Goal: Information Seeking & Learning: Find specific fact

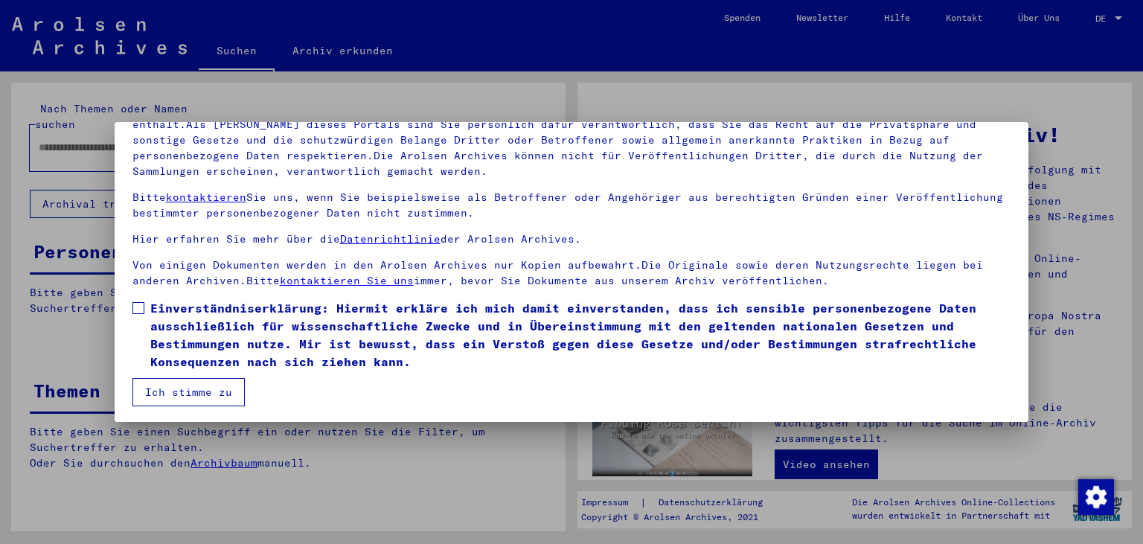
scroll to position [129, 0]
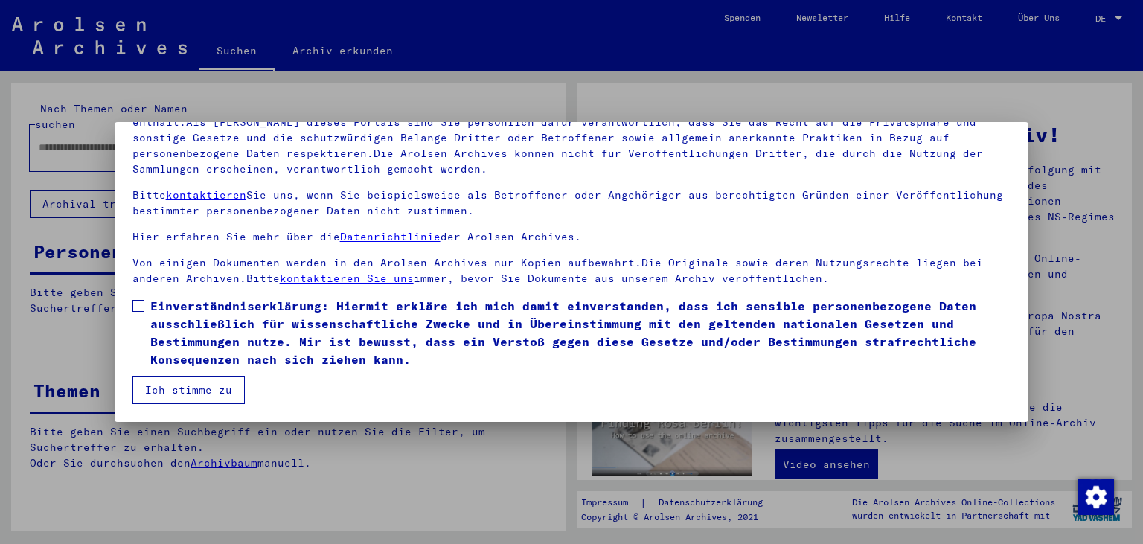
click at [135, 305] on span at bounding box center [138, 306] width 12 height 12
click at [163, 386] on button "Ich stimme zu" at bounding box center [188, 390] width 112 height 28
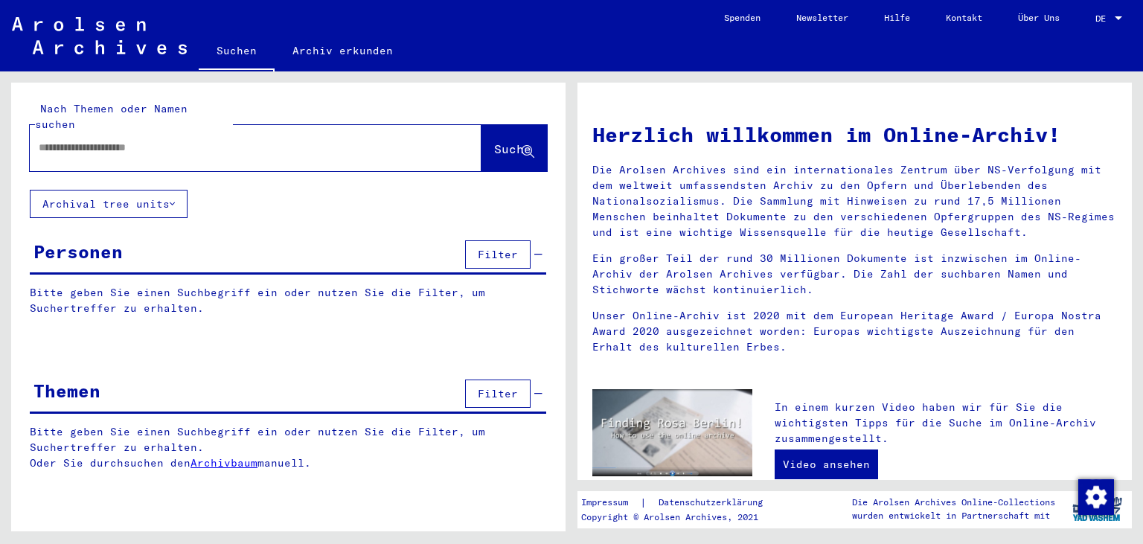
click at [246, 140] on input "text" at bounding box center [238, 148] width 398 height 16
type input "**********"
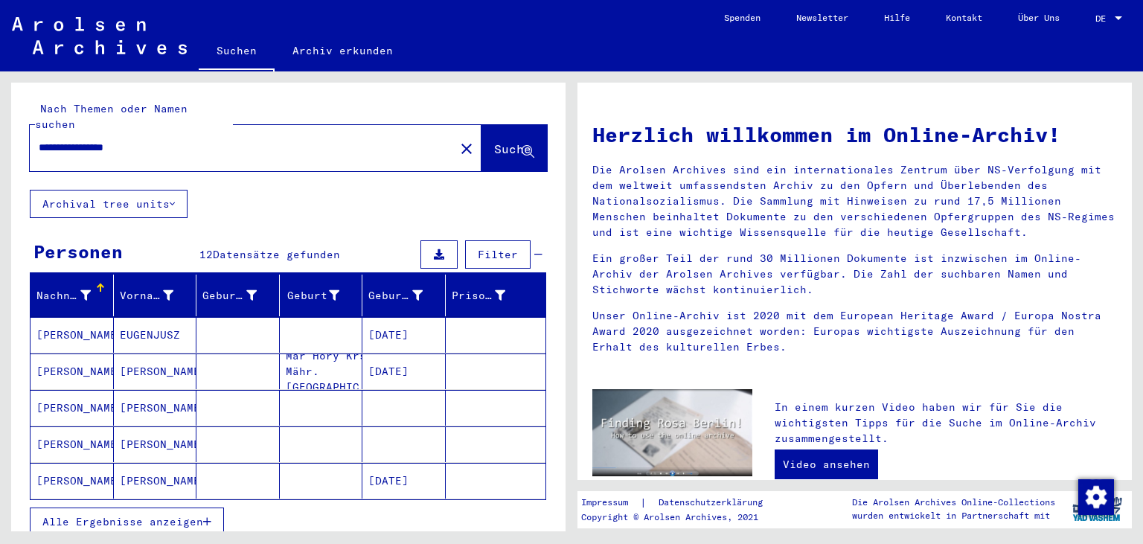
click at [136, 515] on span "Alle Ergebnisse anzeigen" at bounding box center [122, 521] width 161 height 13
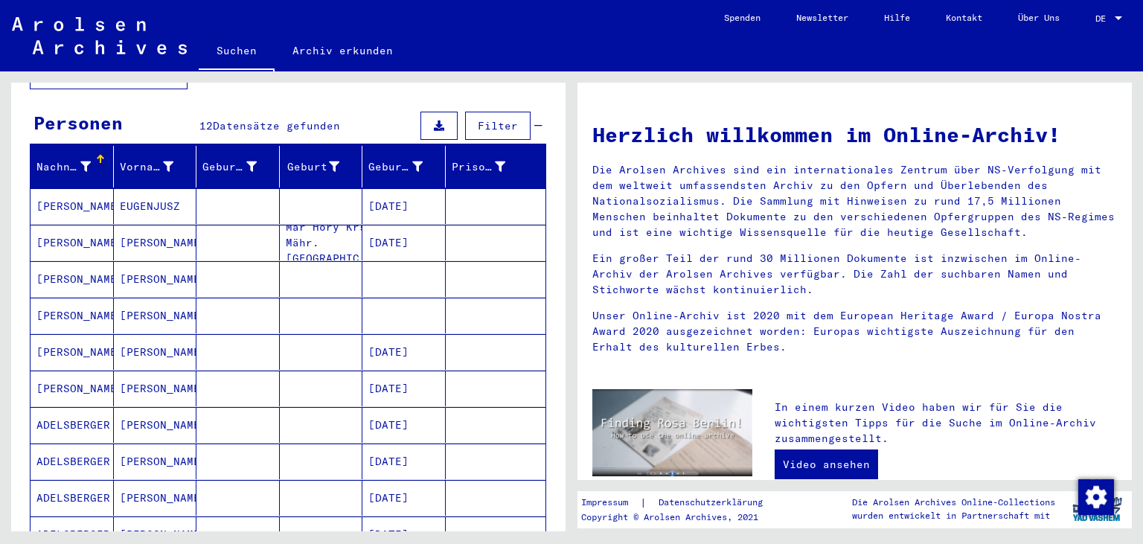
scroll to position [164, 0]
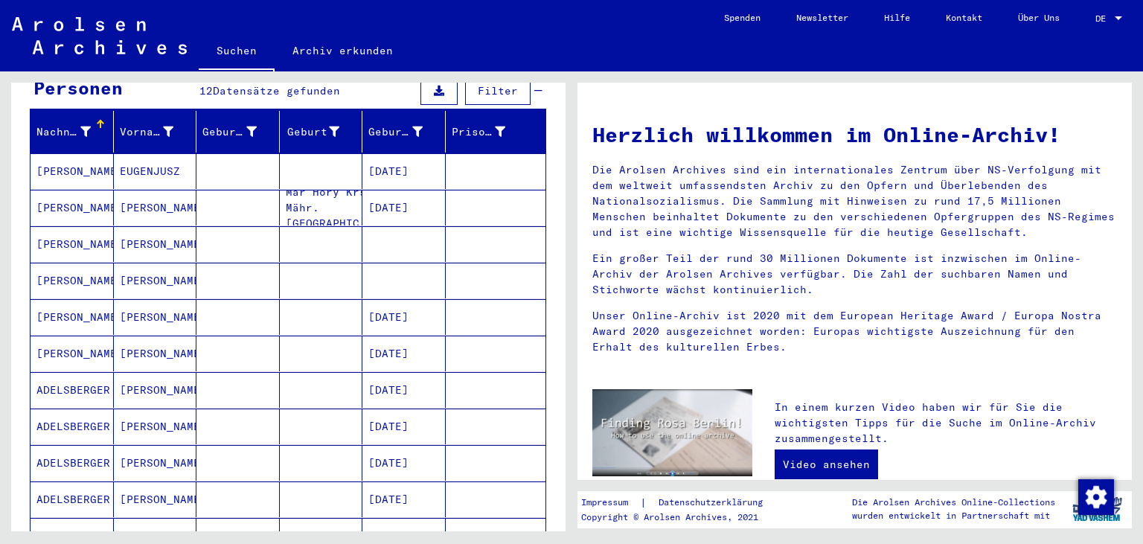
click at [151, 153] on mat-cell "EUGENJUSZ" at bounding box center [155, 171] width 83 height 36
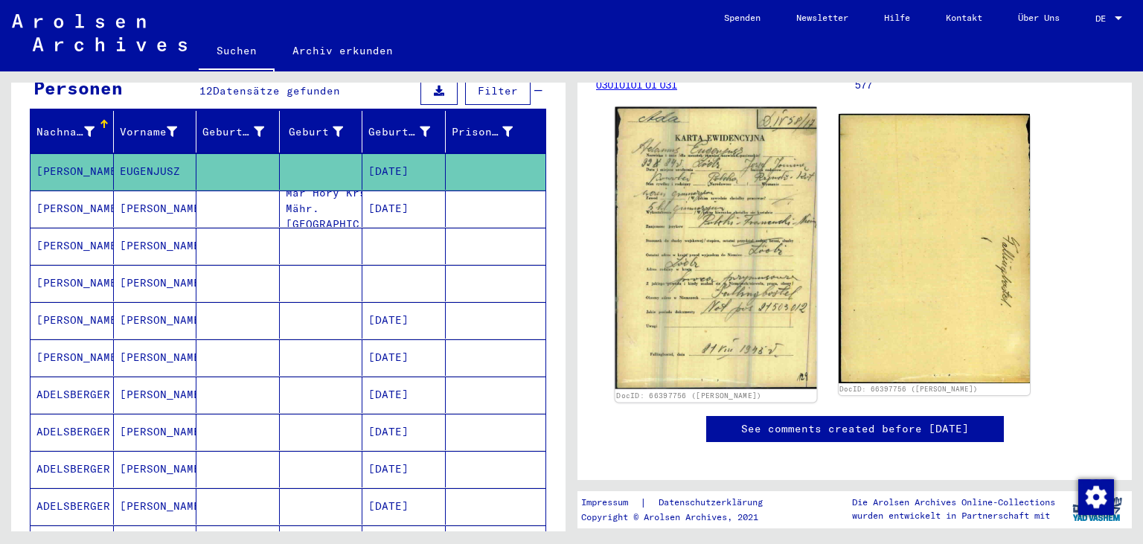
scroll to position [246, 0]
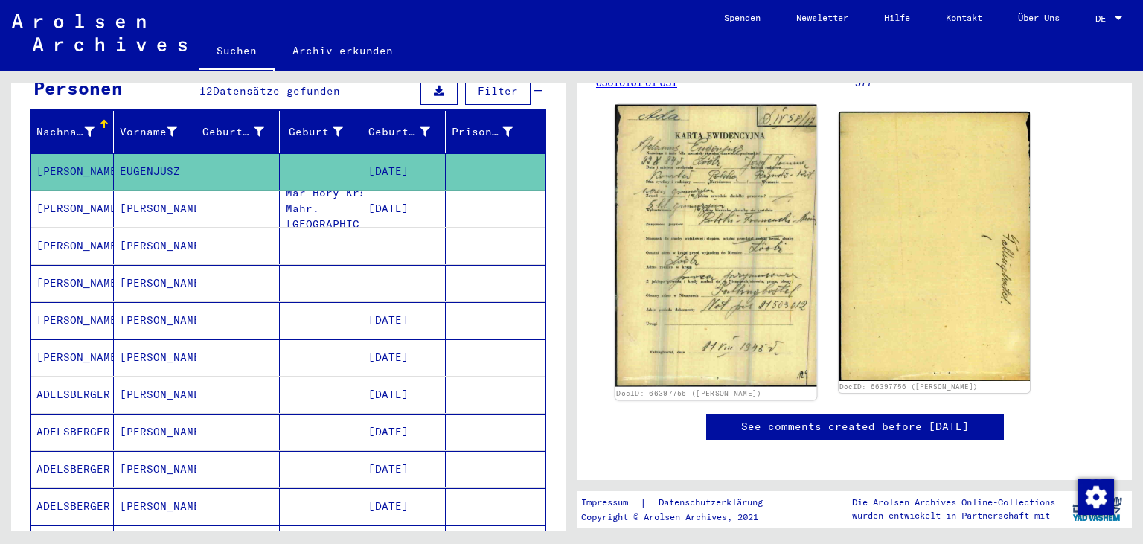
click at [744, 285] on img at bounding box center [715, 246] width 201 height 283
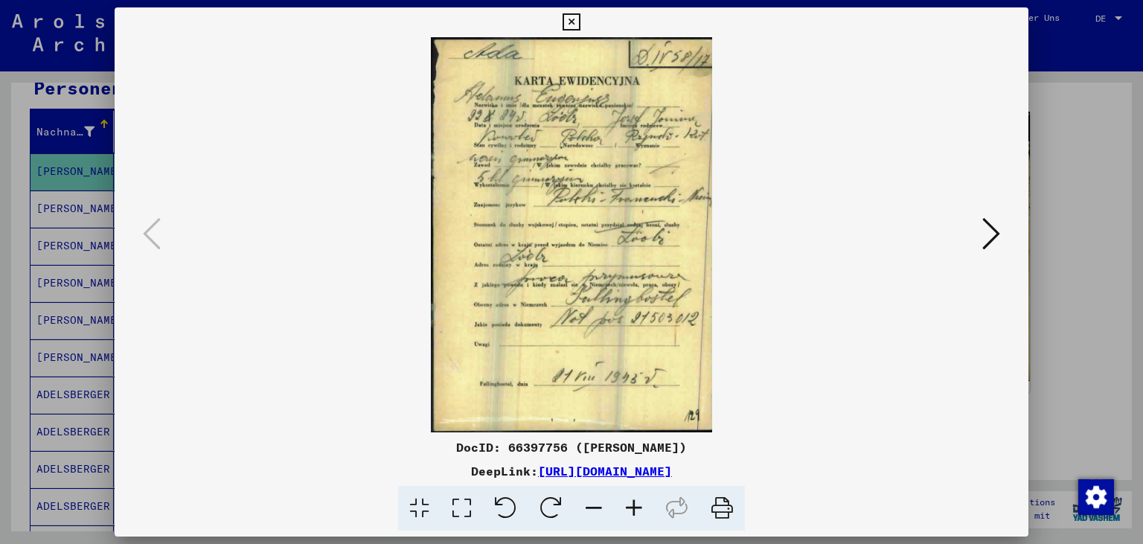
click at [637, 514] on icon at bounding box center [634, 508] width 40 height 45
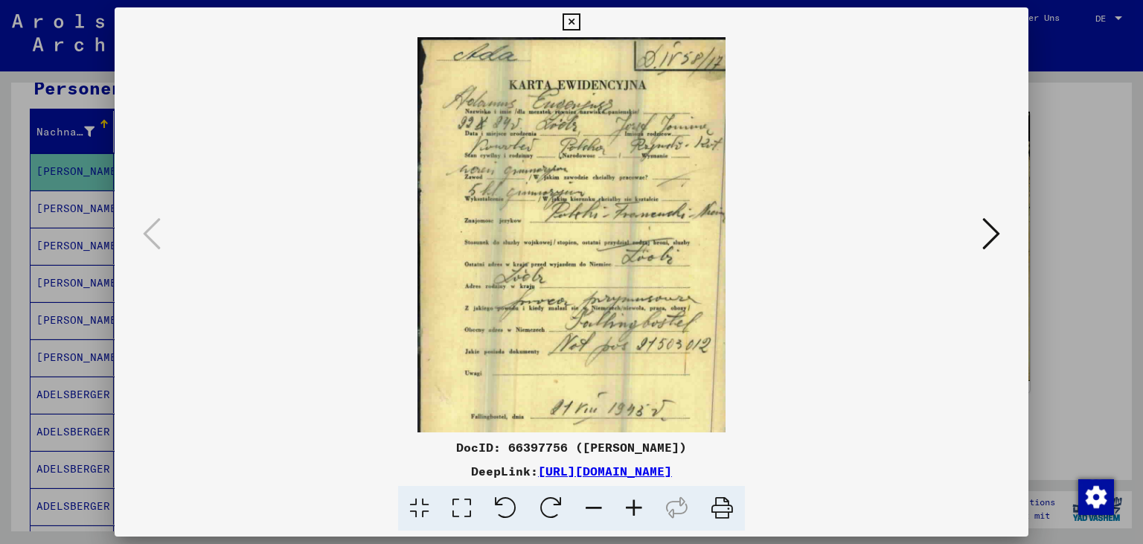
click at [637, 514] on icon at bounding box center [634, 508] width 40 height 45
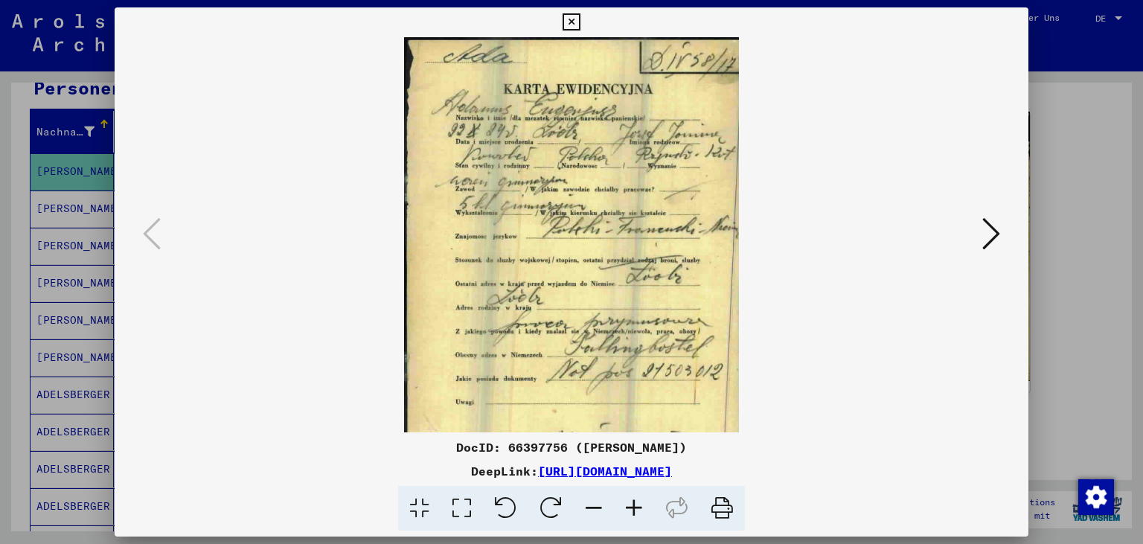
click at [637, 514] on icon at bounding box center [634, 508] width 40 height 45
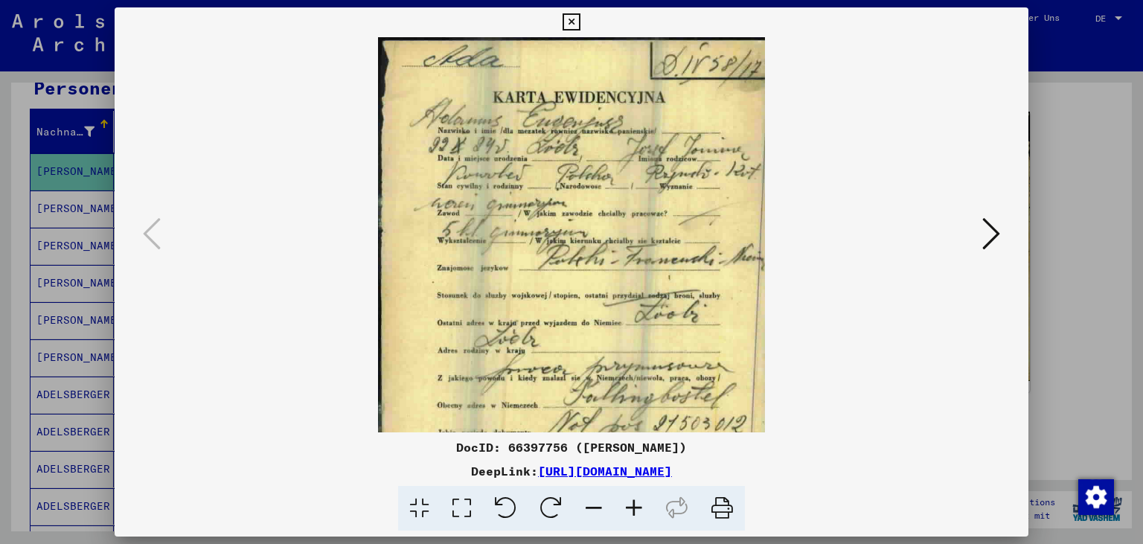
click at [637, 514] on icon at bounding box center [634, 508] width 40 height 45
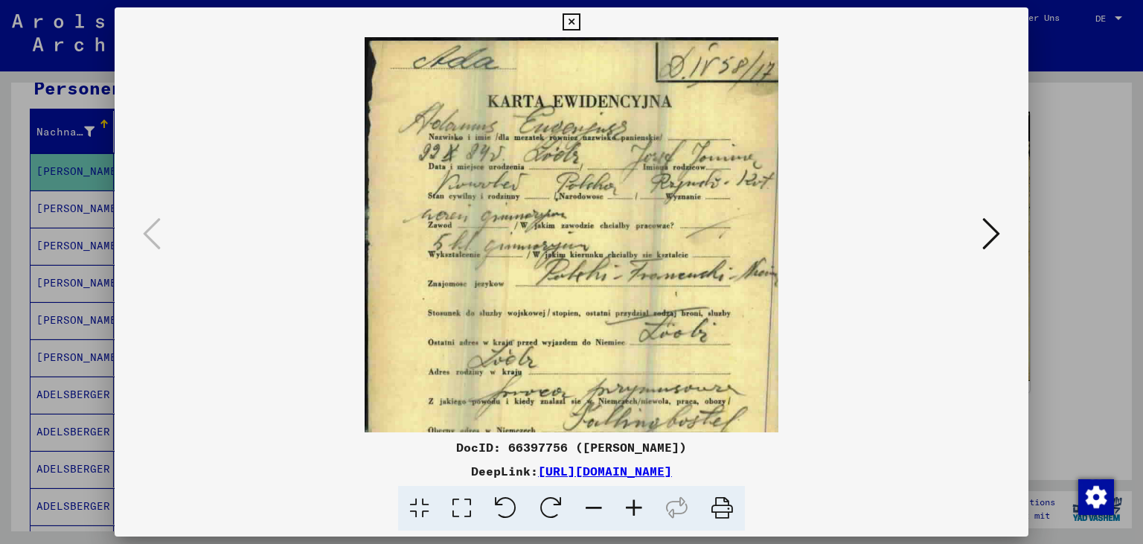
click at [637, 512] on icon at bounding box center [634, 508] width 40 height 45
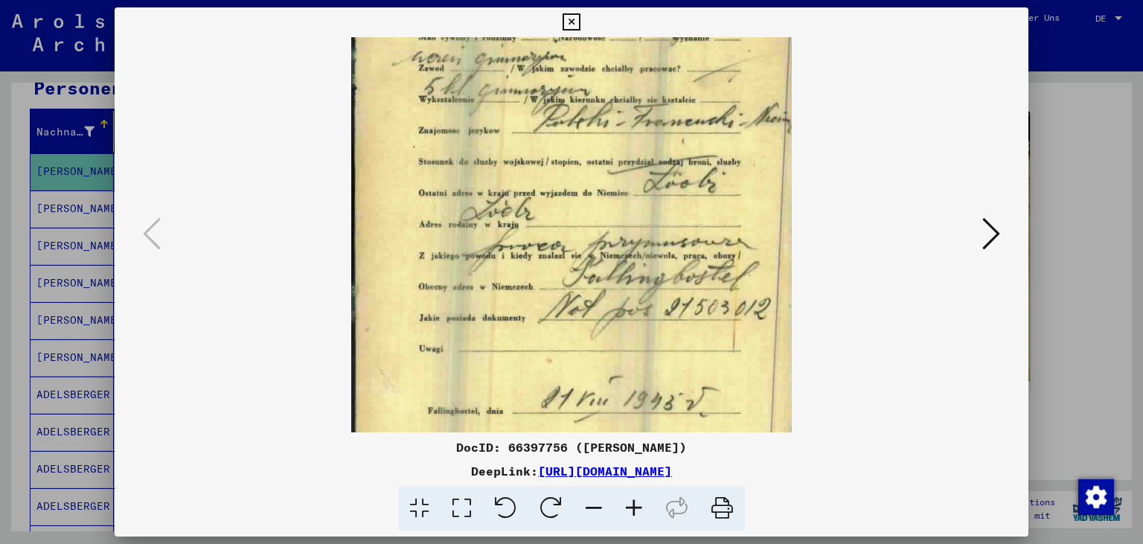
drag, startPoint x: 567, startPoint y: 262, endPoint x: 537, endPoint y: 91, distance: 173.9
click at [537, 91] on img at bounding box center [571, 177] width 441 height 618
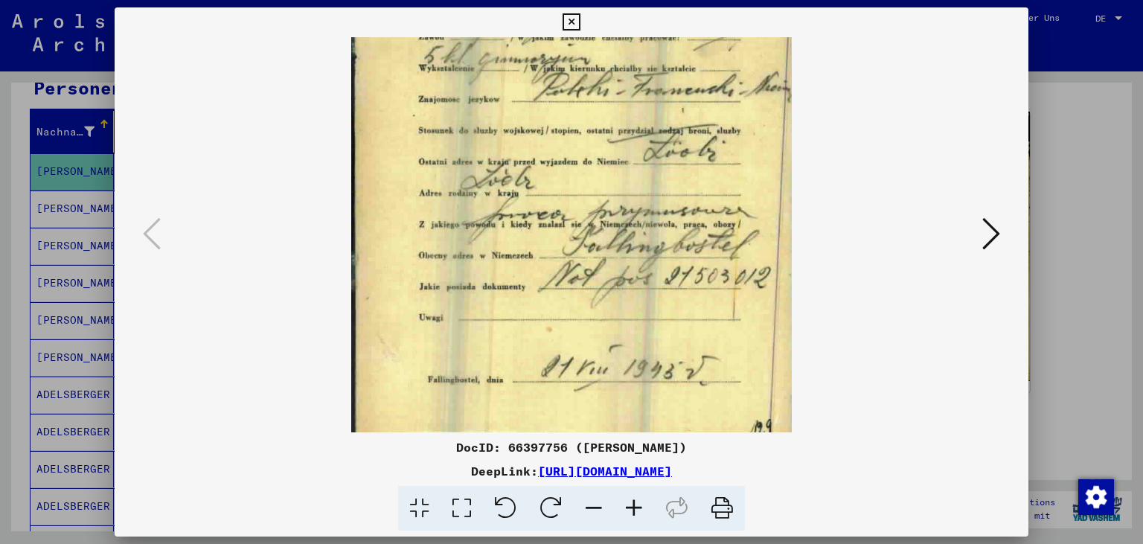
scroll to position [223, 0]
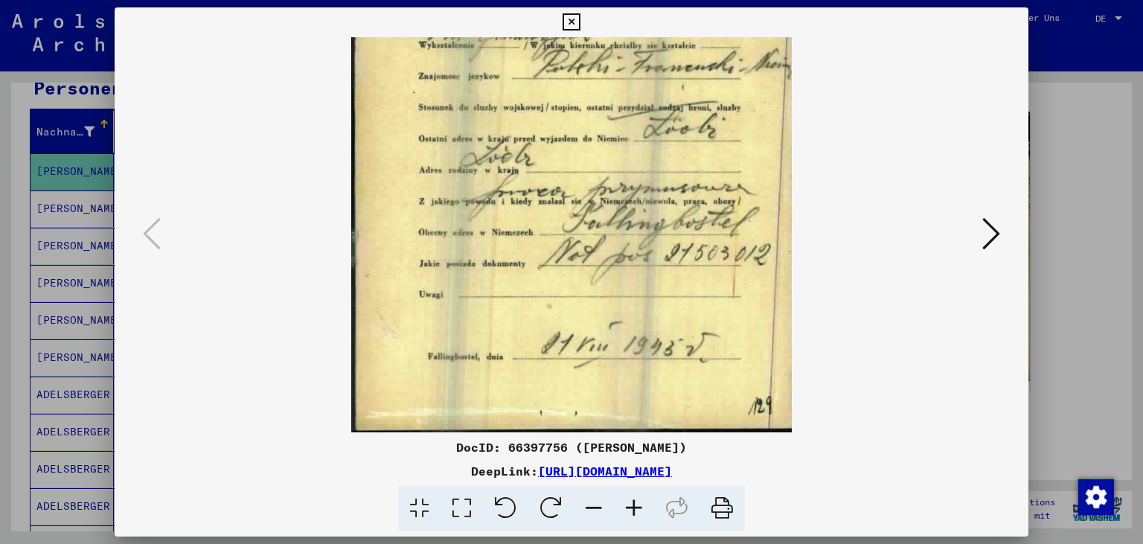
drag, startPoint x: 561, startPoint y: 350, endPoint x: 573, endPoint y: 275, distance: 75.4
click at [573, 275] on img at bounding box center [571, 123] width 441 height 618
click at [981, 238] on button at bounding box center [991, 235] width 27 height 42
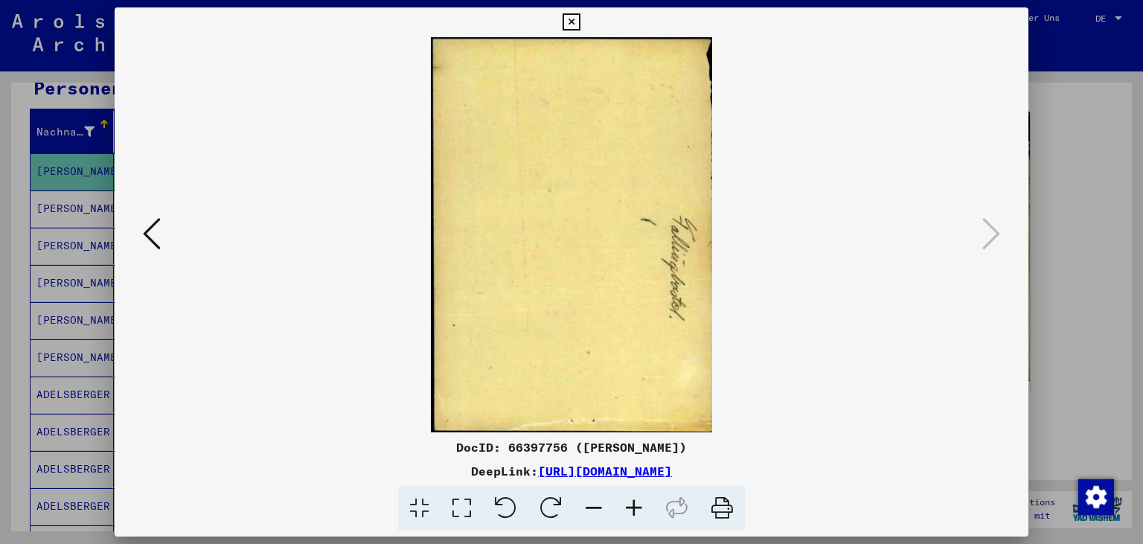
scroll to position [0, 0]
click at [580, 30] on icon at bounding box center [571, 22] width 17 height 18
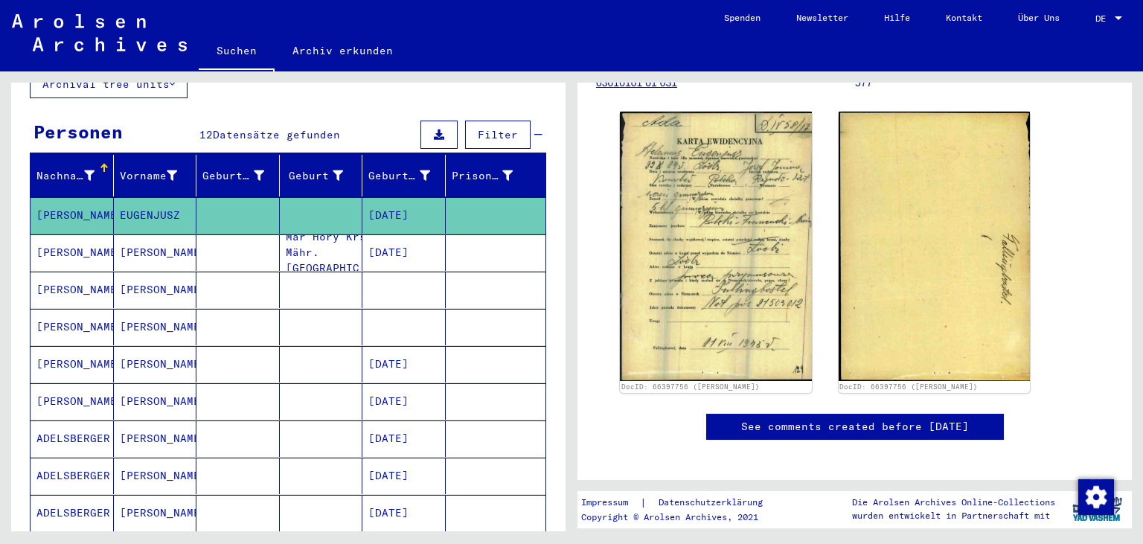
scroll to position [82, 0]
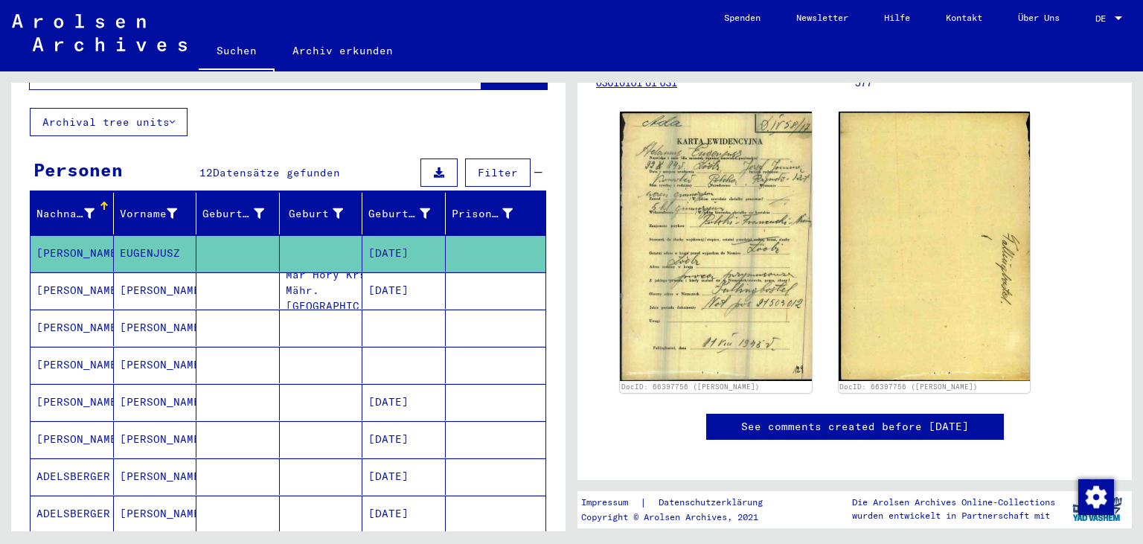
click at [146, 317] on mat-cell "[PERSON_NAME]" at bounding box center [155, 328] width 83 height 36
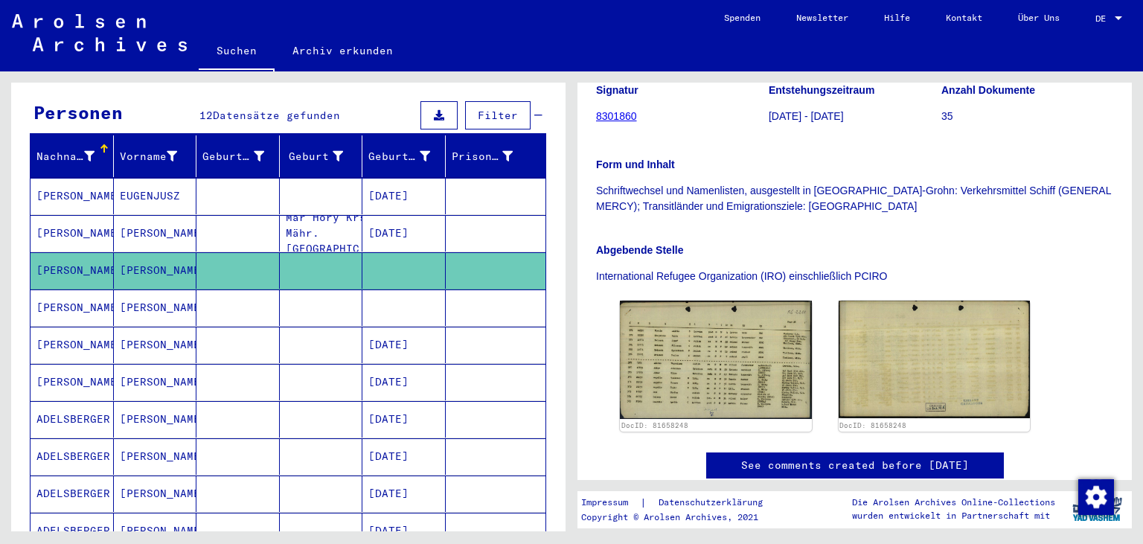
scroll to position [164, 0]
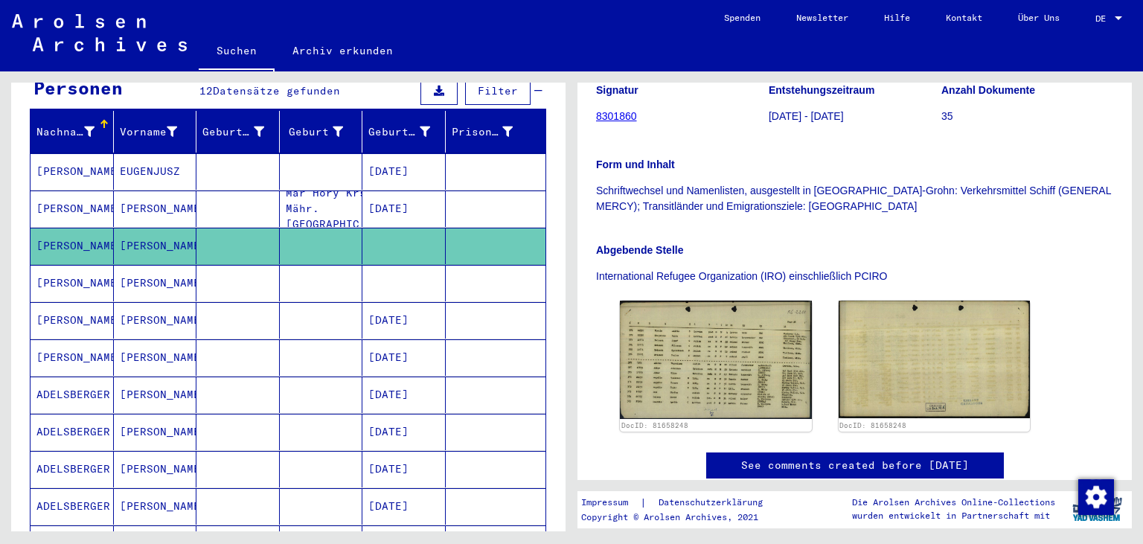
click at [154, 265] on mat-cell "[PERSON_NAME]" at bounding box center [155, 283] width 83 height 36
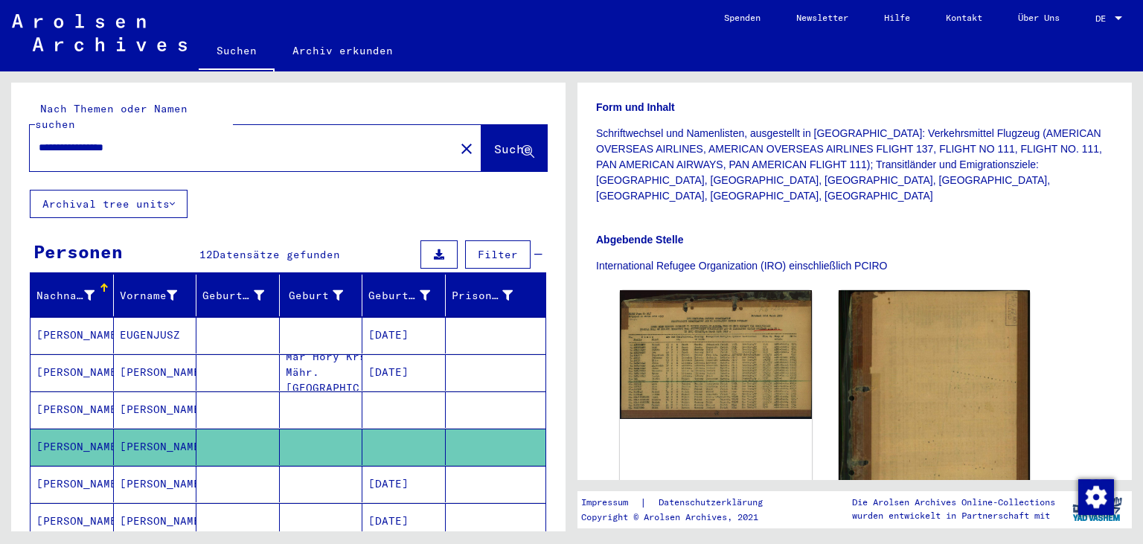
click at [458, 140] on mat-icon "close" at bounding box center [467, 149] width 18 height 18
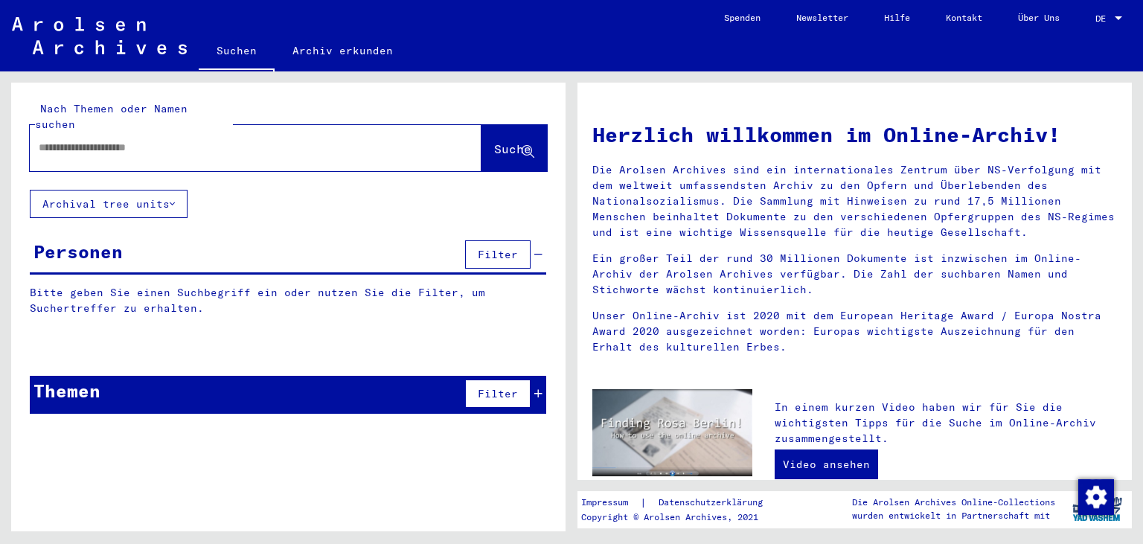
click at [304, 140] on input "text" at bounding box center [238, 148] width 398 height 16
paste input "**********"
type input "**********"
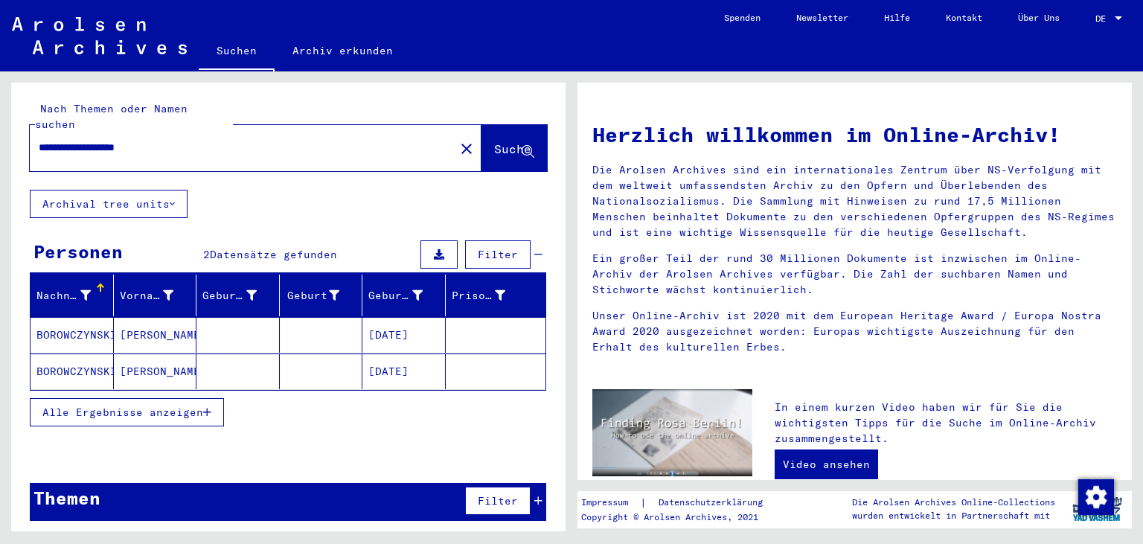
click at [58, 320] on mat-cell "BOROWCZYNSKI" at bounding box center [72, 335] width 83 height 36
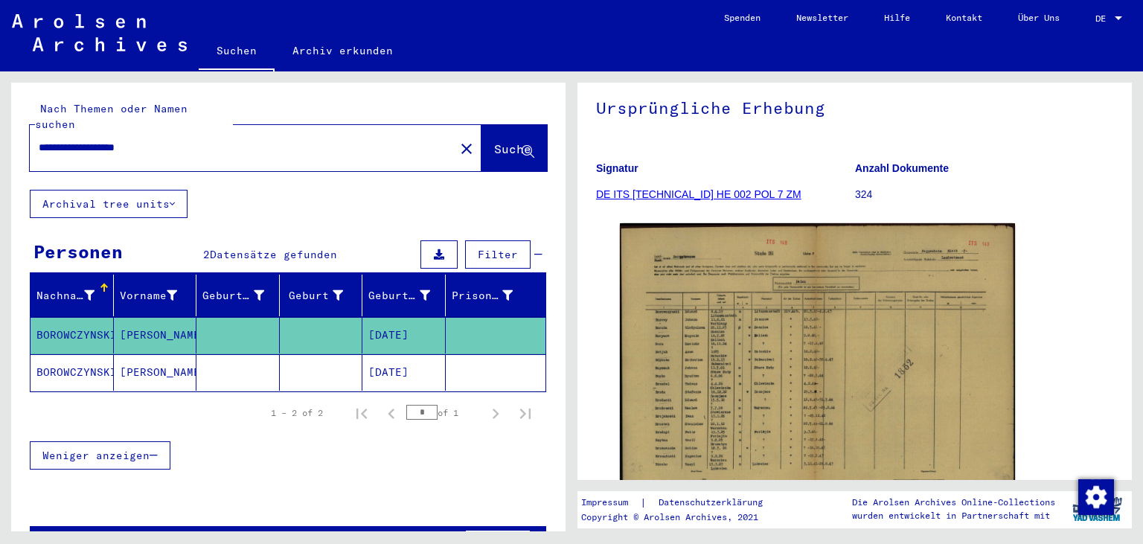
scroll to position [164, 0]
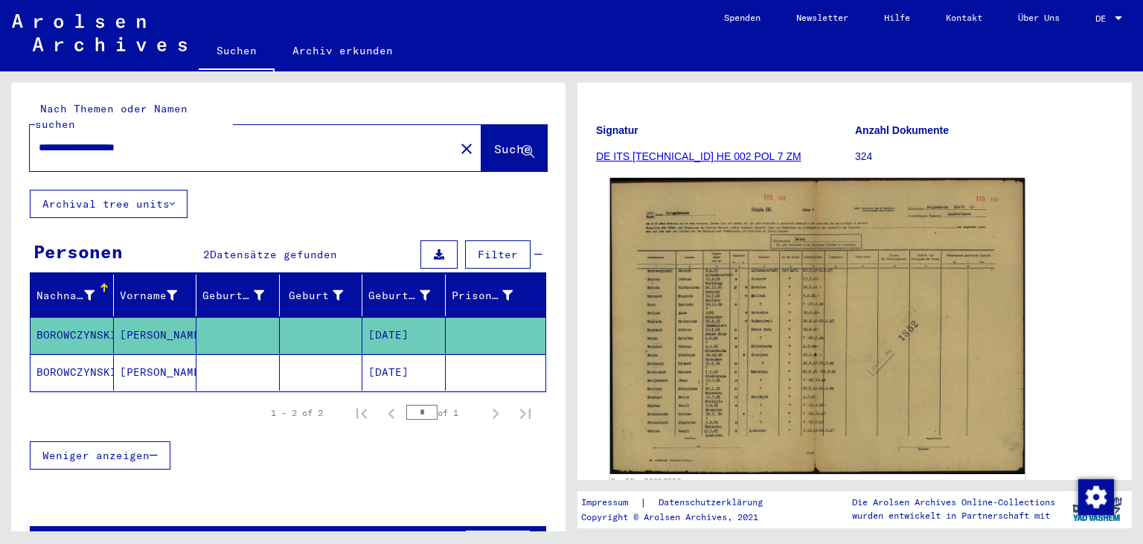
click at [735, 379] on img at bounding box center [817, 326] width 415 height 296
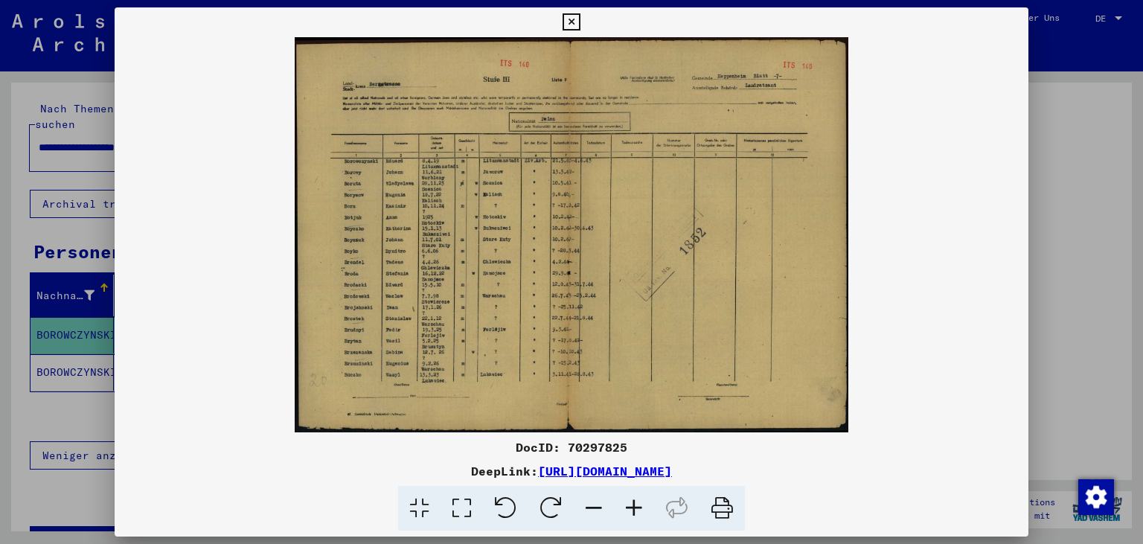
click at [638, 510] on icon at bounding box center [634, 508] width 40 height 45
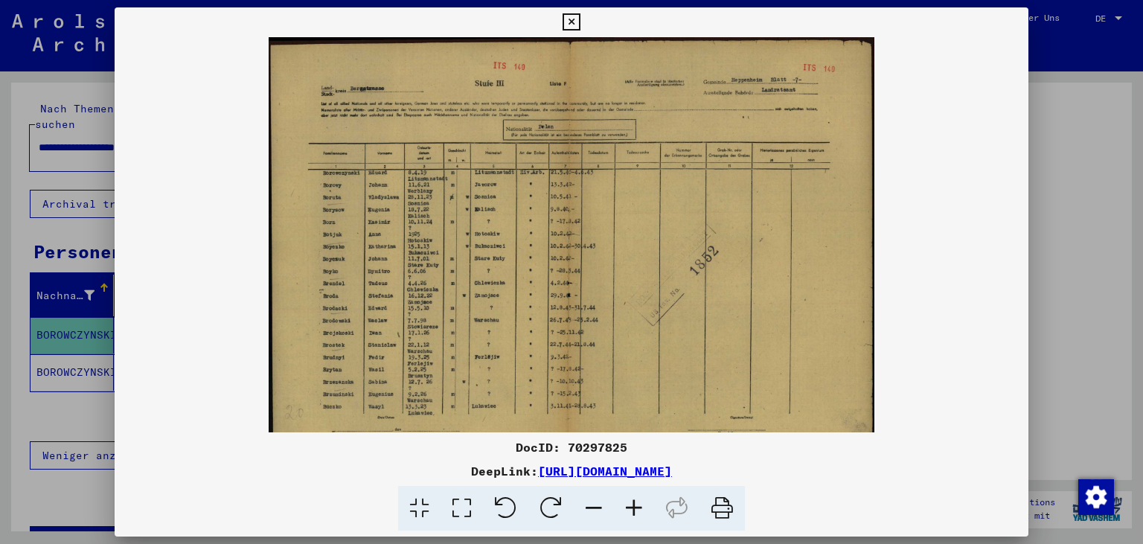
click at [637, 510] on icon at bounding box center [634, 508] width 40 height 45
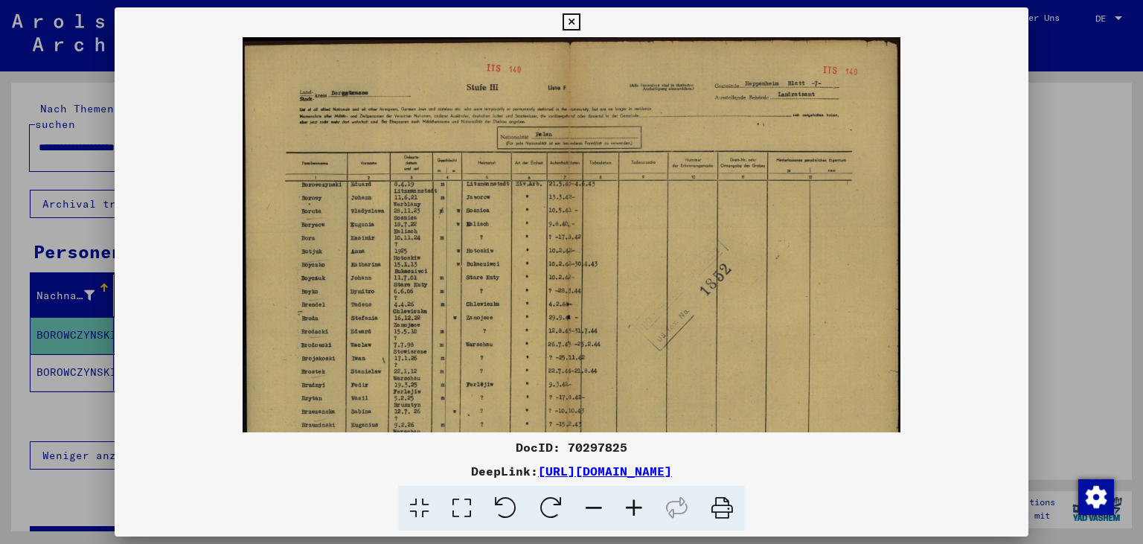
click at [637, 510] on icon at bounding box center [634, 508] width 40 height 45
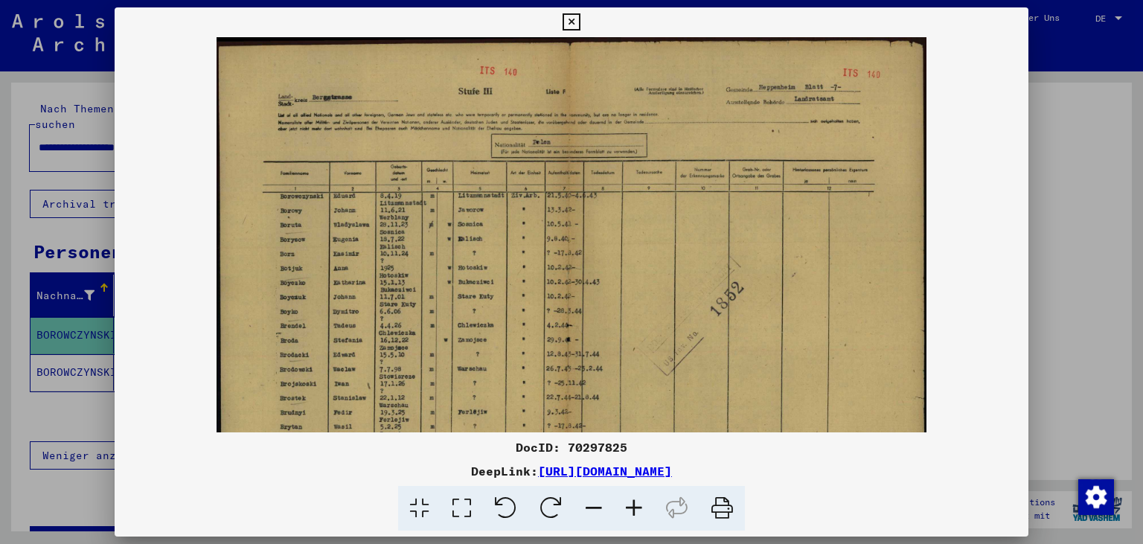
click at [637, 510] on icon at bounding box center [634, 508] width 40 height 45
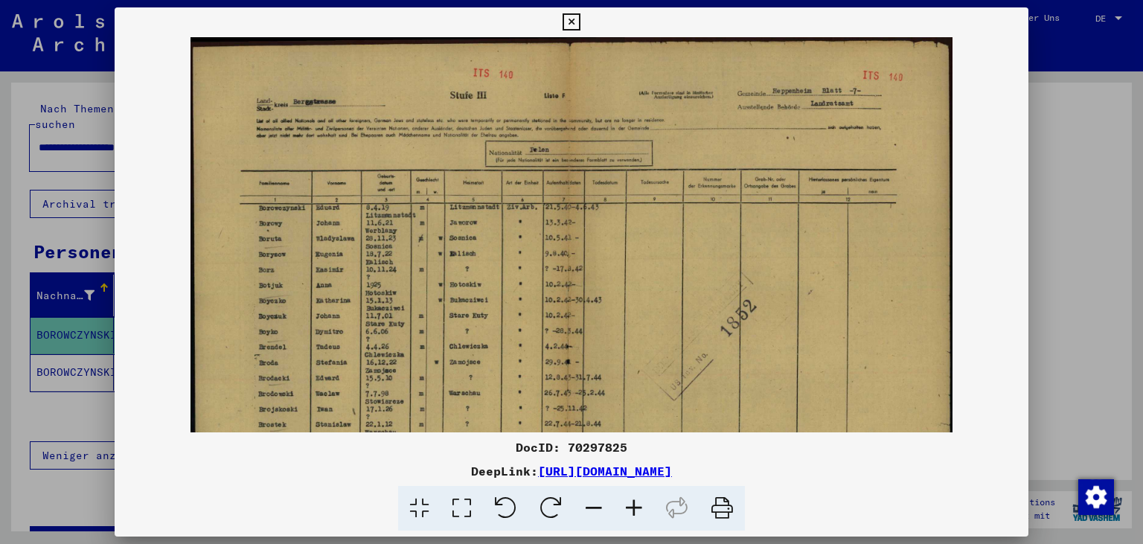
click at [637, 510] on icon at bounding box center [634, 508] width 40 height 45
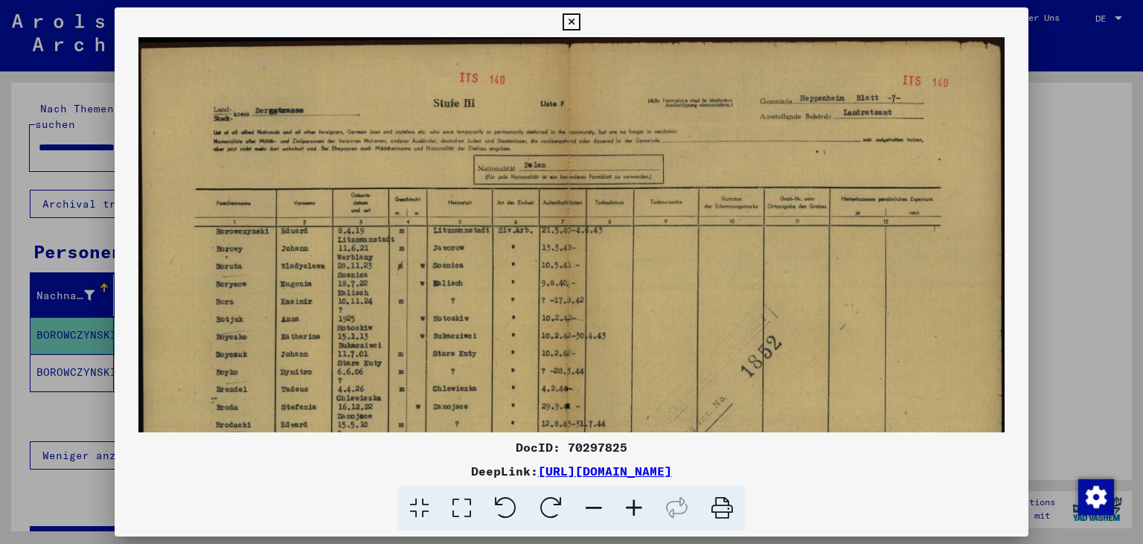
click at [637, 510] on icon at bounding box center [634, 508] width 40 height 45
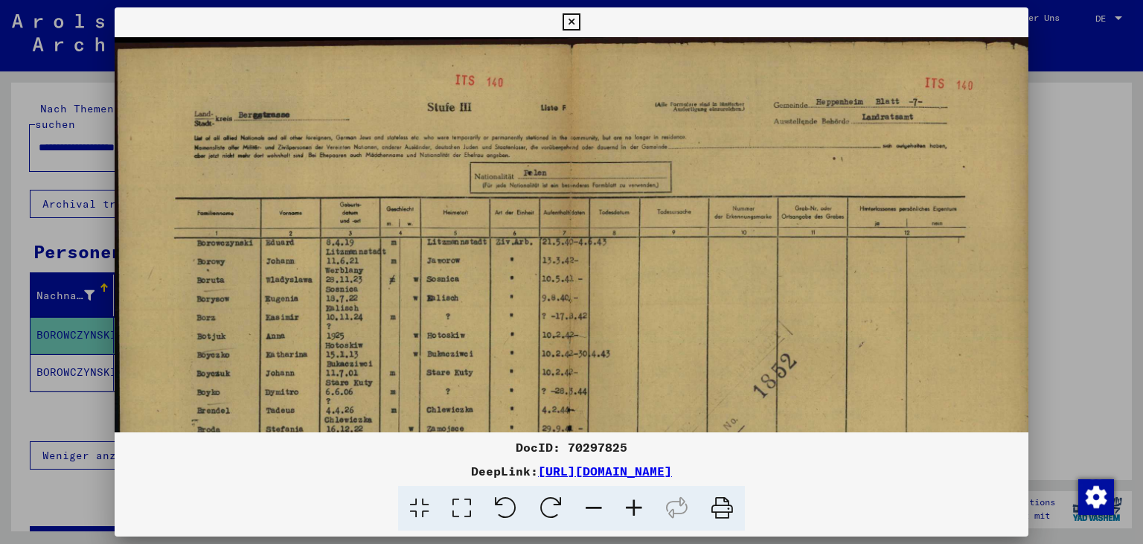
click at [637, 510] on icon at bounding box center [634, 508] width 40 height 45
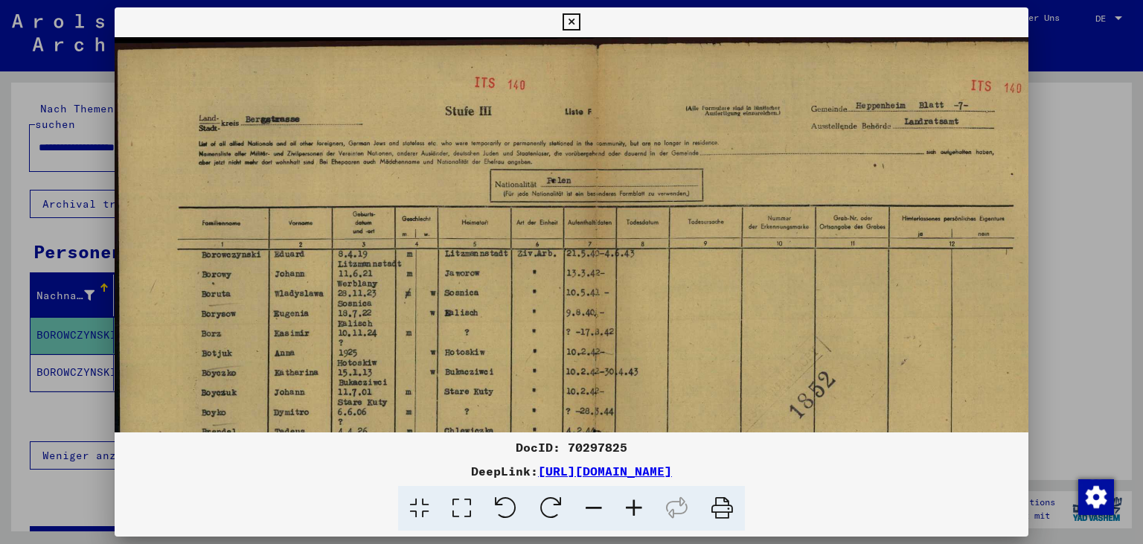
click at [637, 509] on icon at bounding box center [634, 508] width 40 height 45
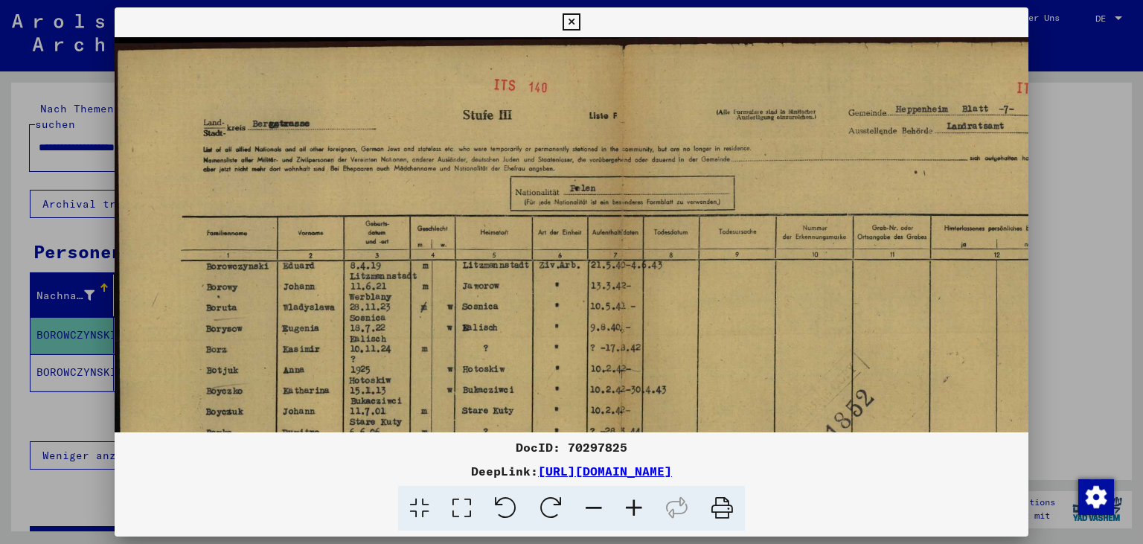
click at [637, 509] on icon at bounding box center [634, 508] width 40 height 45
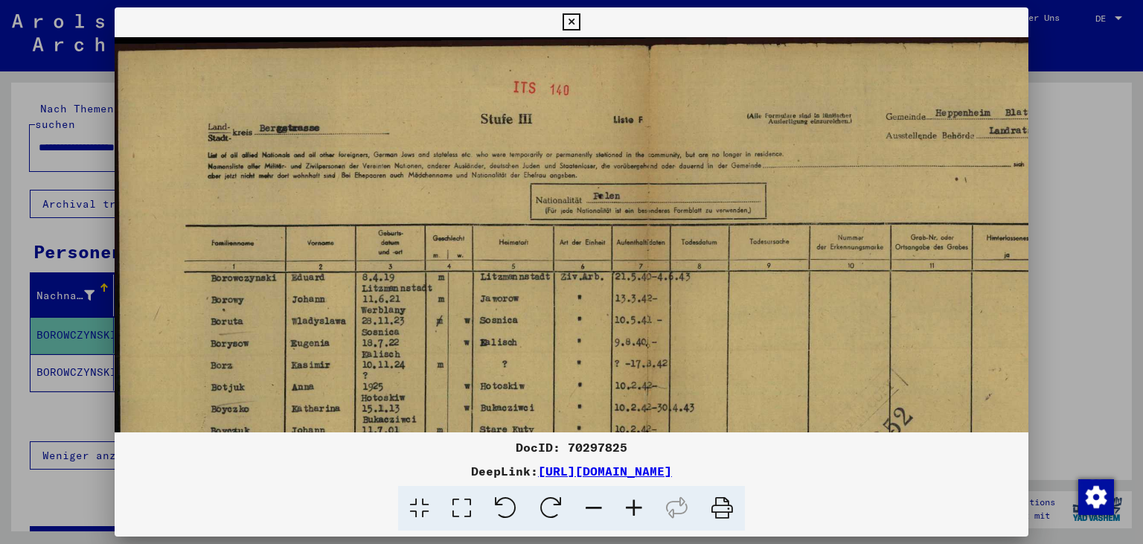
click at [636, 509] on icon at bounding box center [634, 508] width 40 height 45
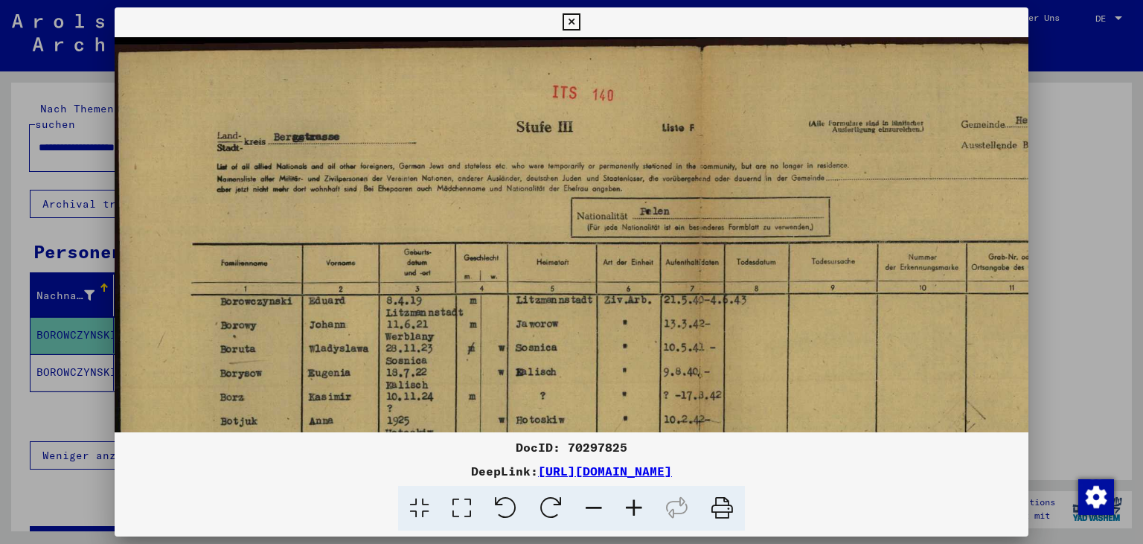
click at [636, 509] on icon at bounding box center [634, 508] width 40 height 45
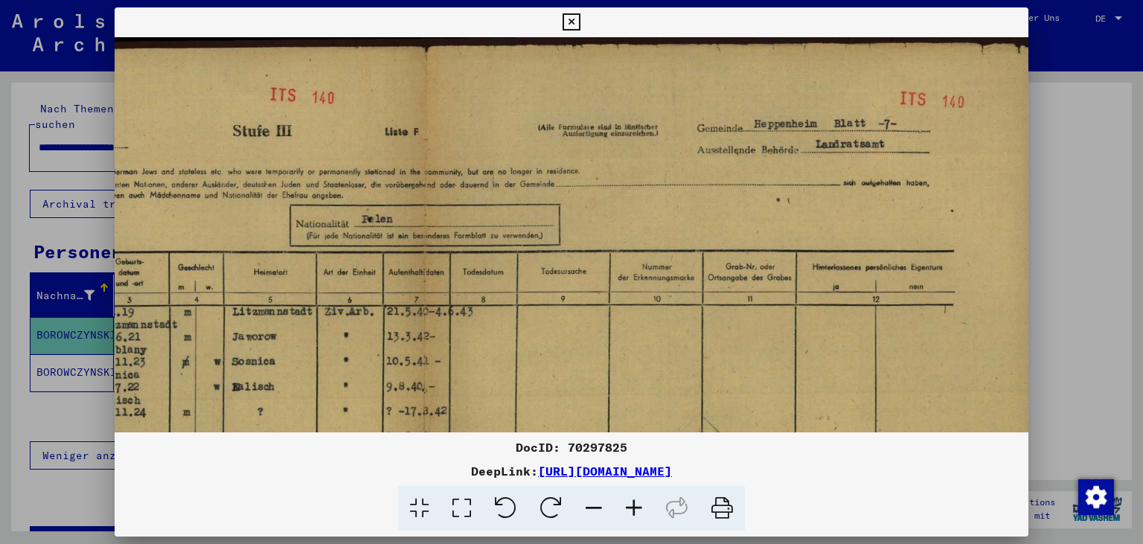
scroll to position [0, 307]
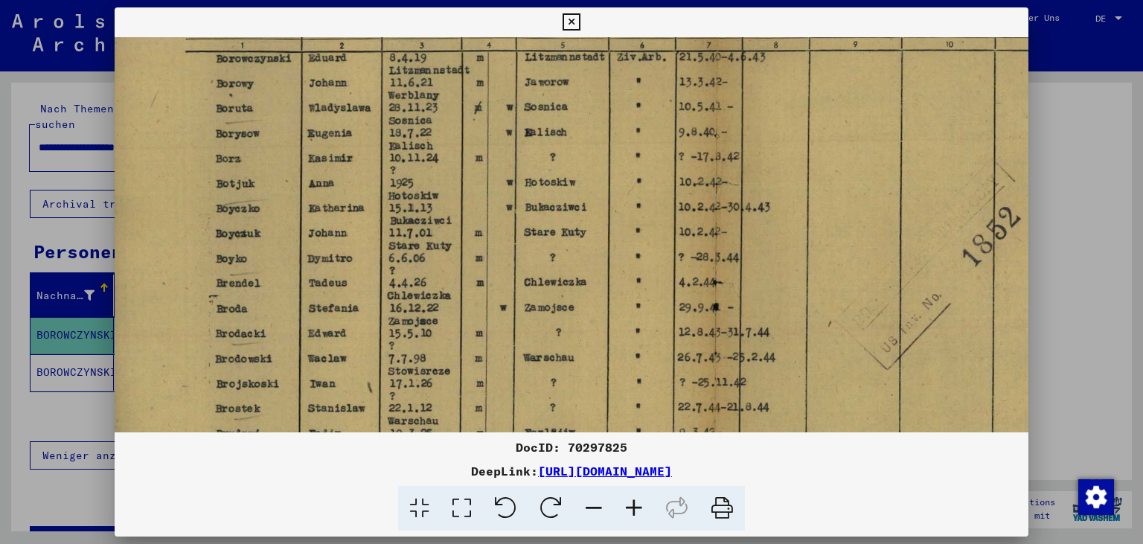
drag, startPoint x: 684, startPoint y: 244, endPoint x: 707, endPoint y: 8, distance: 237.0
click at [707, 9] on div "DocID: 70297825 DeepLink: [URL][DOMAIN_NAME]" at bounding box center [572, 269] width 915 height 524
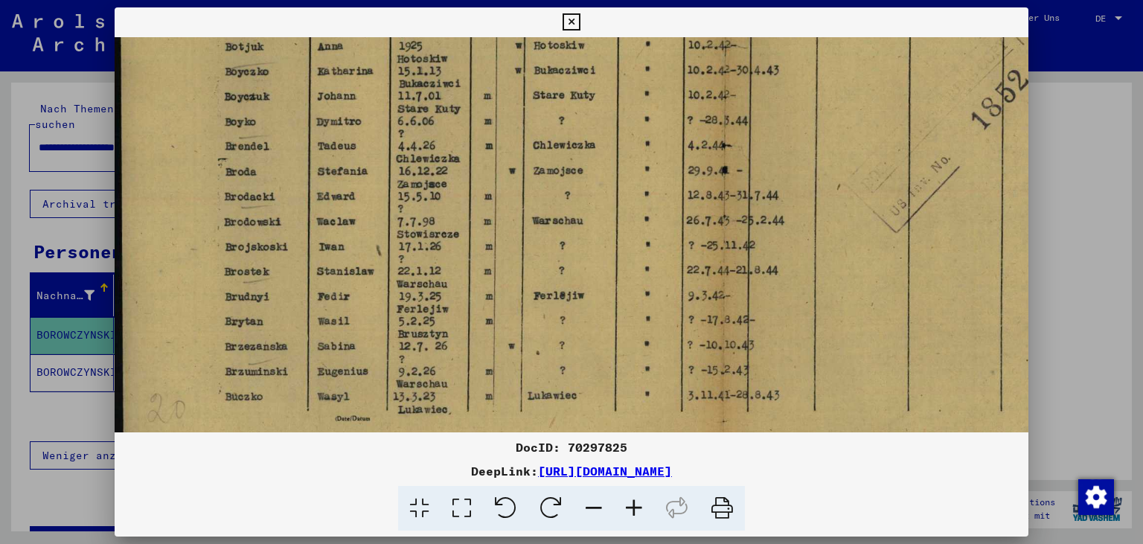
scroll to position [383, 0]
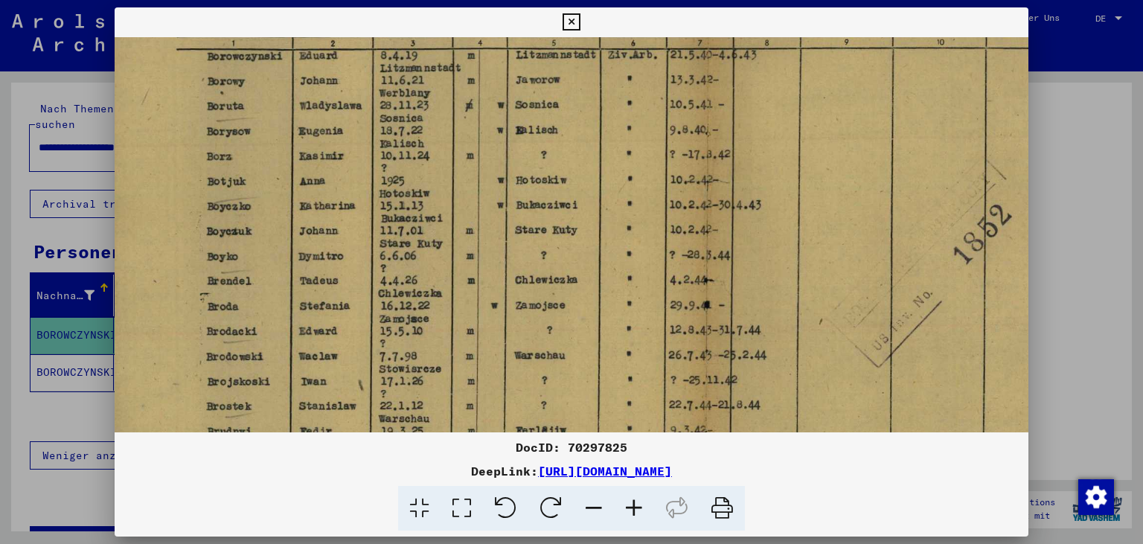
click at [778, 357] on img at bounding box center [713, 219] width 1232 height 879
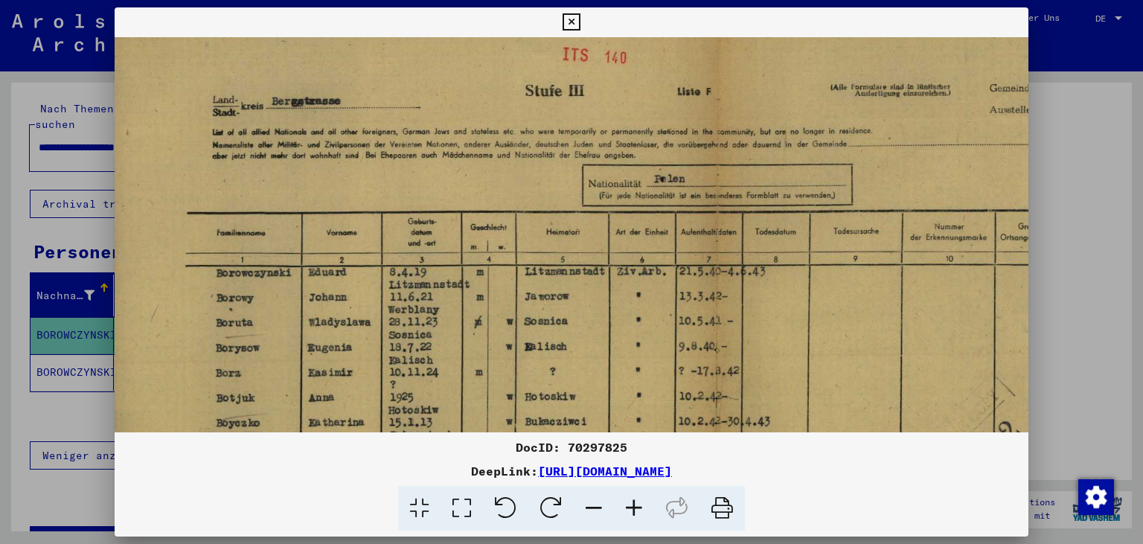
scroll to position [24, 11]
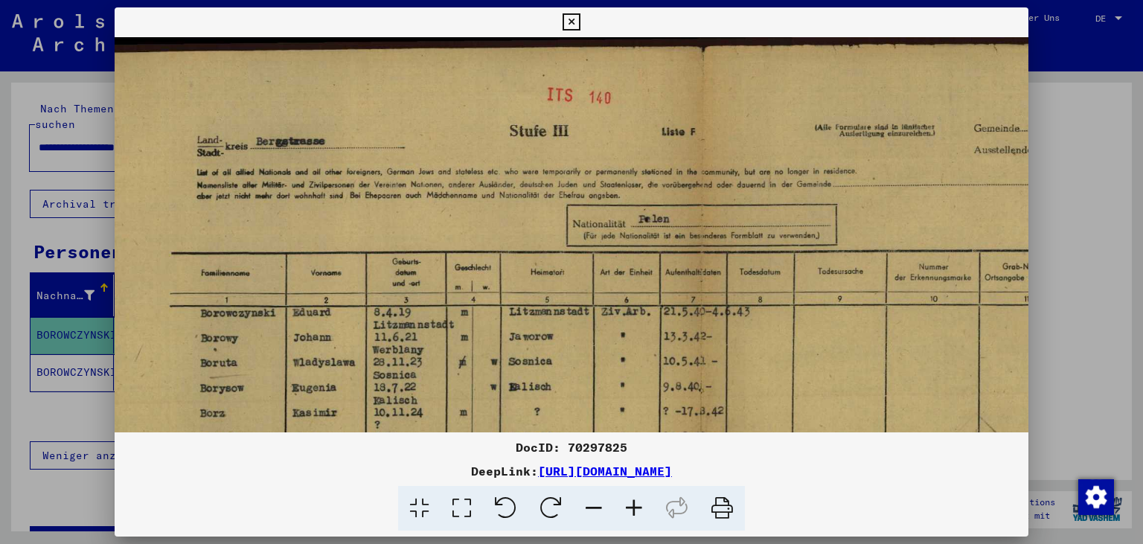
drag, startPoint x: 746, startPoint y: 106, endPoint x: 746, endPoint y: 373, distance: 267.2
click at [740, 400] on img at bounding box center [706, 476] width 1232 height 879
click at [580, 22] on icon at bounding box center [571, 22] width 17 height 18
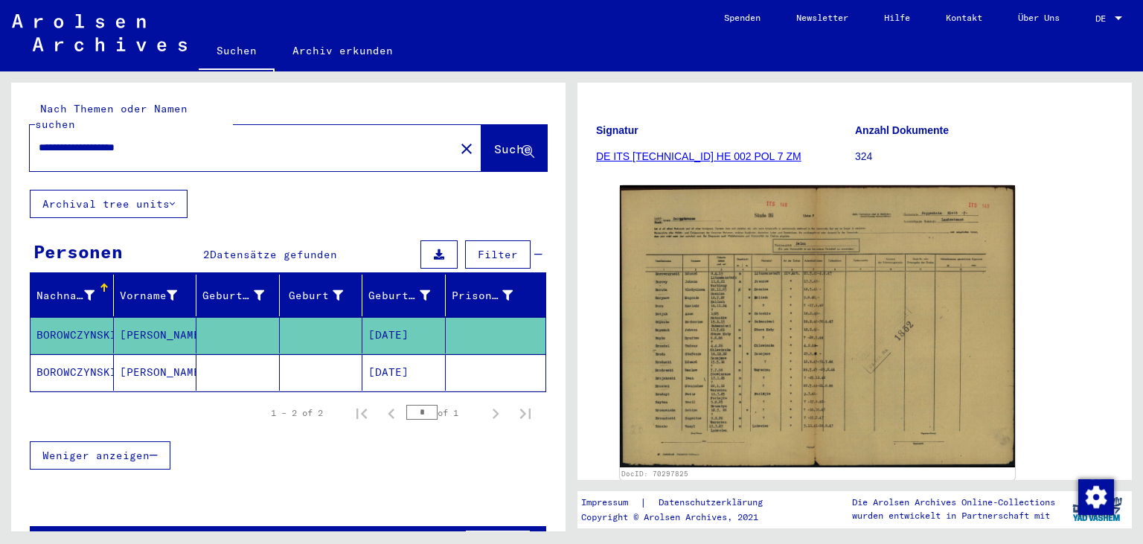
click at [67, 354] on mat-cell "BOROWCZYNSKI" at bounding box center [72, 372] width 83 height 36
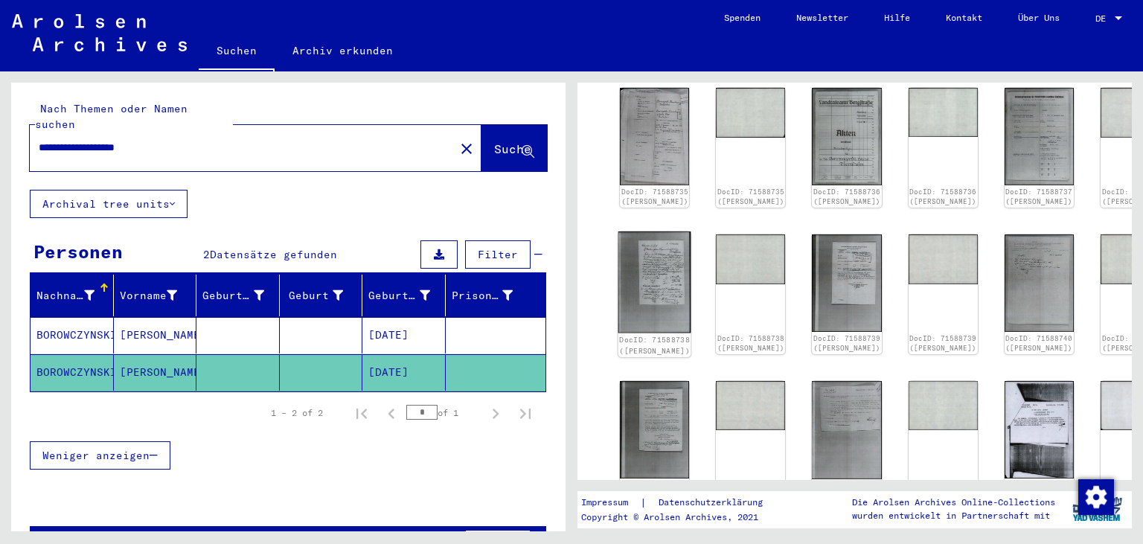
scroll to position [246, 0]
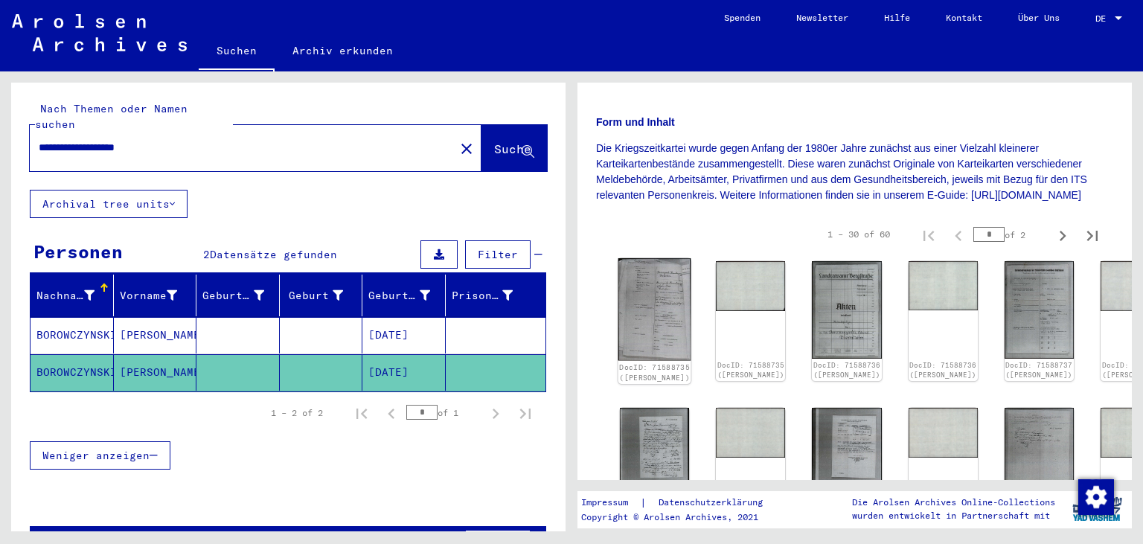
click at [647, 313] on img at bounding box center [654, 309] width 73 height 102
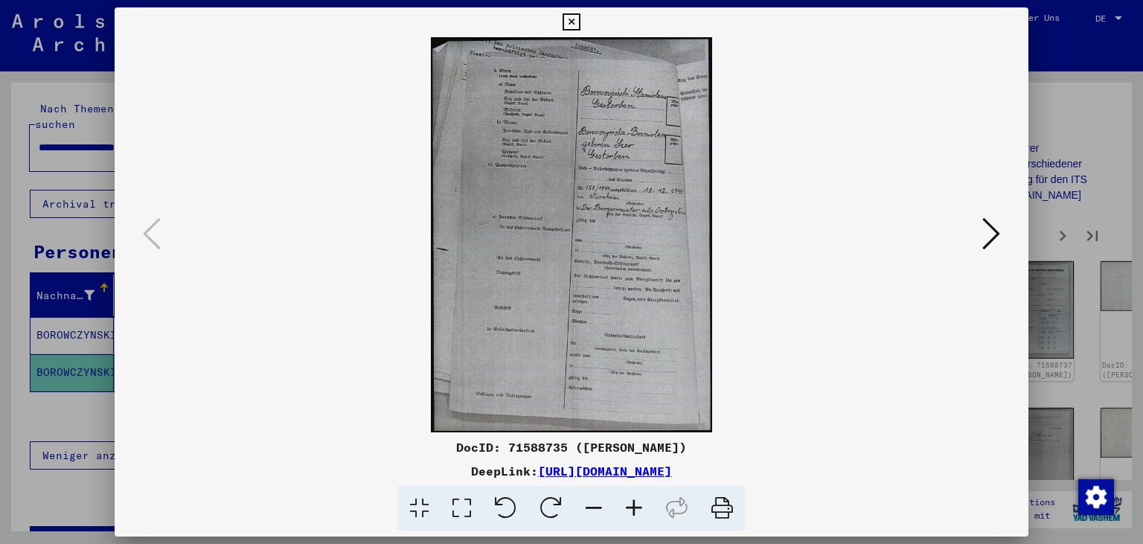
click at [636, 508] on icon at bounding box center [634, 508] width 40 height 45
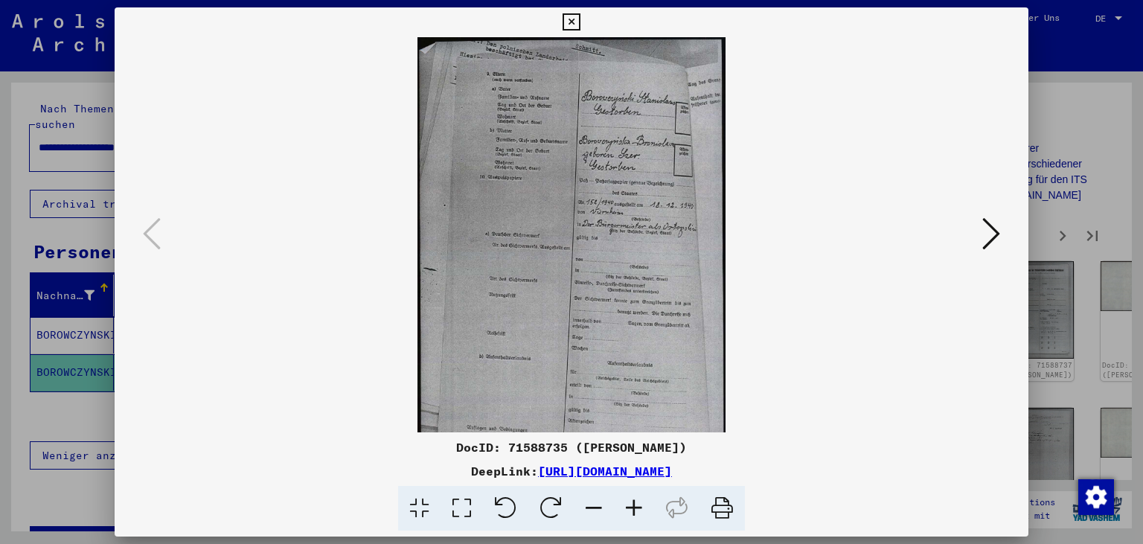
click at [636, 508] on icon at bounding box center [634, 508] width 40 height 45
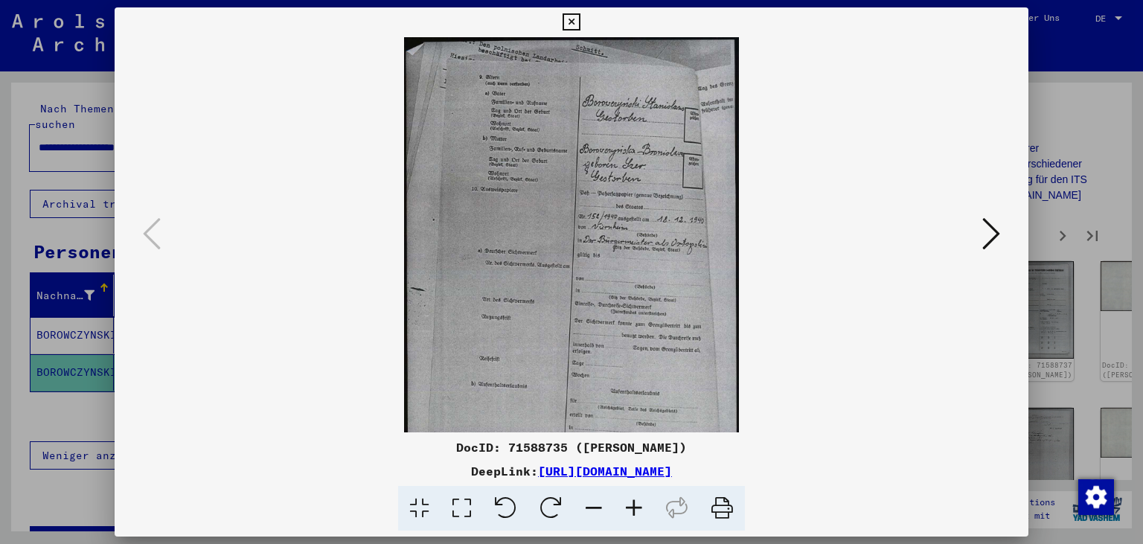
click at [636, 508] on icon at bounding box center [634, 508] width 40 height 45
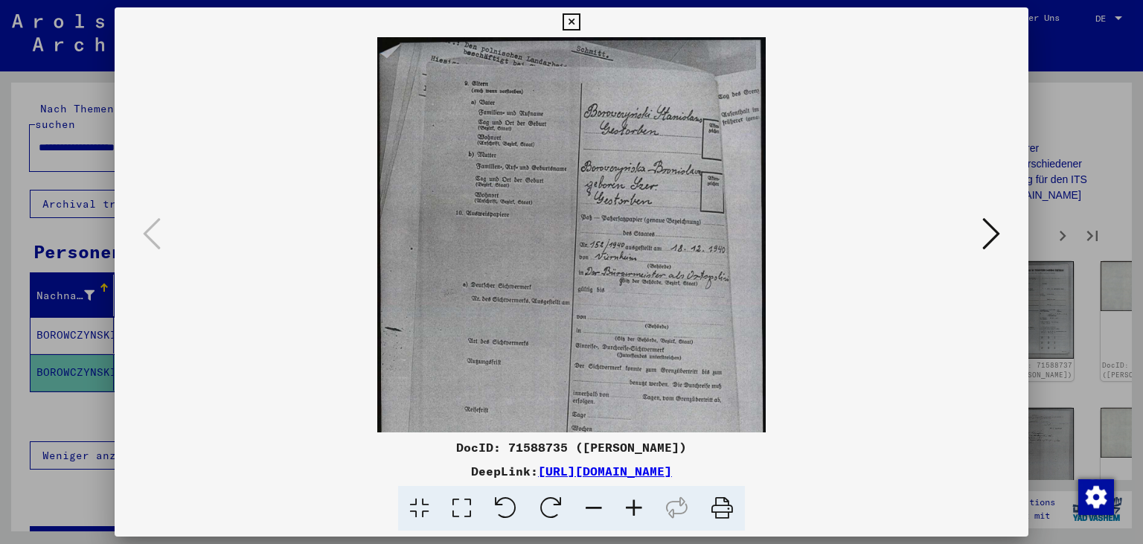
click at [636, 507] on icon at bounding box center [634, 508] width 40 height 45
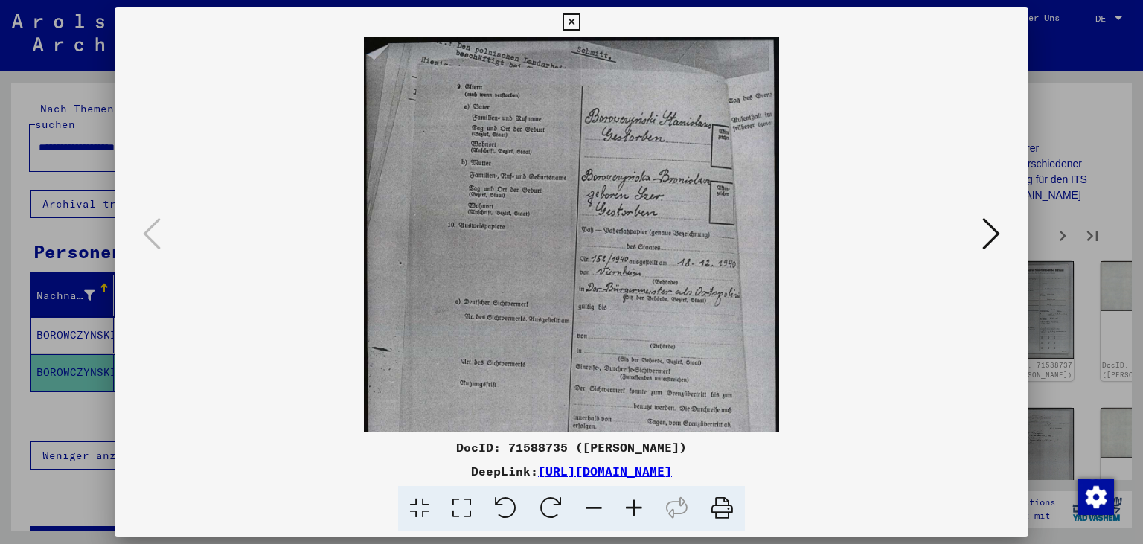
click at [636, 507] on icon at bounding box center [634, 508] width 40 height 45
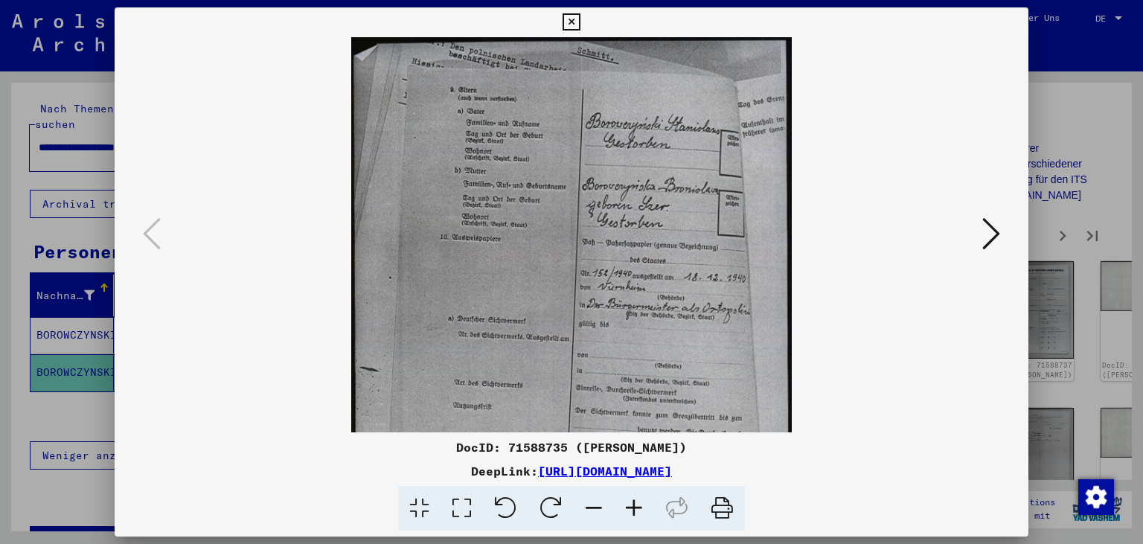
click at [636, 507] on icon at bounding box center [634, 508] width 40 height 45
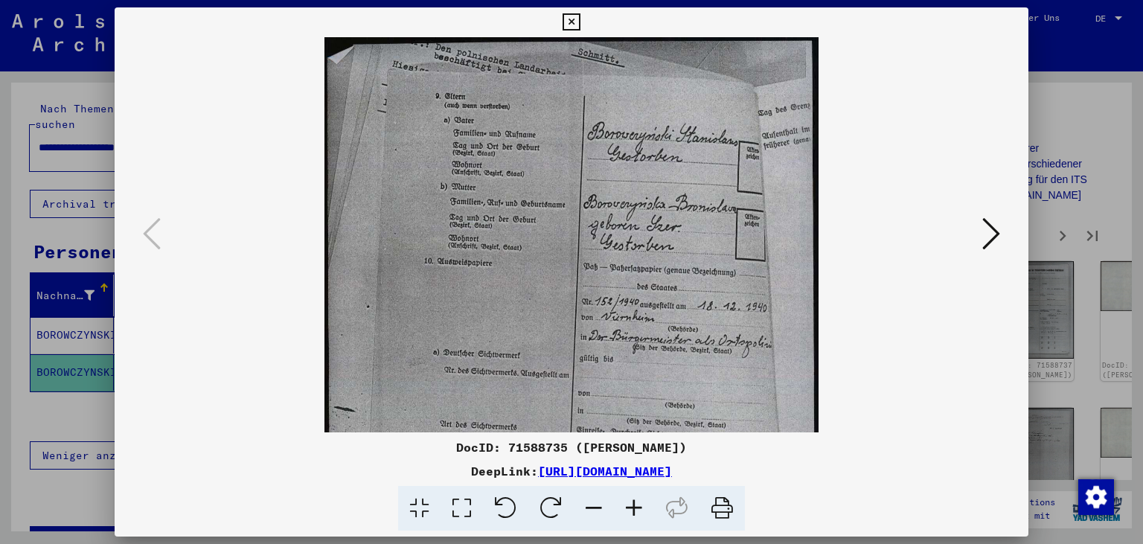
click at [636, 507] on icon at bounding box center [634, 508] width 40 height 45
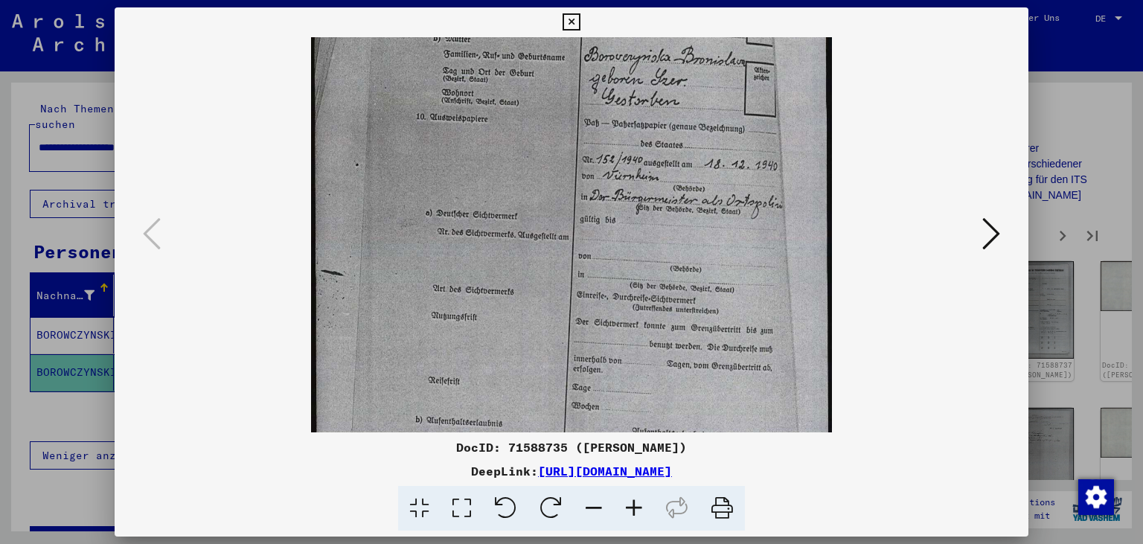
scroll to position [159, 0]
drag, startPoint x: 624, startPoint y: 337, endPoint x: 619, endPoint y: 180, distance: 157.1
click at [619, 180] on img at bounding box center [571, 244] width 521 height 730
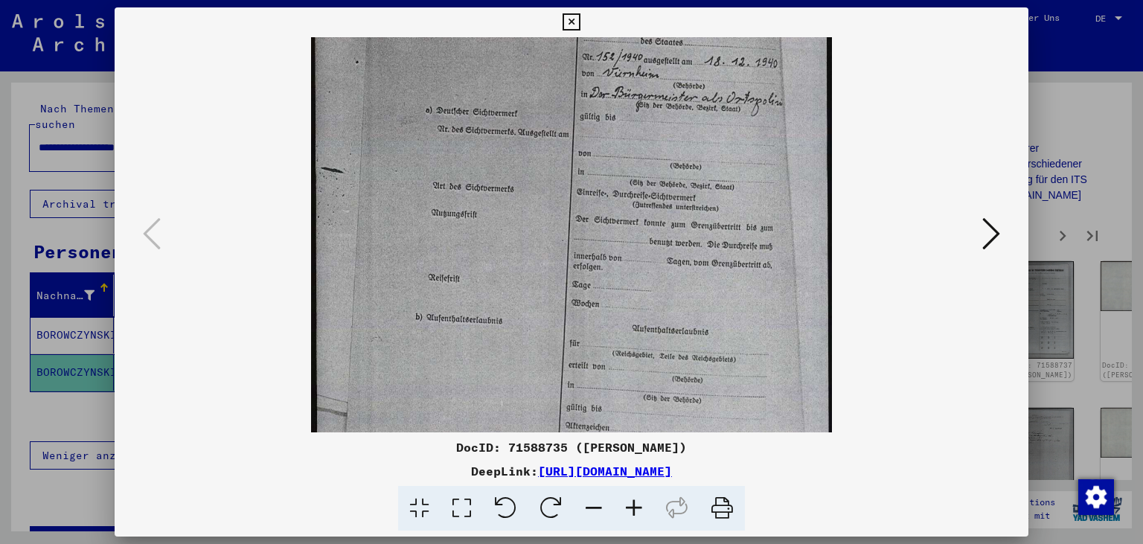
scroll to position [264, 0]
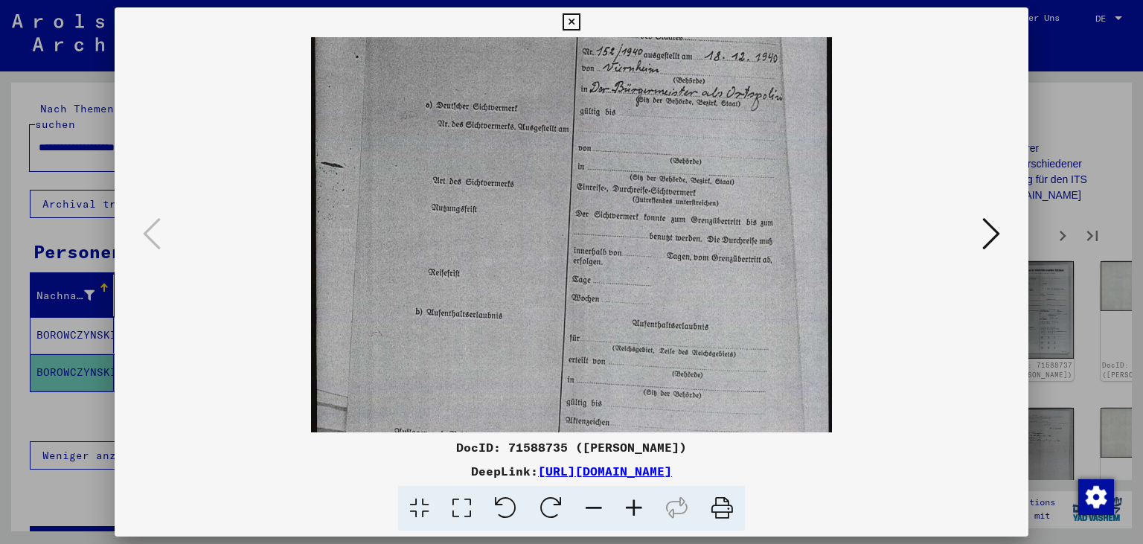
drag, startPoint x: 668, startPoint y: 360, endPoint x: 656, endPoint y: 258, distance: 103.4
click at [656, 258] on img at bounding box center [571, 138] width 521 height 730
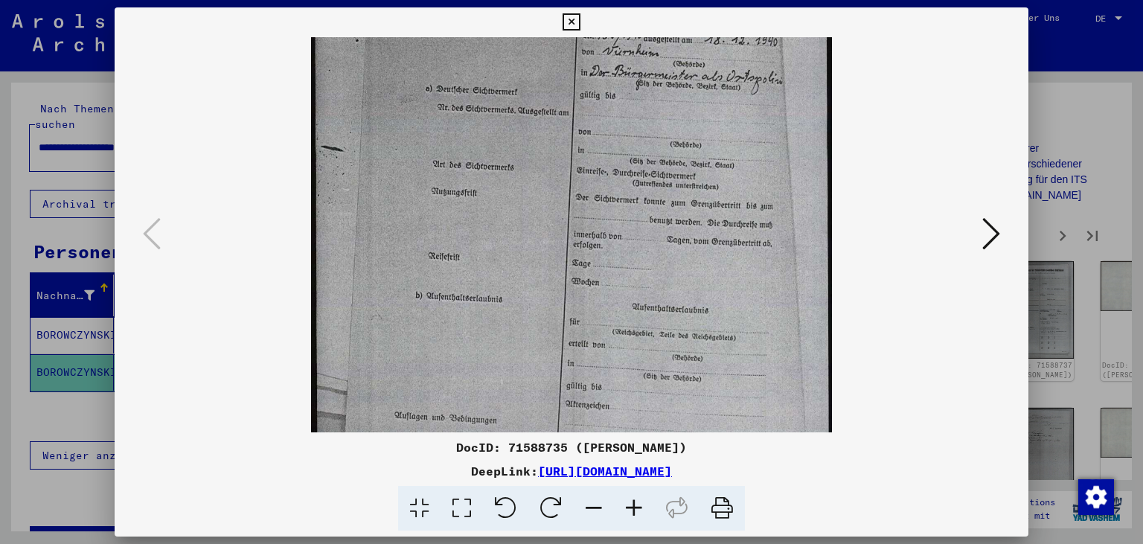
scroll to position [334, 0]
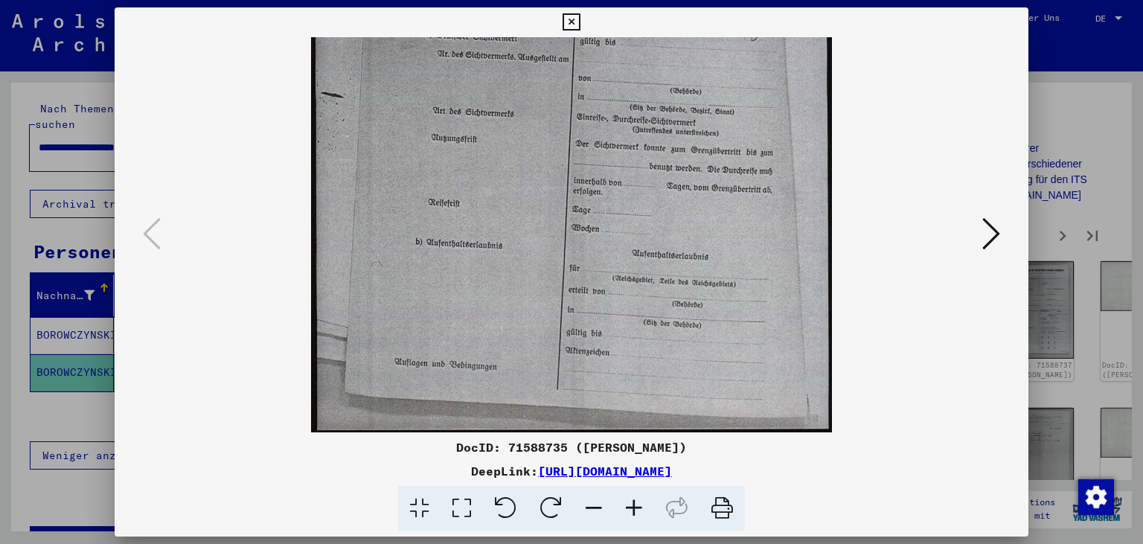
drag, startPoint x: 671, startPoint y: 349, endPoint x: 659, endPoint y: 168, distance: 181.3
click at [659, 168] on img at bounding box center [571, 68] width 521 height 730
click at [996, 231] on icon at bounding box center [991, 234] width 18 height 36
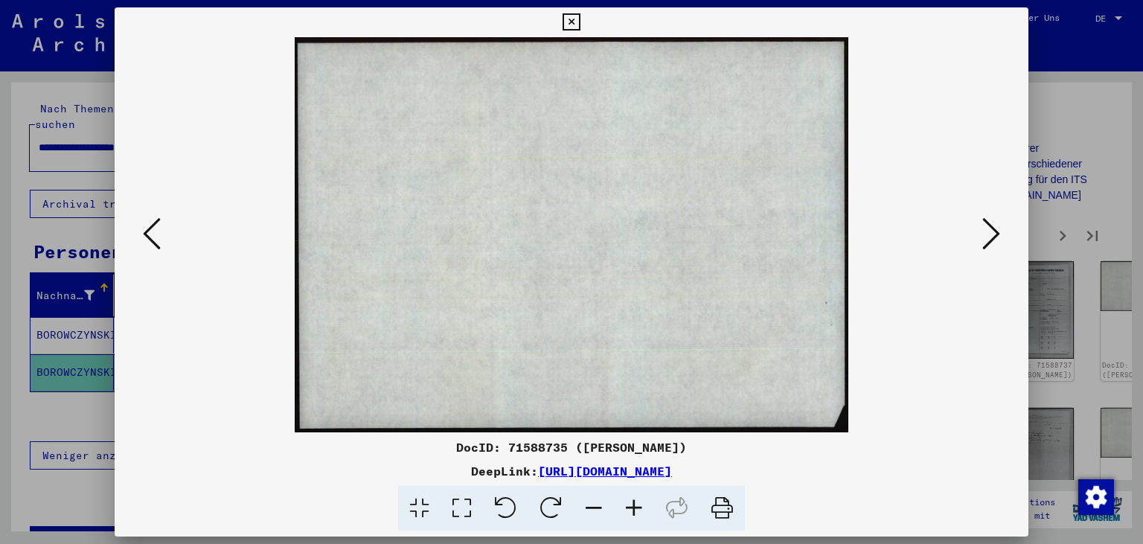
click at [996, 231] on icon at bounding box center [991, 234] width 18 height 36
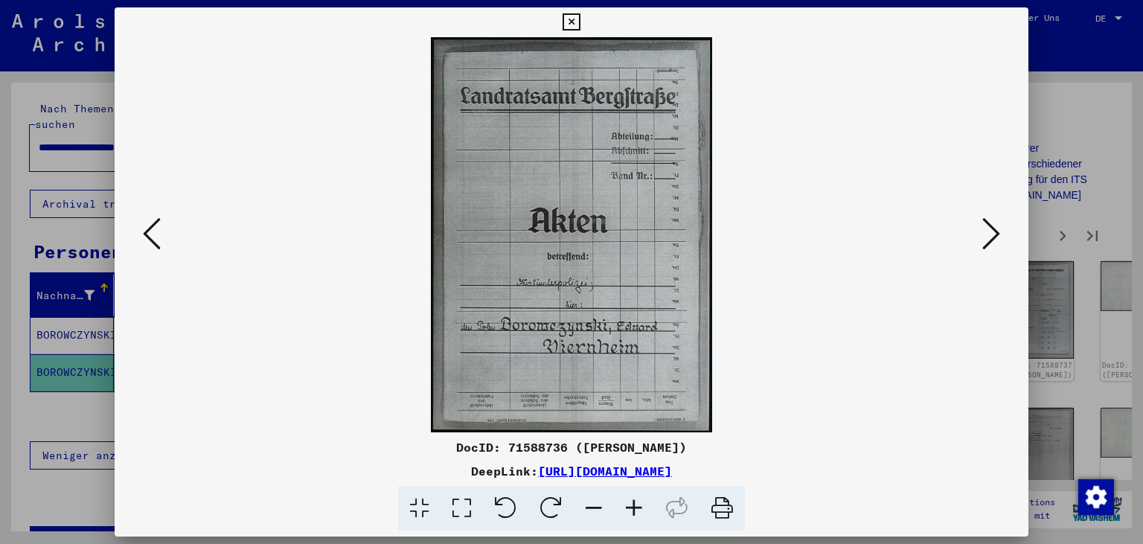
click at [997, 227] on icon at bounding box center [991, 234] width 18 height 36
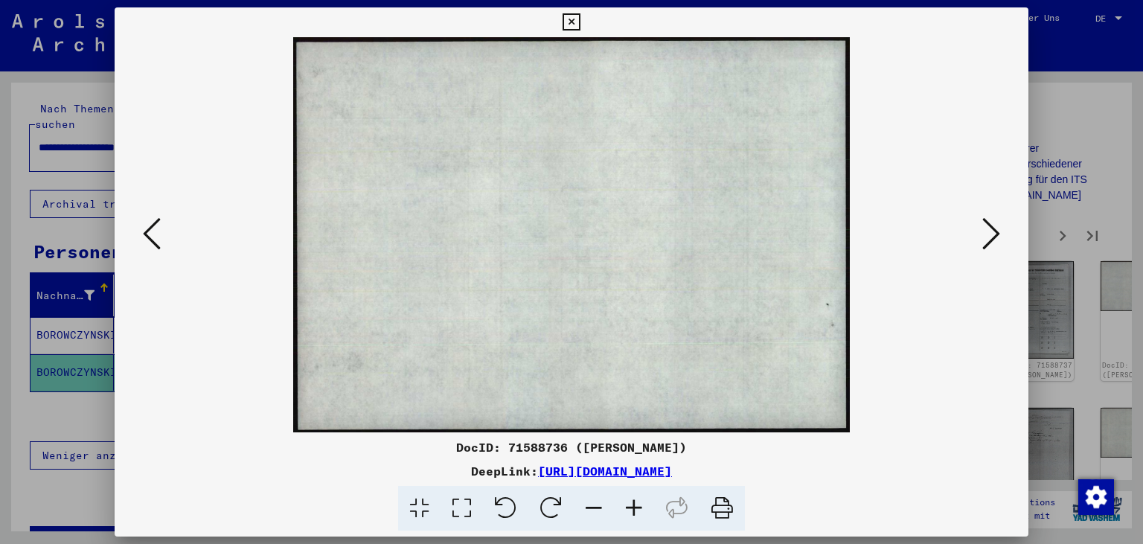
click at [997, 227] on icon at bounding box center [991, 234] width 18 height 36
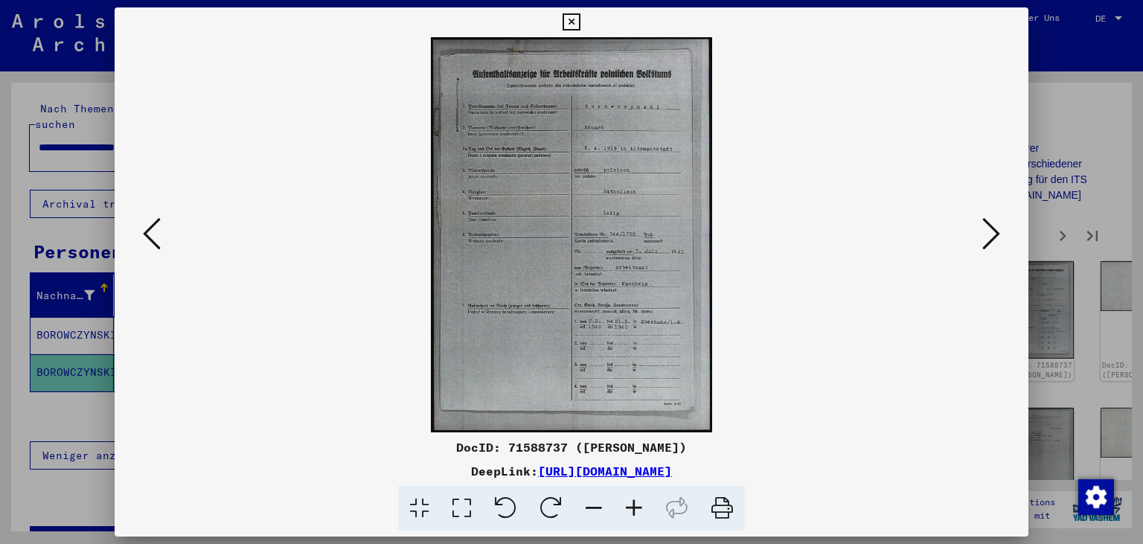
click at [997, 226] on icon at bounding box center [991, 234] width 18 height 36
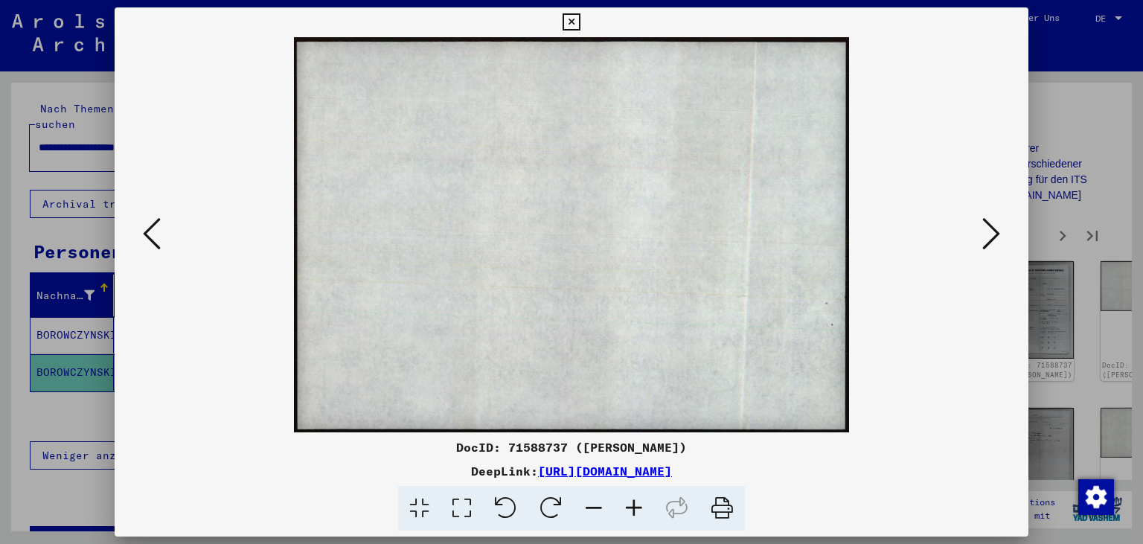
click at [997, 226] on icon at bounding box center [991, 234] width 18 height 36
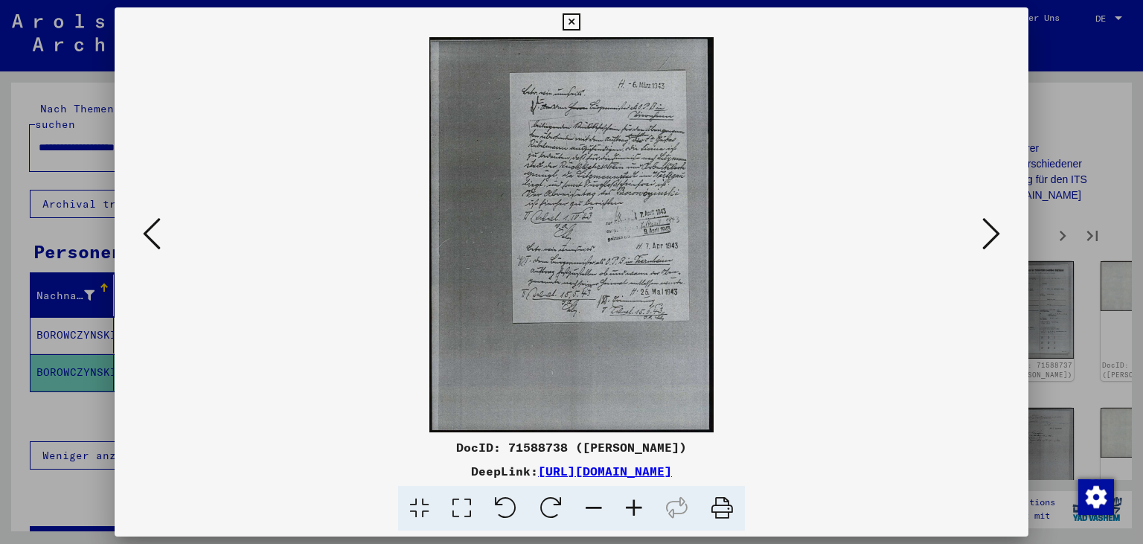
click at [996, 234] on icon at bounding box center [991, 234] width 18 height 36
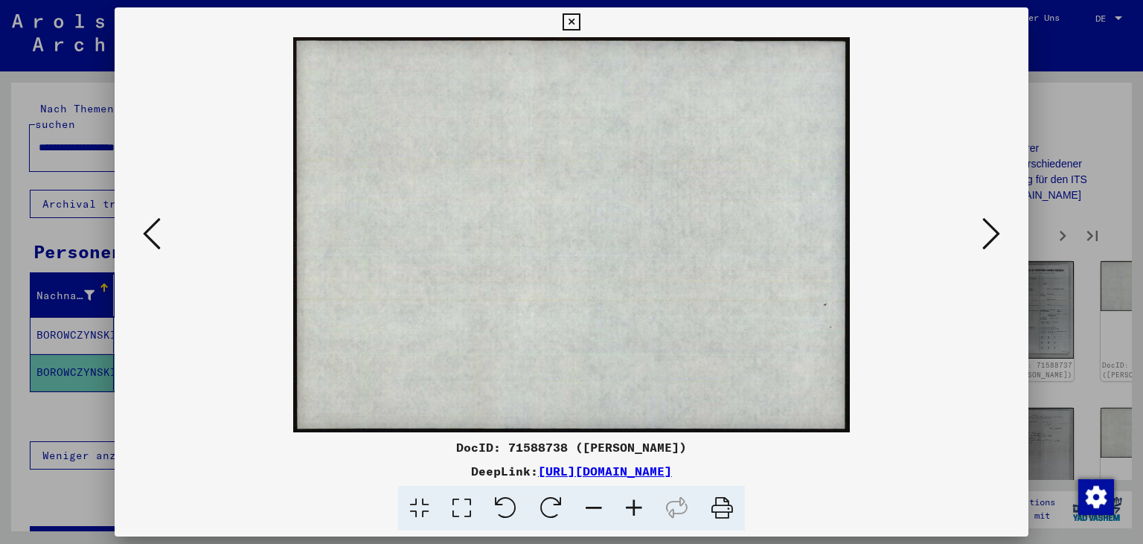
click at [996, 234] on icon at bounding box center [991, 234] width 18 height 36
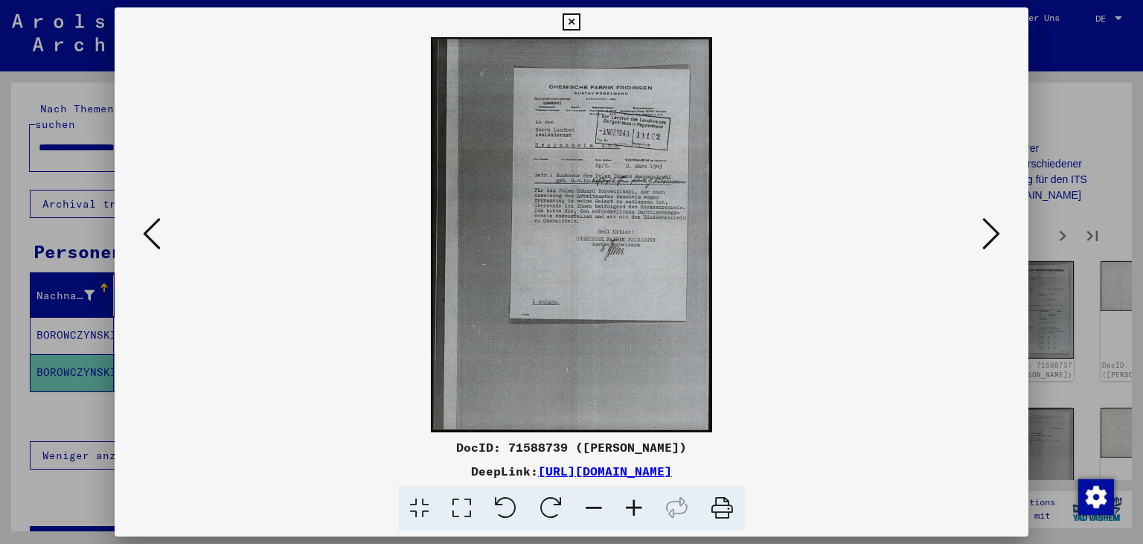
click at [636, 508] on icon at bounding box center [634, 508] width 40 height 45
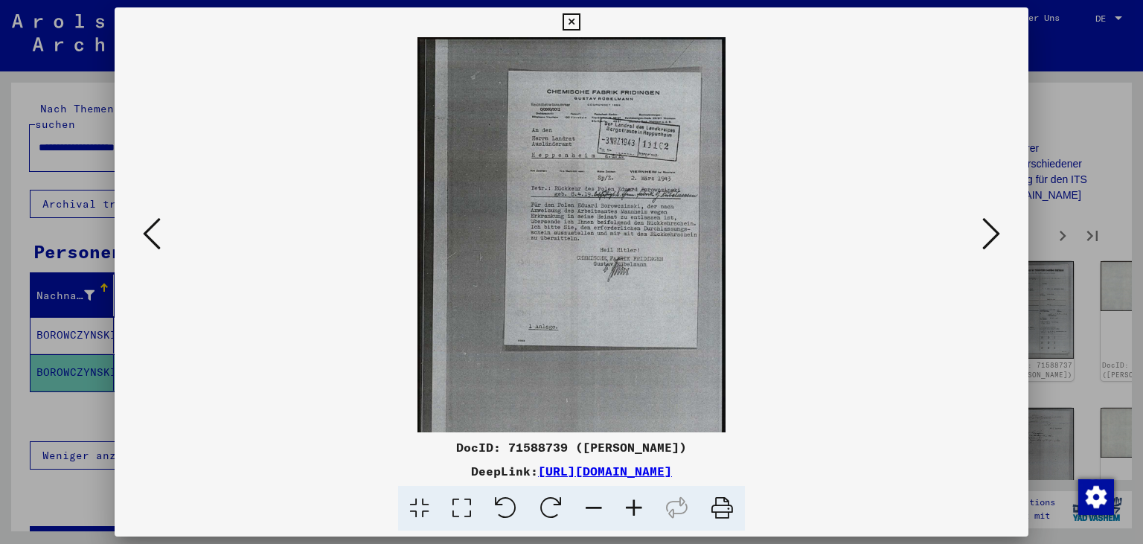
click at [636, 505] on icon at bounding box center [634, 508] width 40 height 45
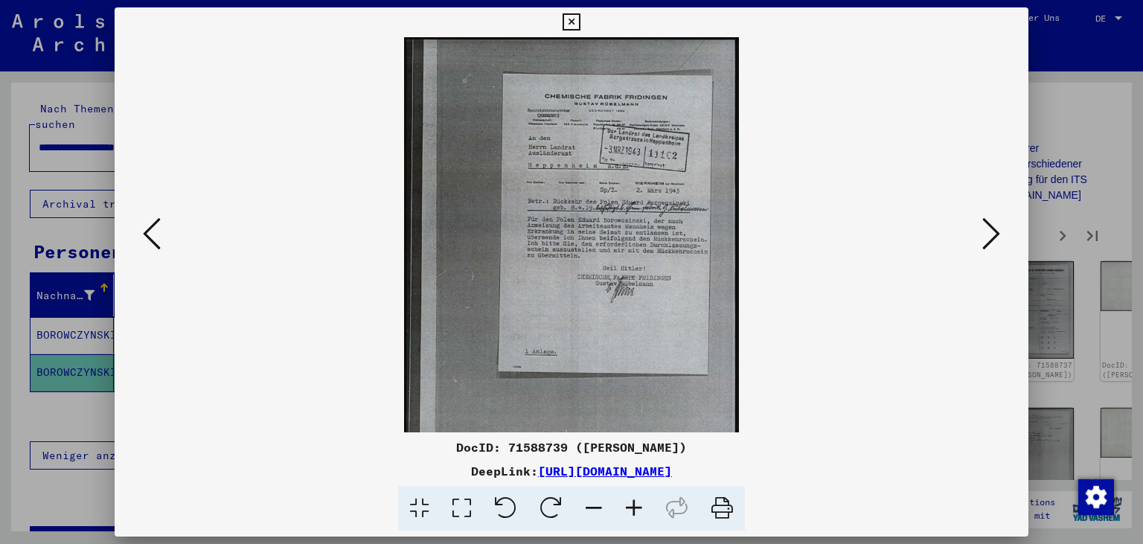
click at [636, 505] on icon at bounding box center [634, 508] width 40 height 45
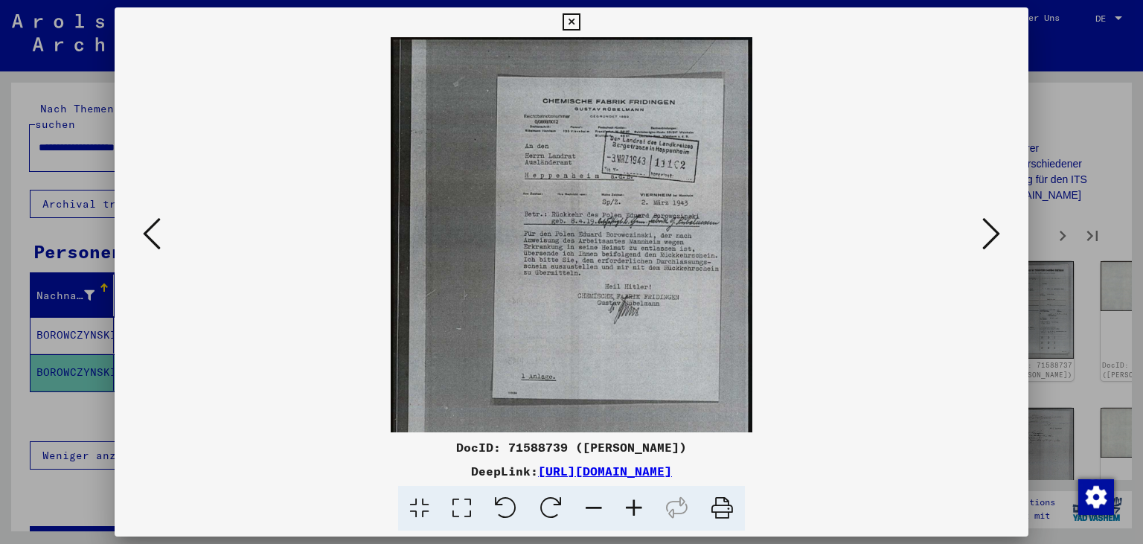
click at [636, 504] on icon at bounding box center [634, 508] width 40 height 45
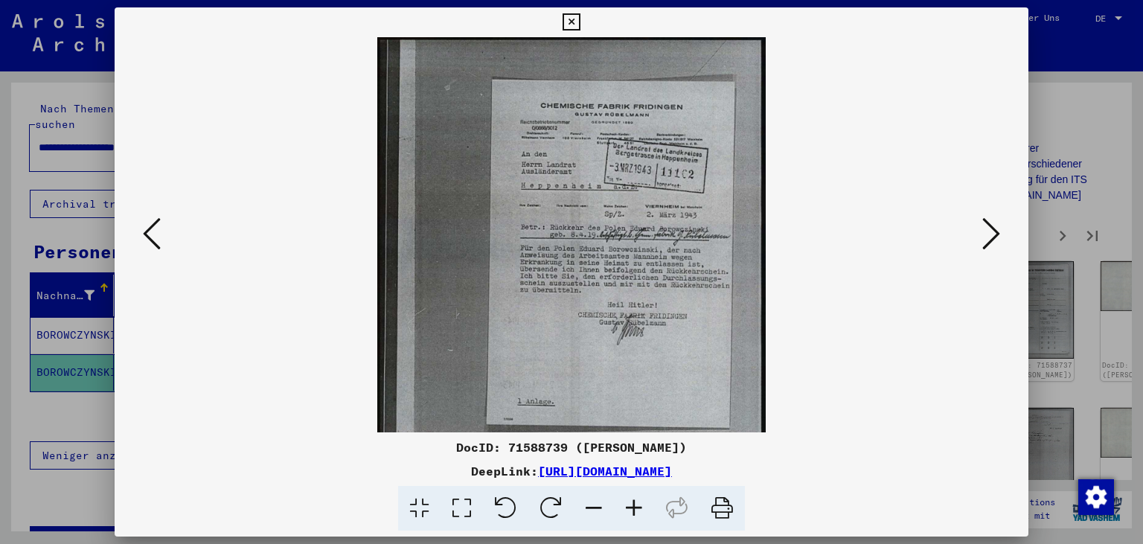
click at [636, 503] on icon at bounding box center [634, 508] width 40 height 45
click at [635, 503] on icon at bounding box center [634, 508] width 40 height 45
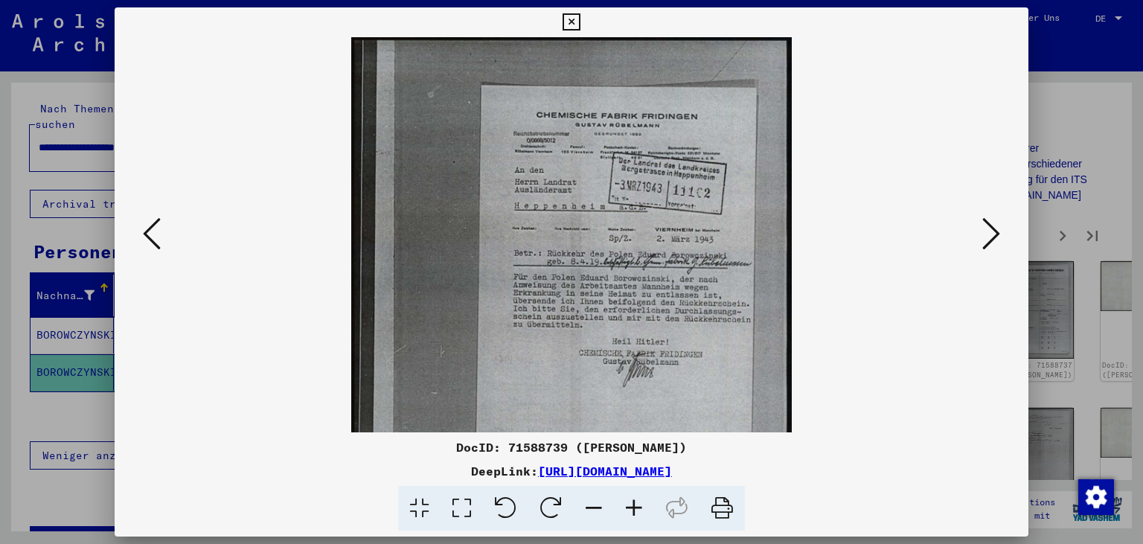
click at [635, 504] on icon at bounding box center [634, 508] width 40 height 45
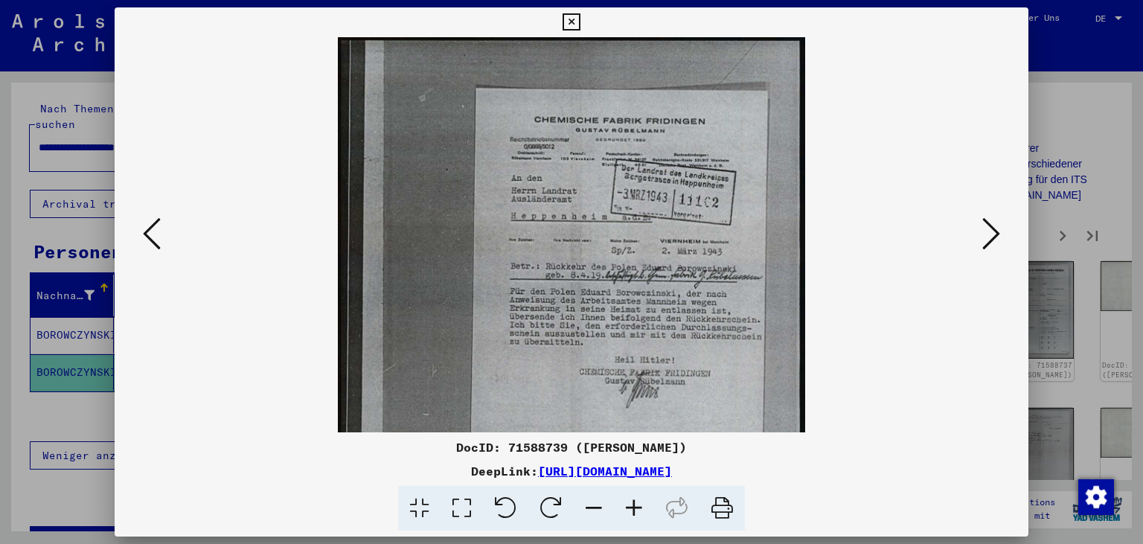
click at [634, 505] on icon at bounding box center [634, 508] width 40 height 45
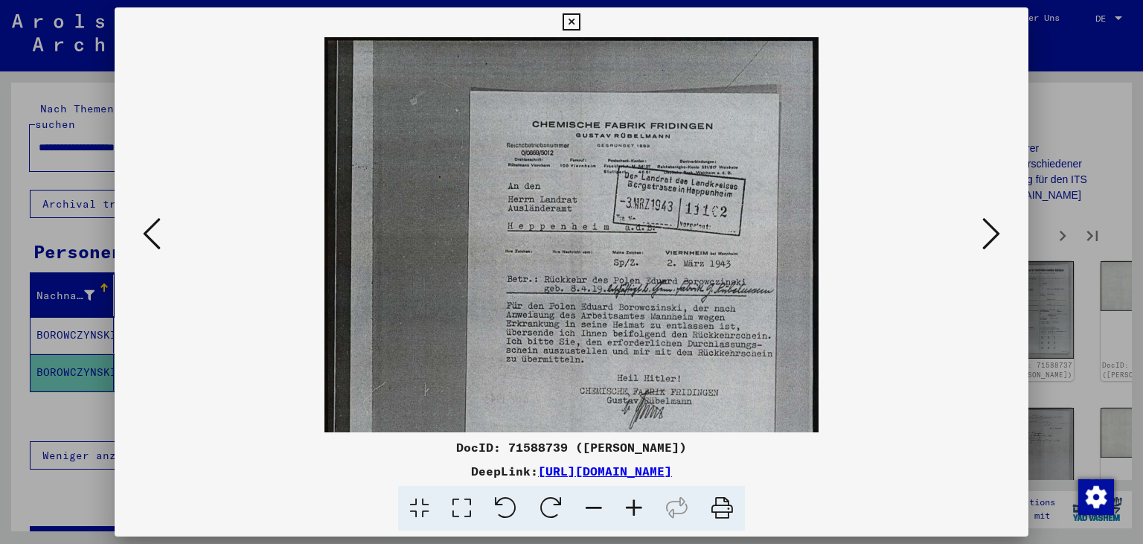
click at [633, 505] on icon at bounding box center [634, 508] width 40 height 45
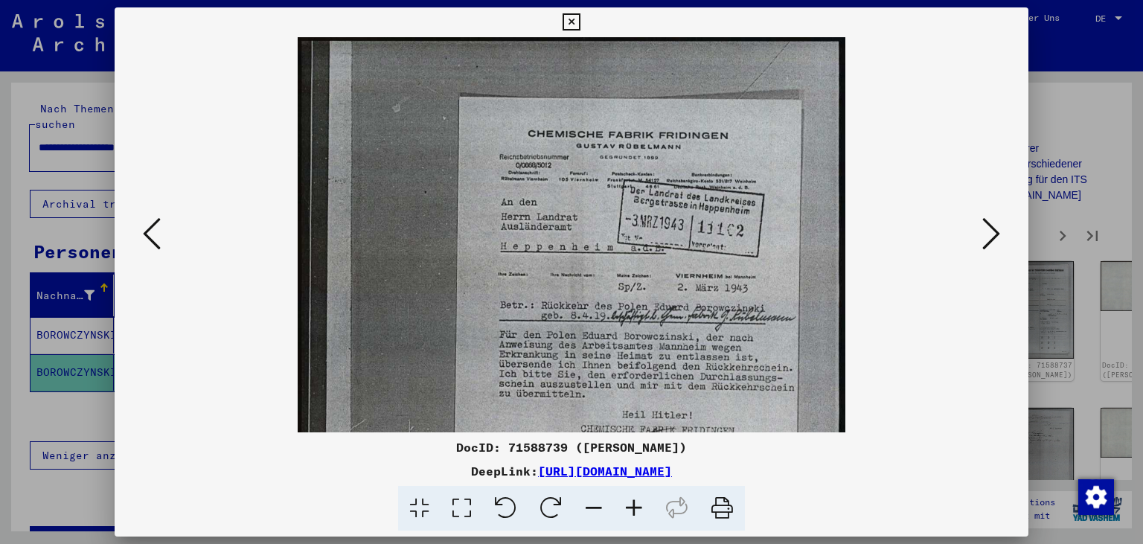
click at [632, 505] on icon at bounding box center [634, 508] width 40 height 45
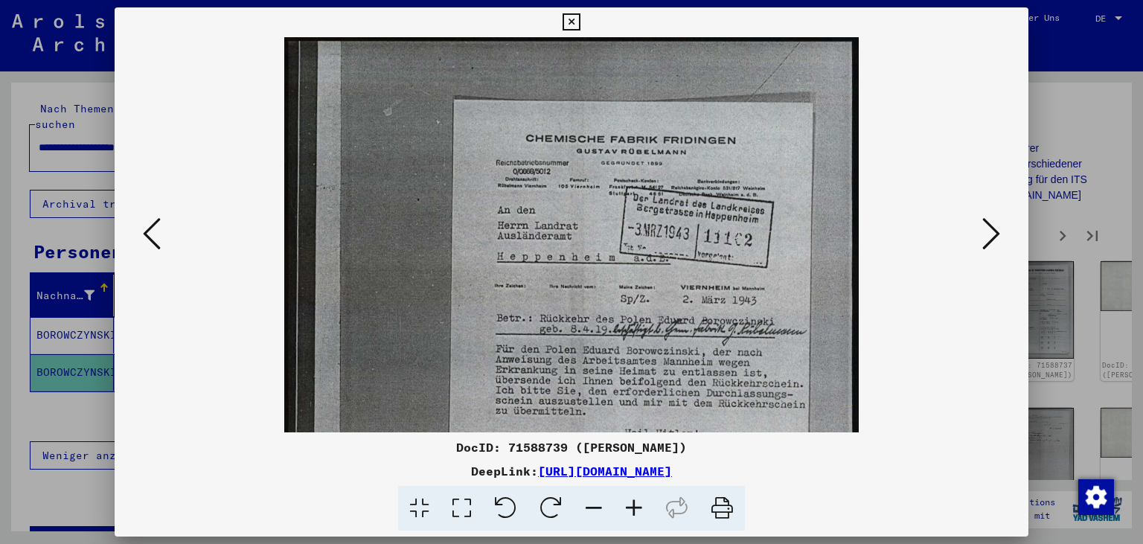
click at [632, 505] on icon at bounding box center [634, 508] width 40 height 45
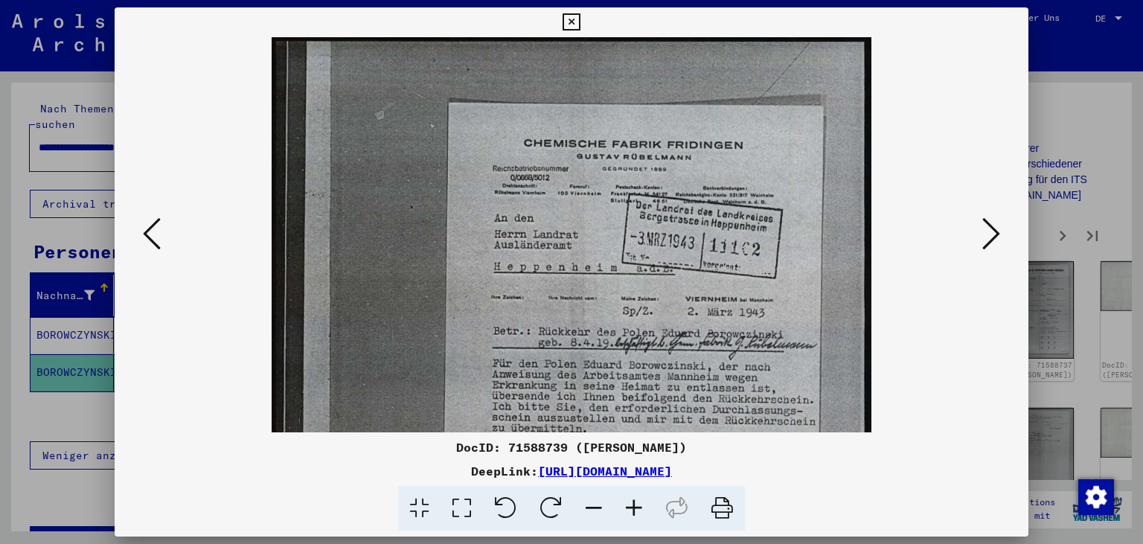
click at [631, 505] on icon at bounding box center [634, 508] width 40 height 45
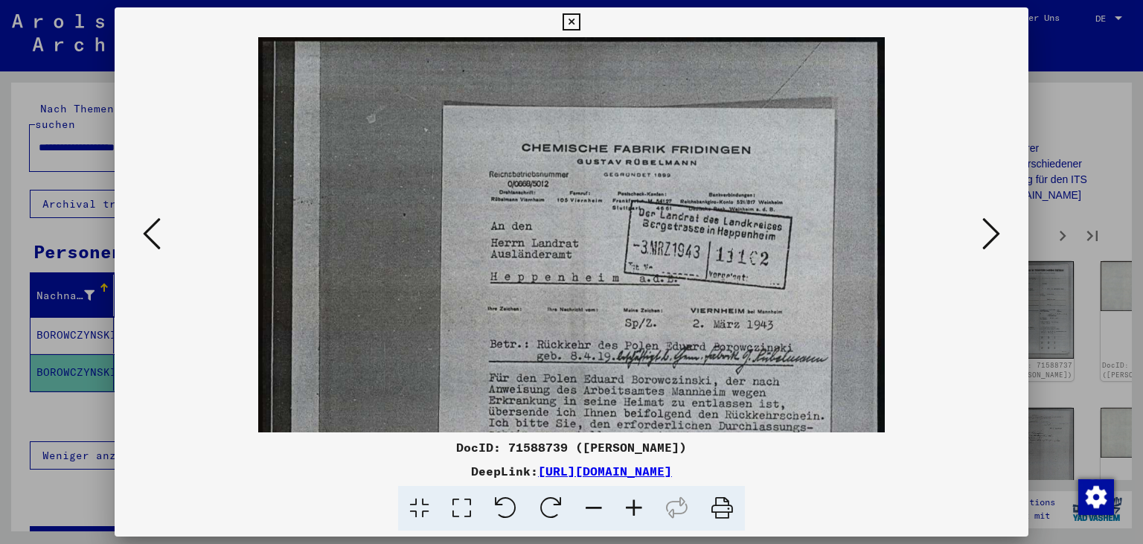
click at [630, 505] on icon at bounding box center [634, 508] width 40 height 45
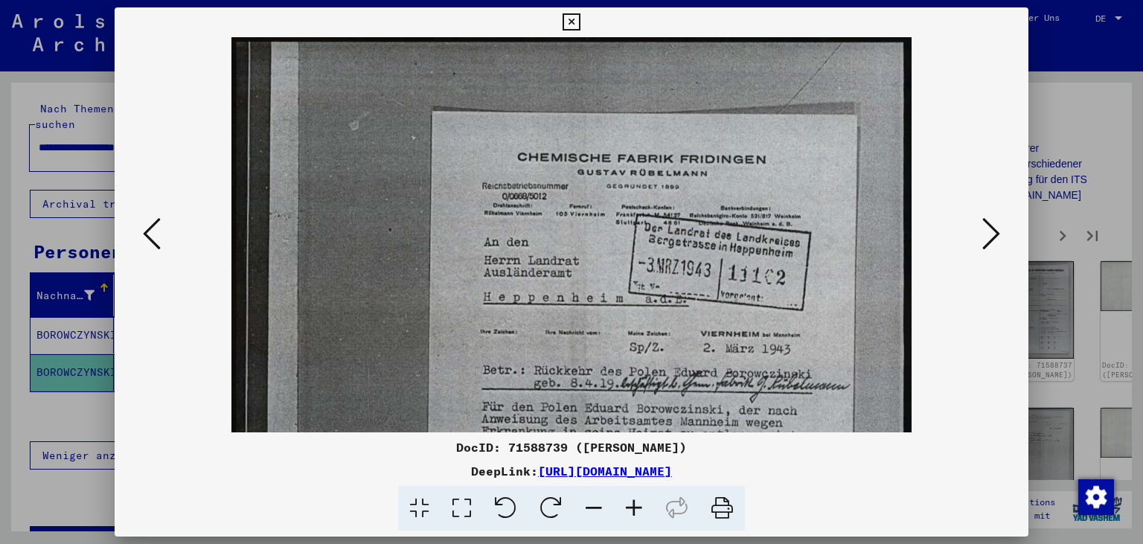
click at [629, 505] on icon at bounding box center [634, 508] width 40 height 45
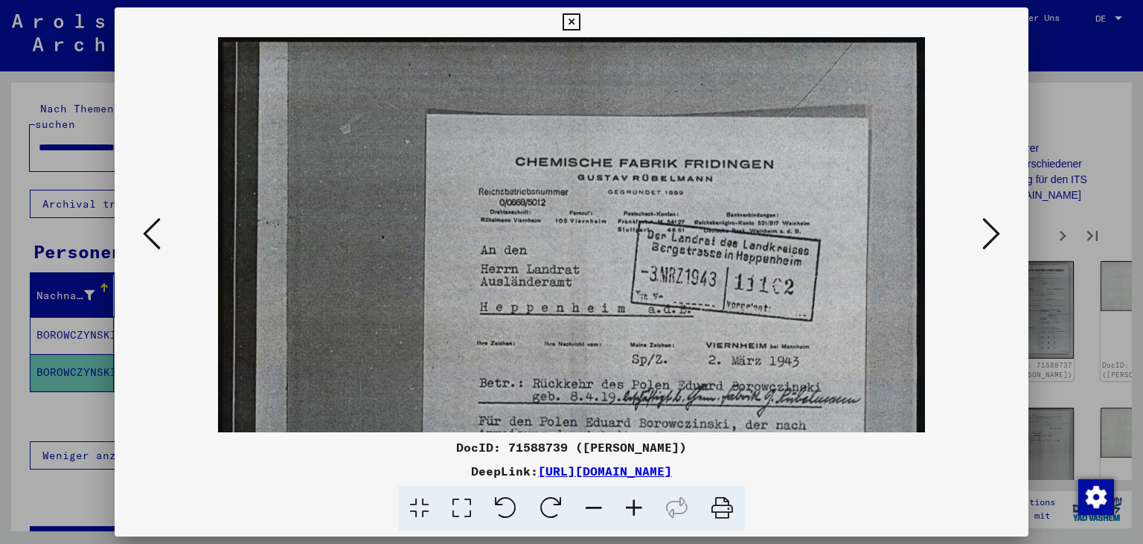
click at [629, 505] on icon at bounding box center [634, 508] width 40 height 45
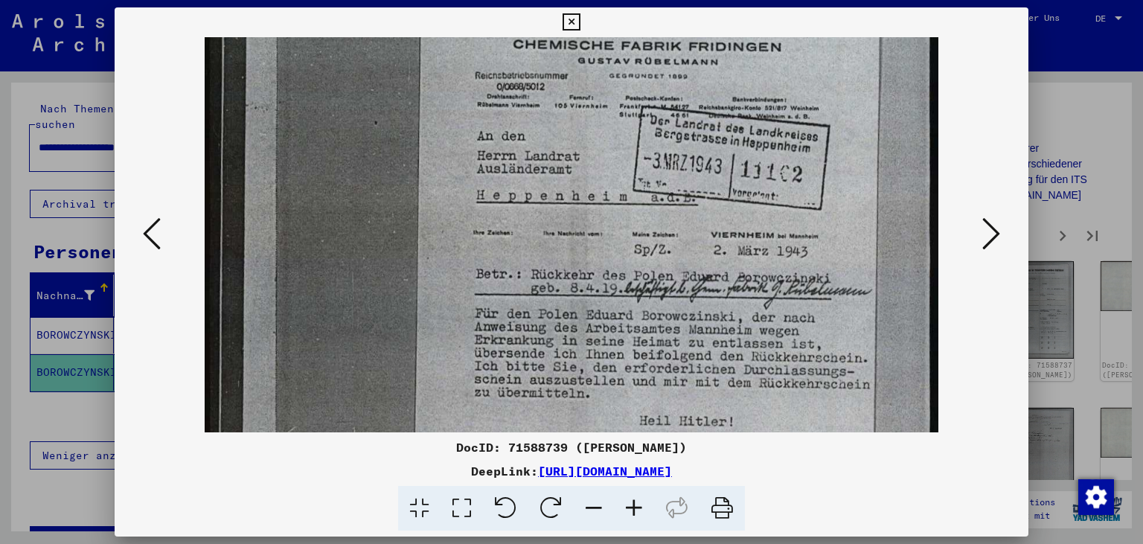
scroll to position [129, 0]
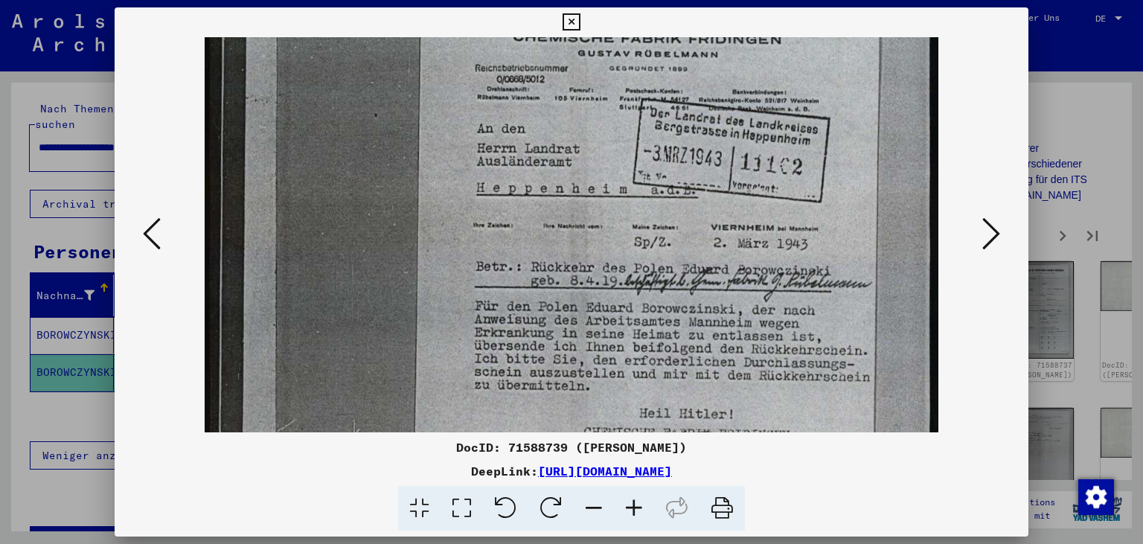
drag, startPoint x: 653, startPoint y: 383, endPoint x: 558, endPoint y: 255, distance: 159.0
click at [558, 255] on img at bounding box center [571, 422] width 733 height 1028
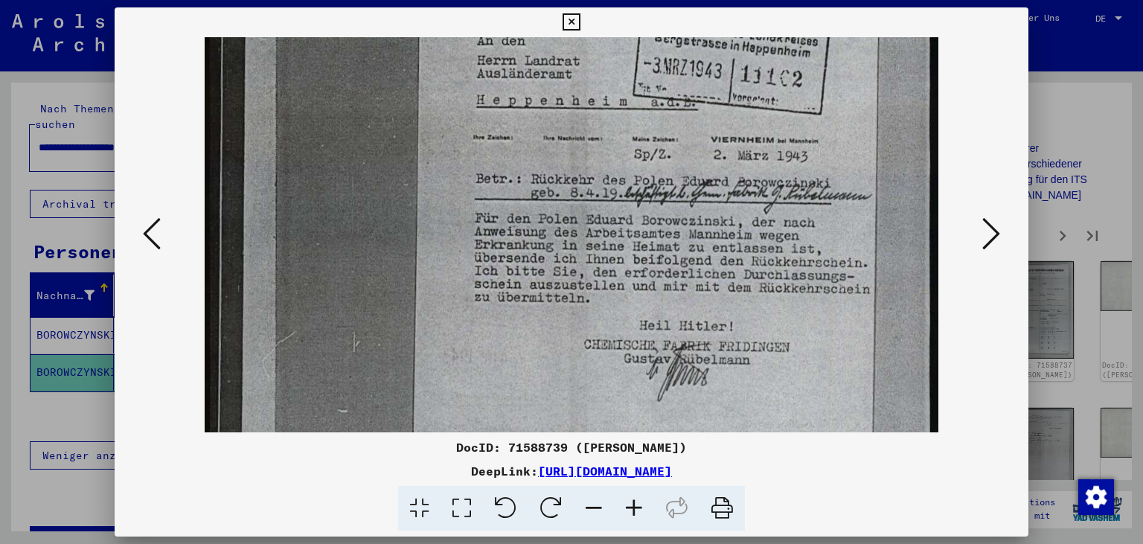
drag, startPoint x: 767, startPoint y: 402, endPoint x: 774, endPoint y: 316, distance: 86.7
click at [774, 316] on img at bounding box center [571, 334] width 733 height 1028
click at [997, 243] on icon at bounding box center [991, 234] width 18 height 36
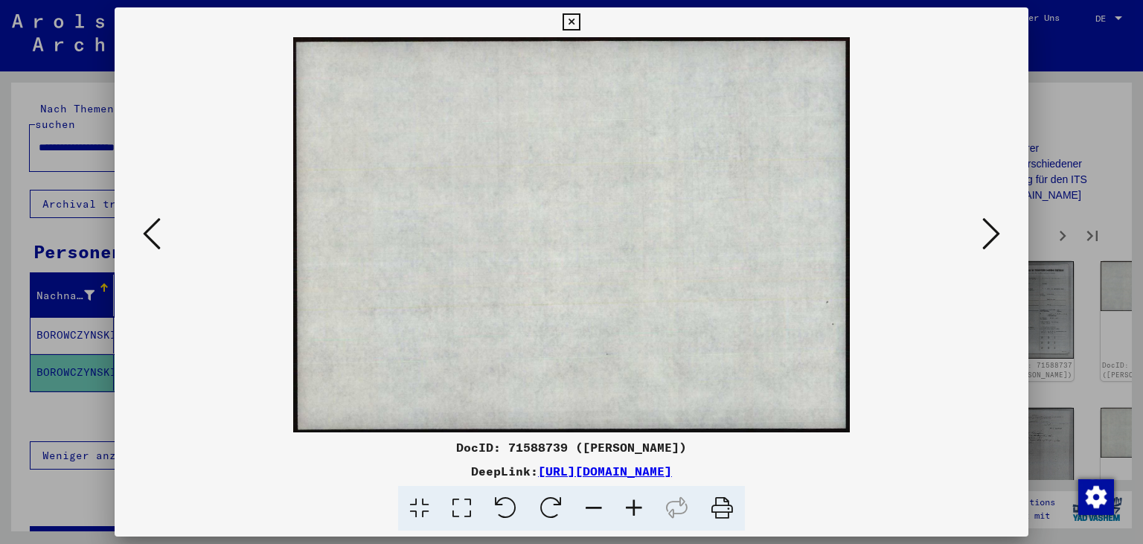
click at [997, 243] on icon at bounding box center [991, 234] width 18 height 36
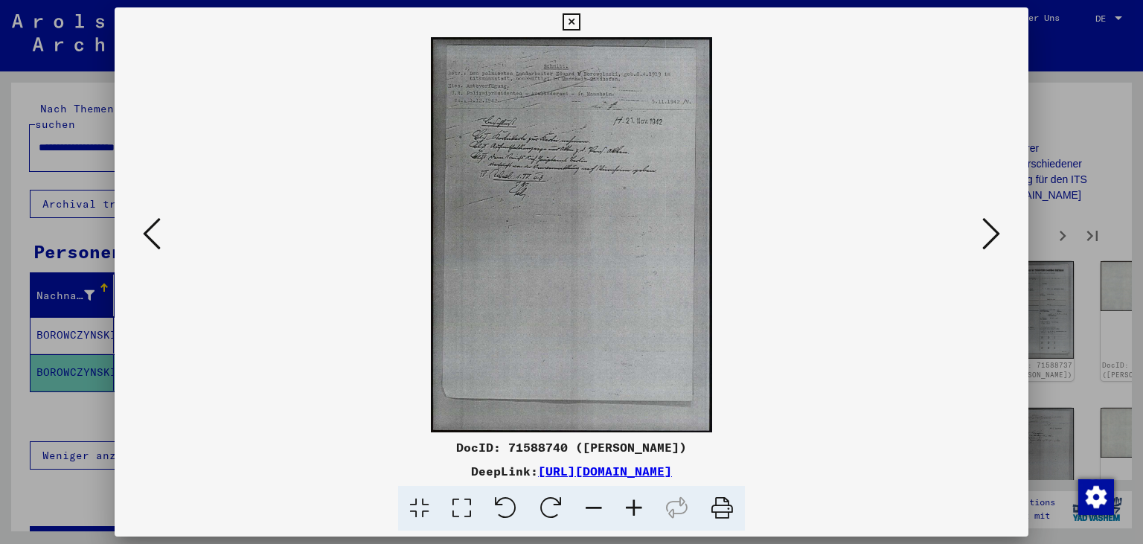
click at [997, 243] on icon at bounding box center [991, 234] width 18 height 36
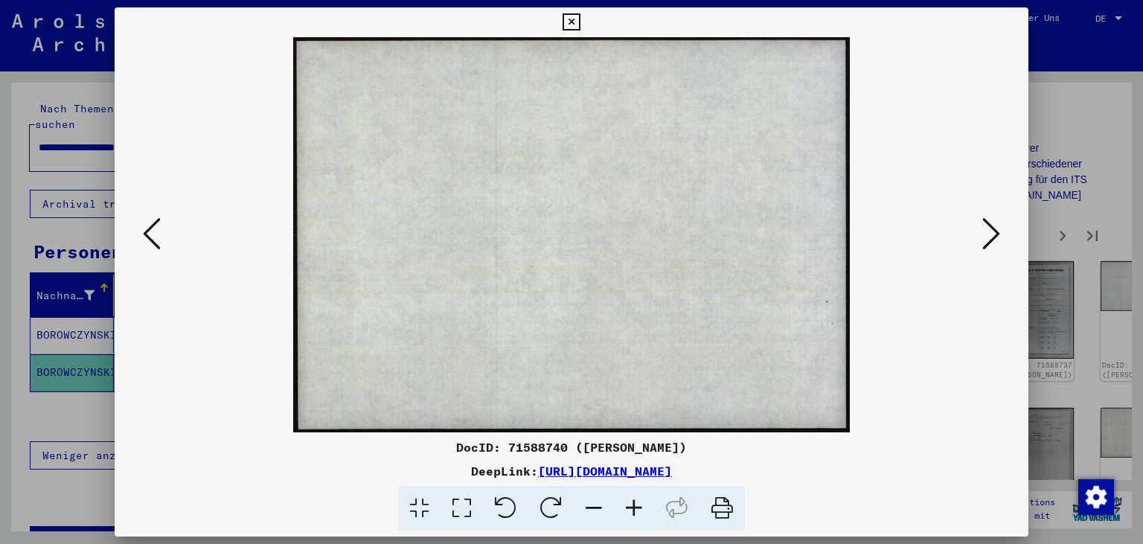
click at [997, 243] on icon at bounding box center [991, 234] width 18 height 36
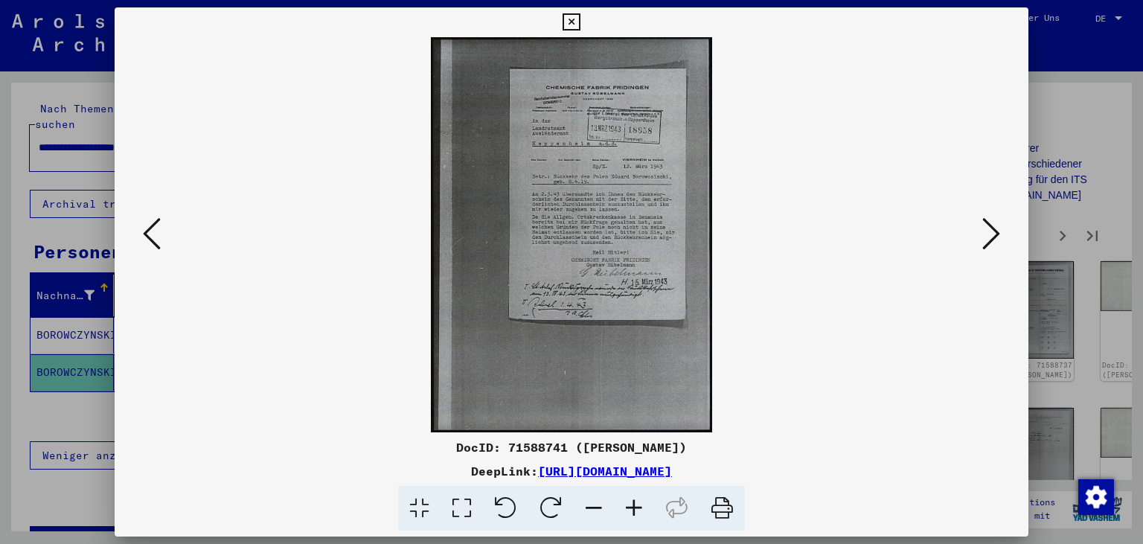
click at [997, 242] on icon at bounding box center [991, 234] width 18 height 36
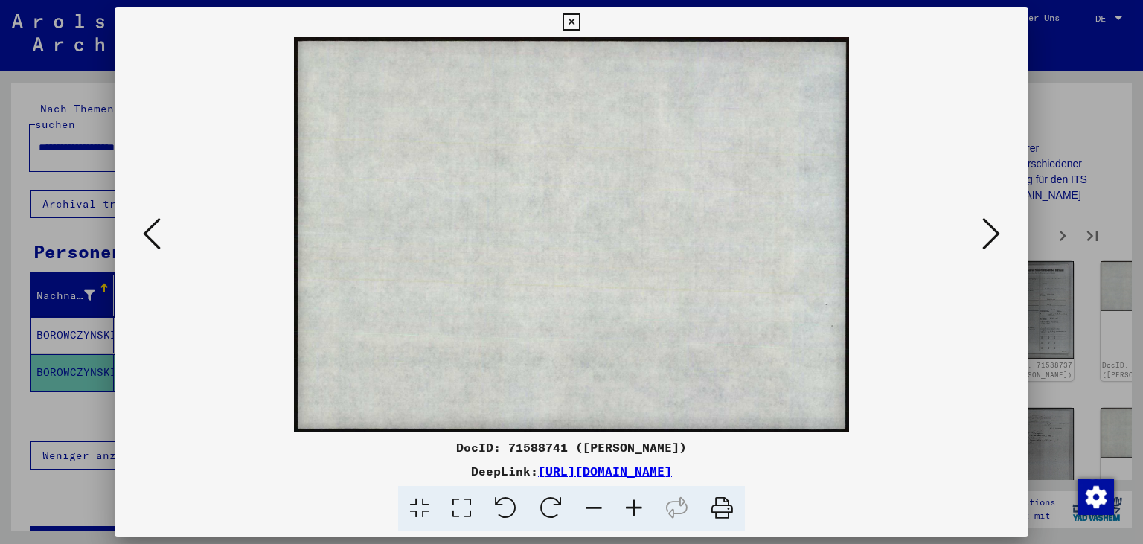
click at [997, 242] on icon at bounding box center [991, 234] width 18 height 36
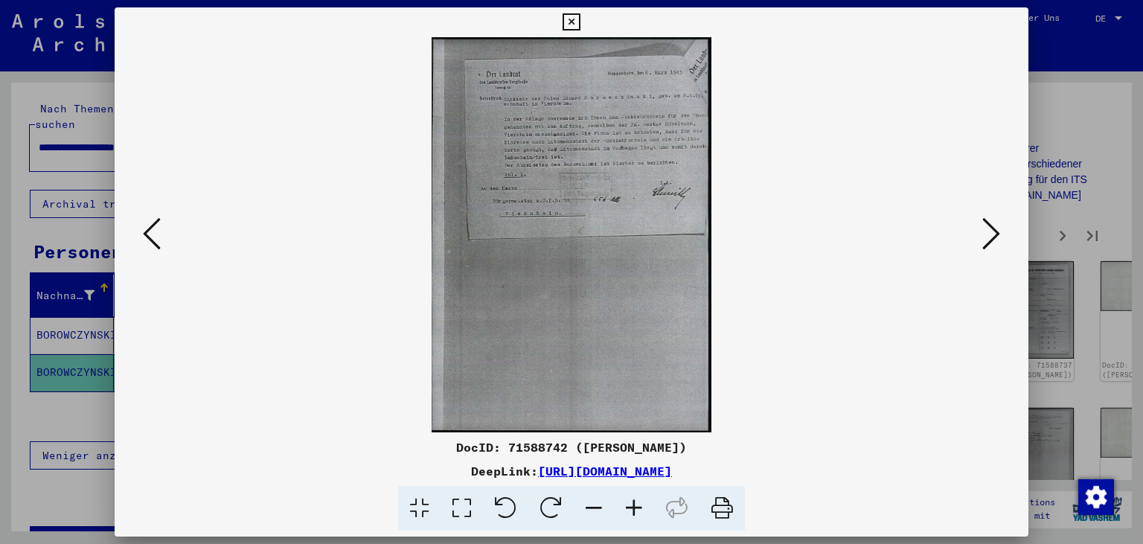
click at [627, 507] on icon at bounding box center [634, 508] width 40 height 45
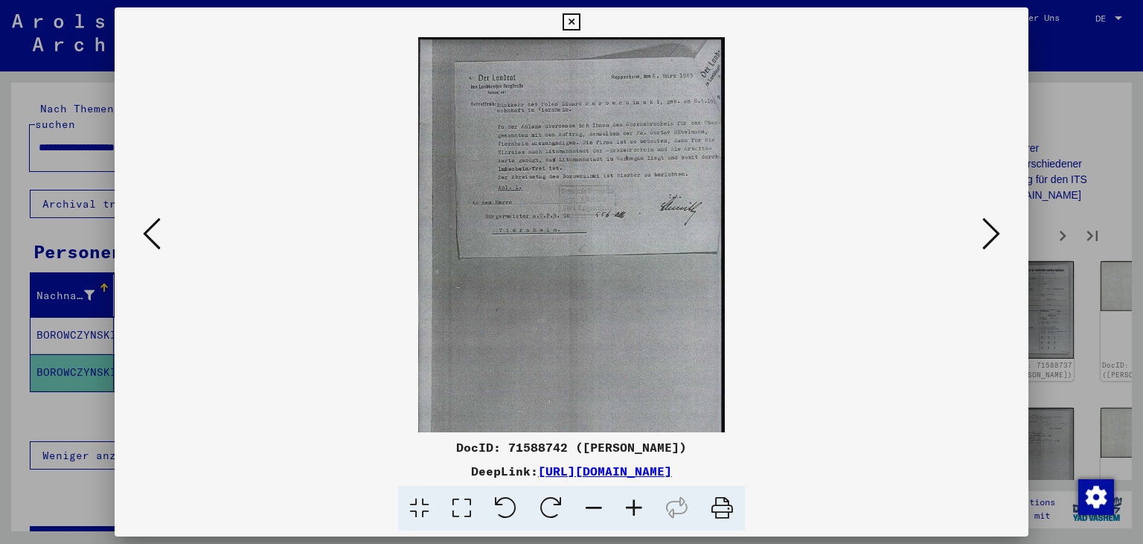
click at [629, 505] on icon at bounding box center [634, 508] width 40 height 45
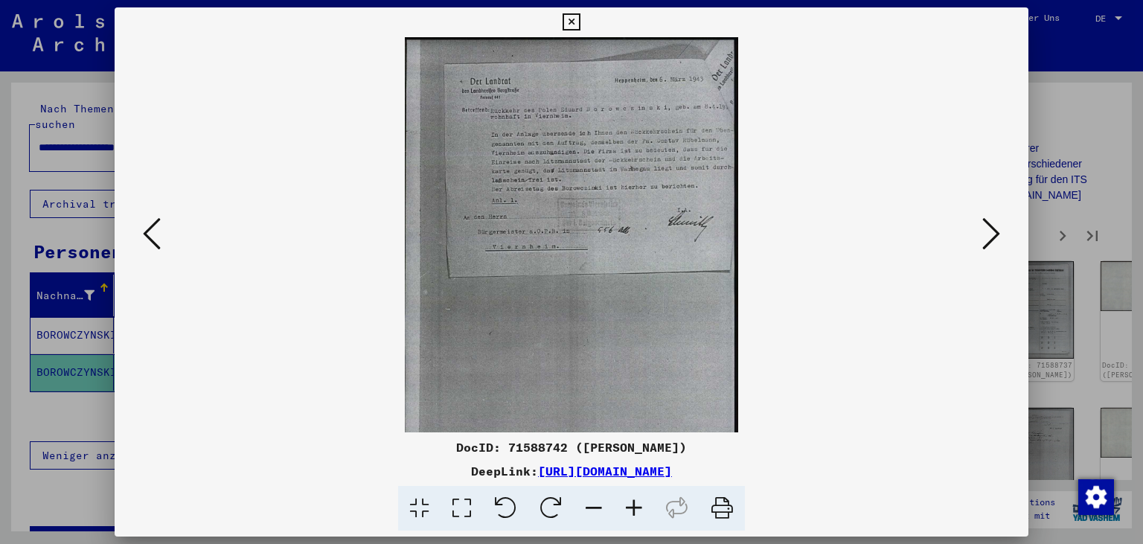
click at [629, 505] on icon at bounding box center [634, 508] width 40 height 45
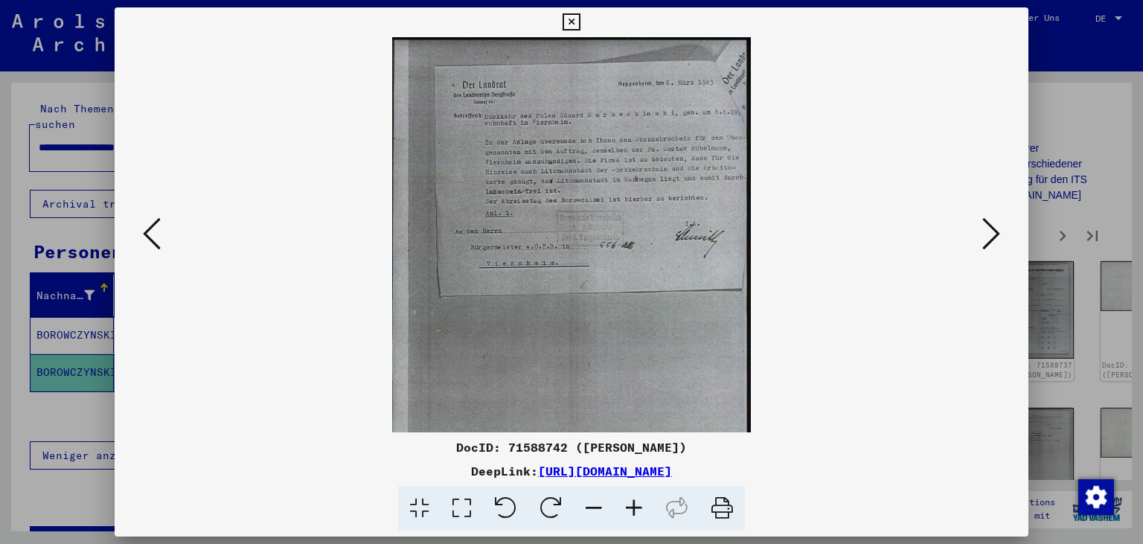
click at [629, 505] on icon at bounding box center [634, 508] width 40 height 45
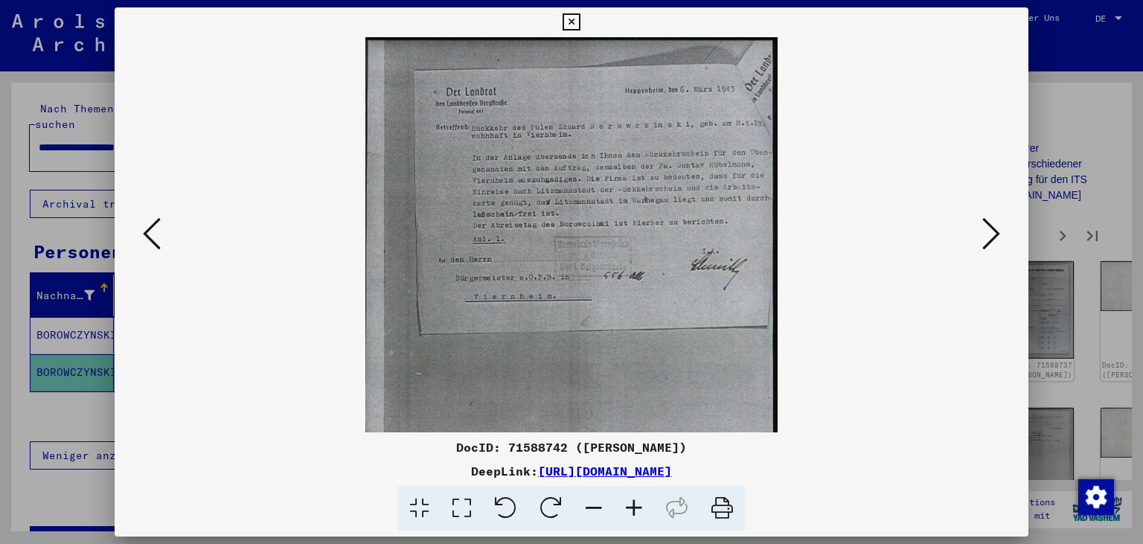
click at [629, 505] on icon at bounding box center [634, 508] width 40 height 45
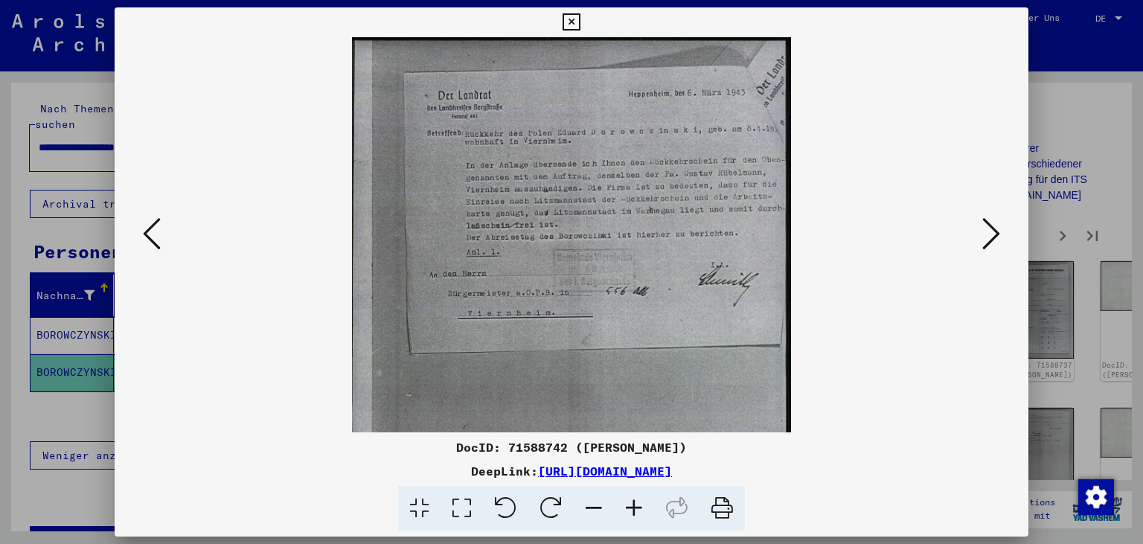
click at [629, 505] on icon at bounding box center [634, 508] width 40 height 45
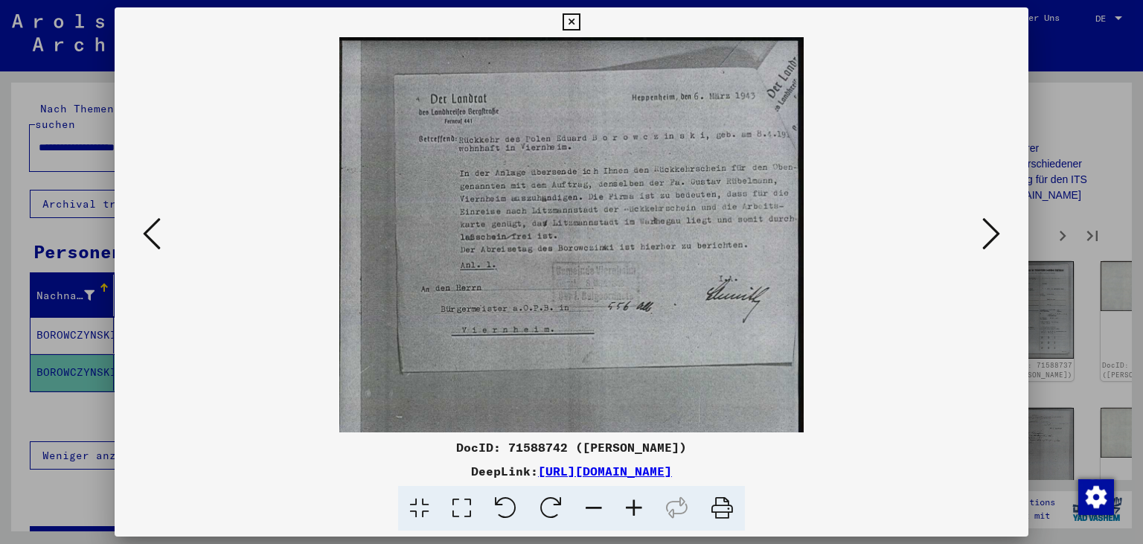
click at [629, 504] on icon at bounding box center [634, 508] width 40 height 45
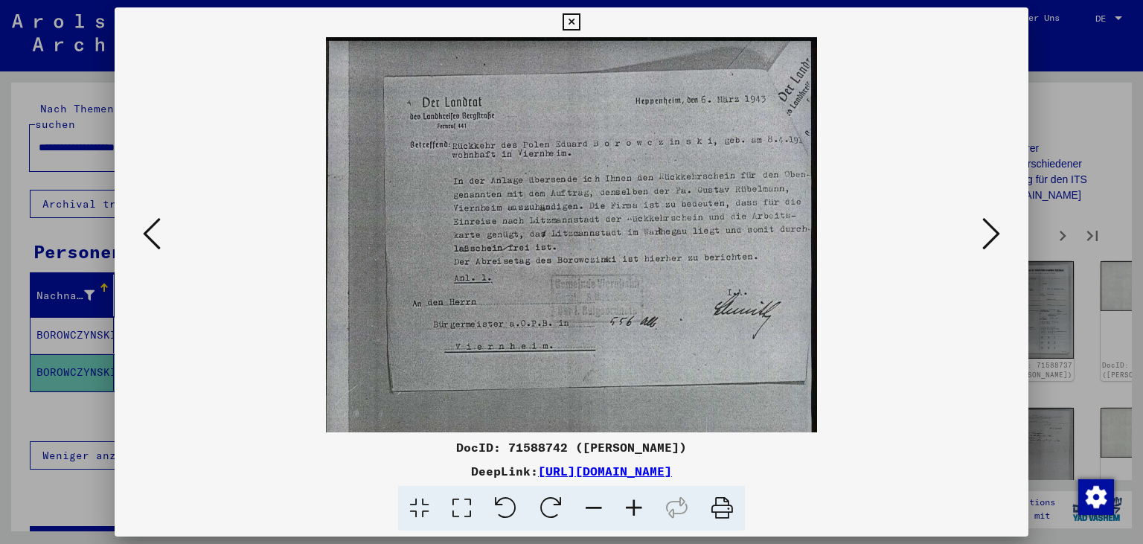
click at [629, 504] on icon at bounding box center [634, 508] width 40 height 45
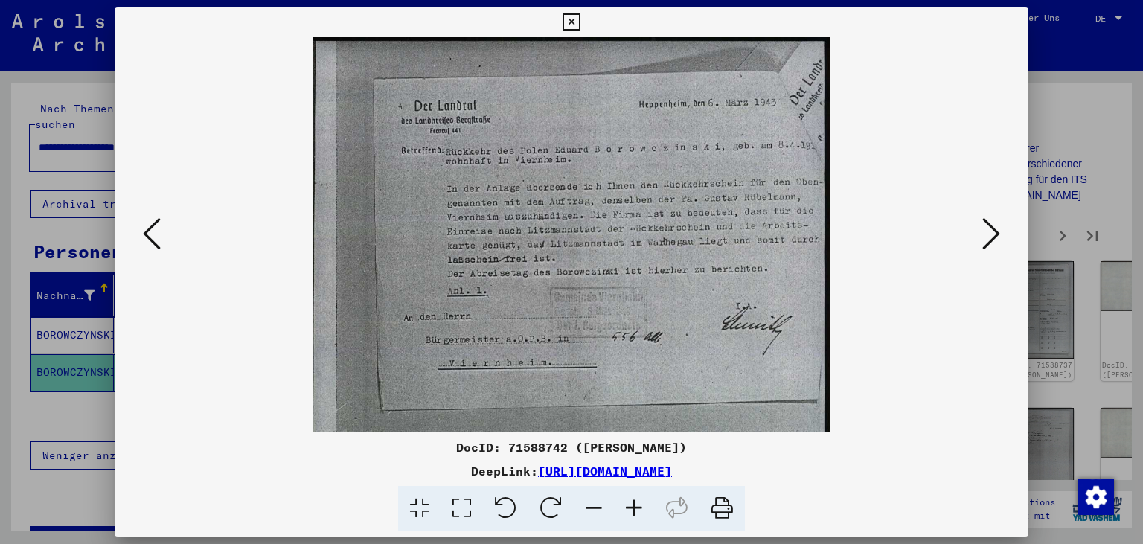
click at [629, 503] on icon at bounding box center [634, 508] width 40 height 45
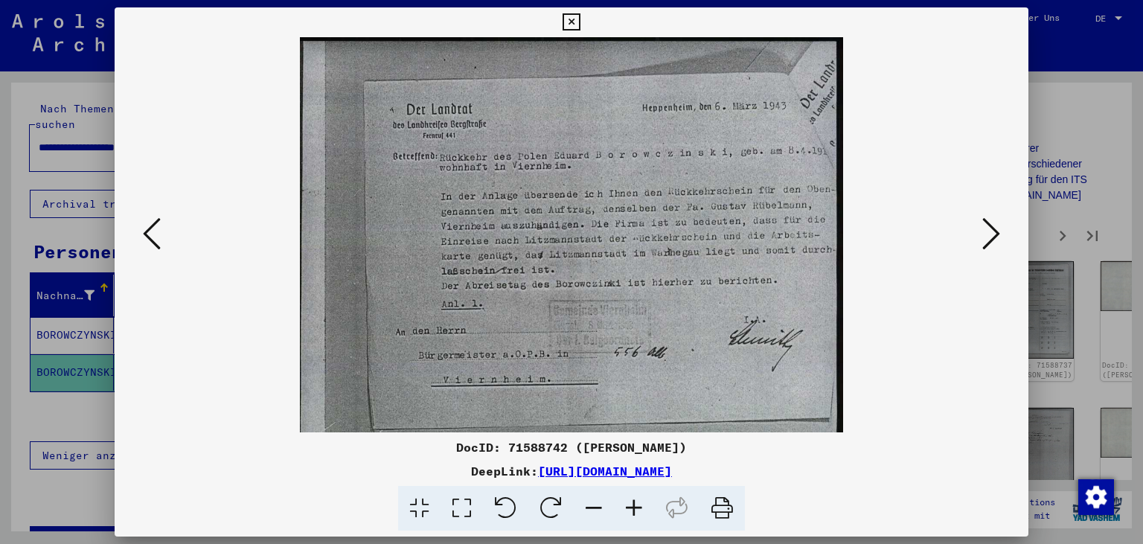
click at [629, 503] on icon at bounding box center [634, 508] width 40 height 45
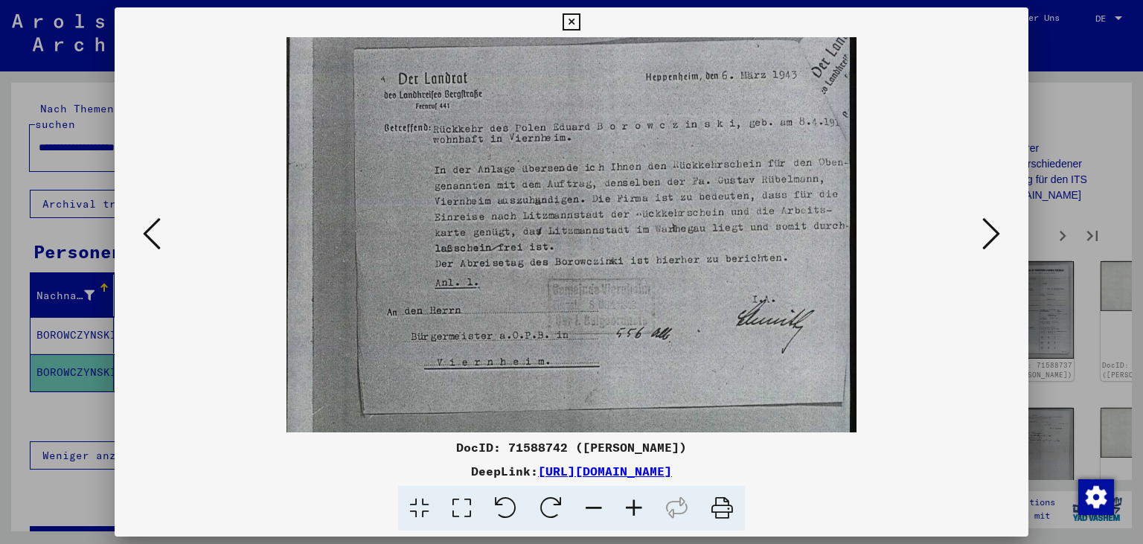
scroll to position [35, 0]
drag, startPoint x: 683, startPoint y: 331, endPoint x: 574, endPoint y: 298, distance: 114.4
click at [572, 296] on img at bounding box center [572, 404] width 570 height 805
click at [989, 238] on icon at bounding box center [991, 234] width 18 height 36
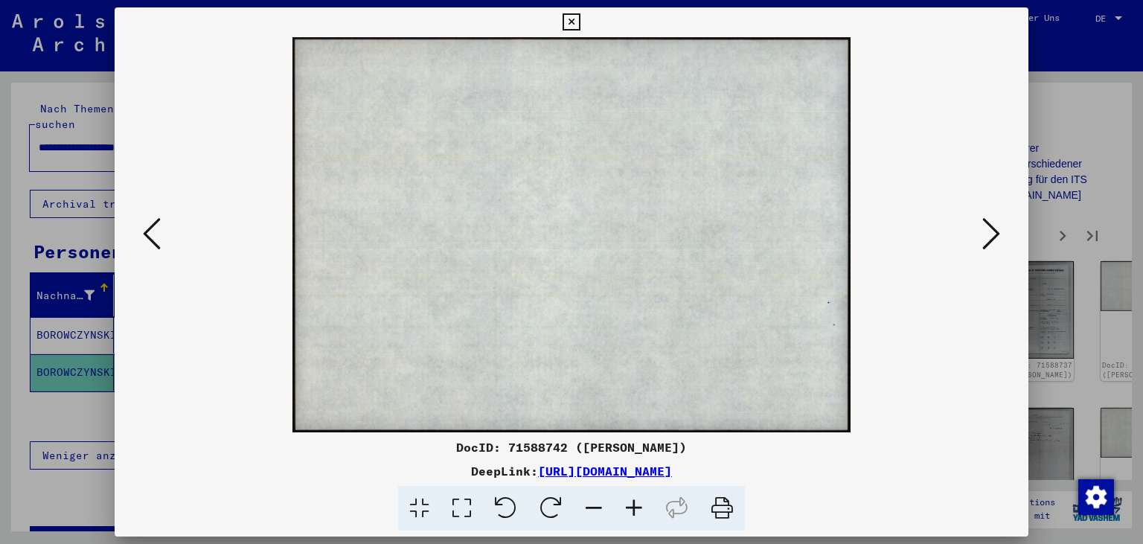
click at [989, 238] on icon at bounding box center [991, 234] width 18 height 36
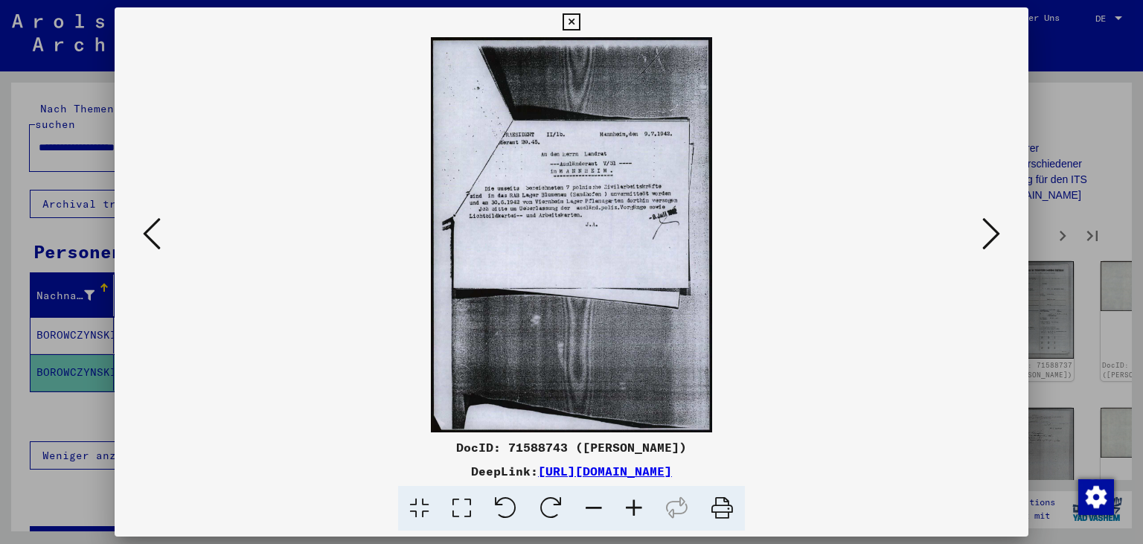
click at [988, 238] on icon at bounding box center [991, 234] width 18 height 36
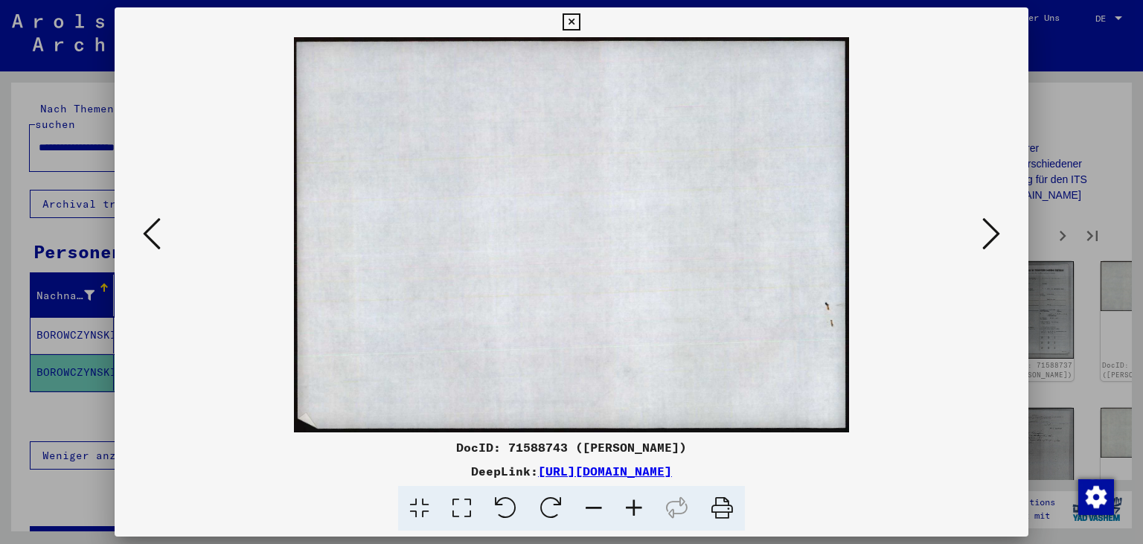
click at [150, 240] on icon at bounding box center [152, 234] width 18 height 36
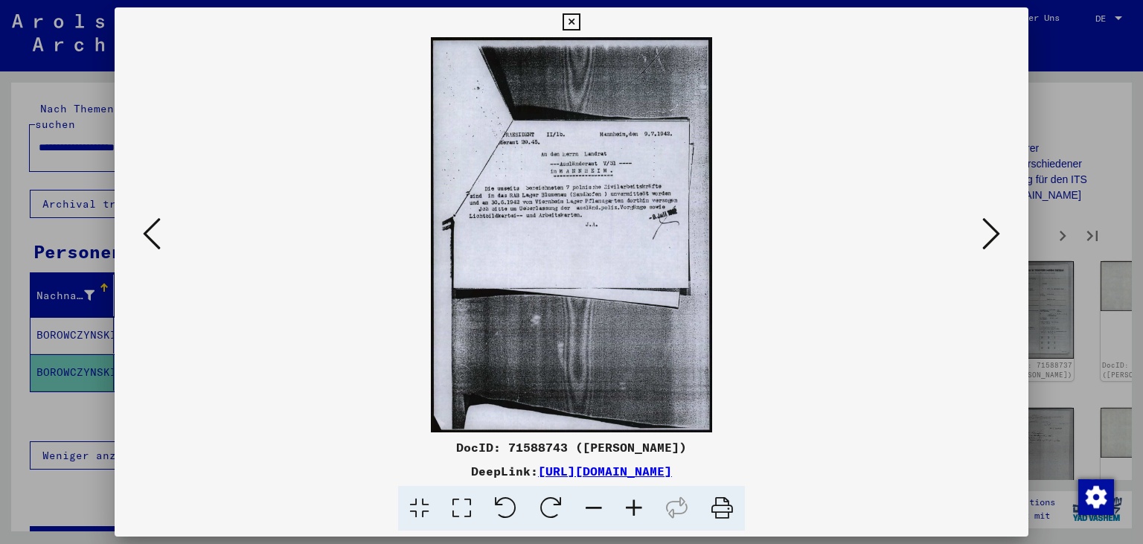
click at [1000, 237] on icon at bounding box center [991, 234] width 18 height 36
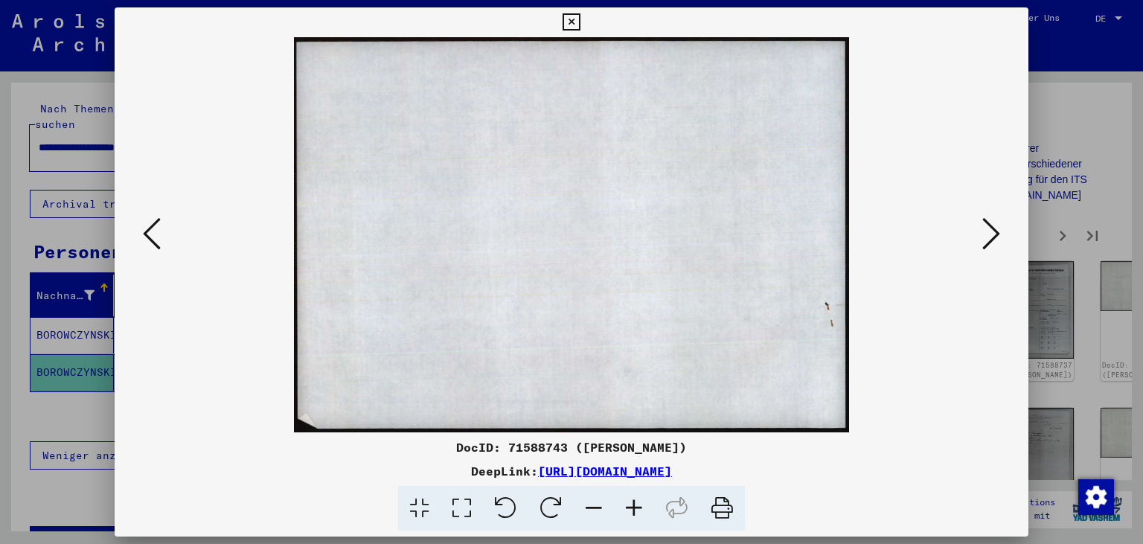
click at [1000, 235] on icon at bounding box center [991, 234] width 18 height 36
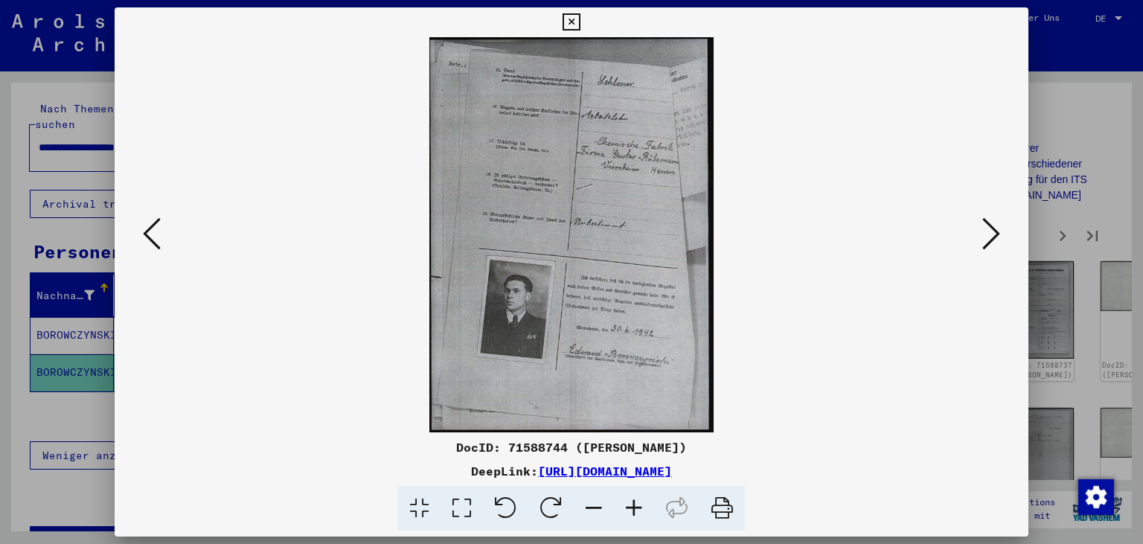
click at [1000, 234] on icon at bounding box center [991, 234] width 18 height 36
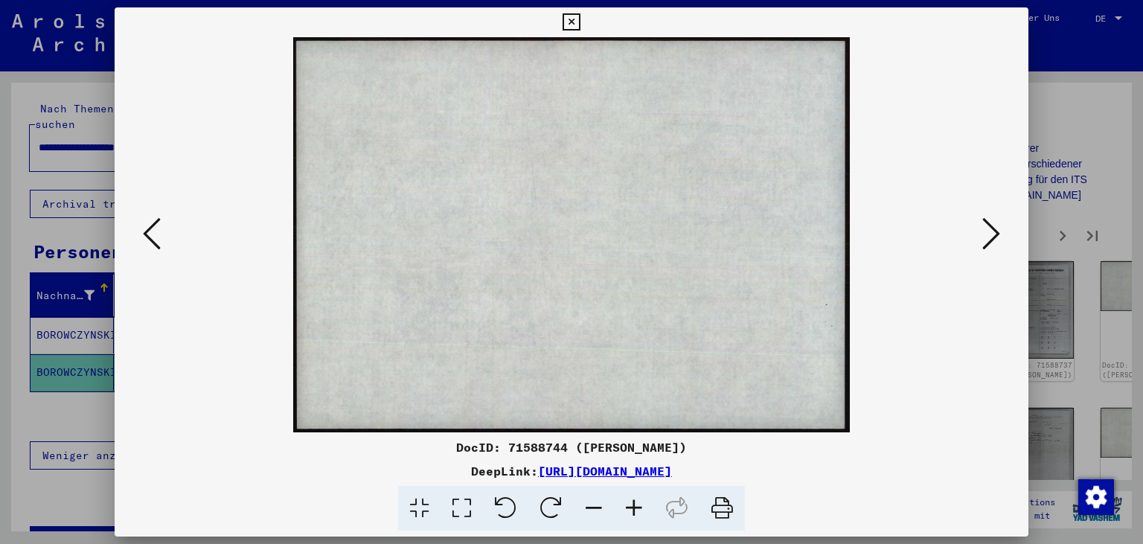
click at [1000, 234] on icon at bounding box center [991, 234] width 18 height 36
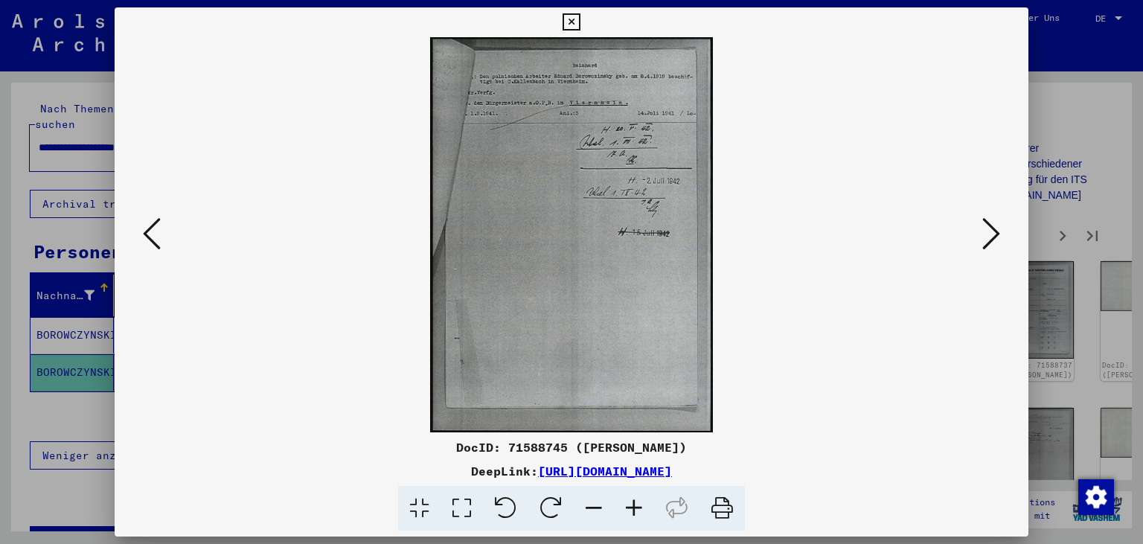
click at [1000, 234] on icon at bounding box center [991, 234] width 18 height 36
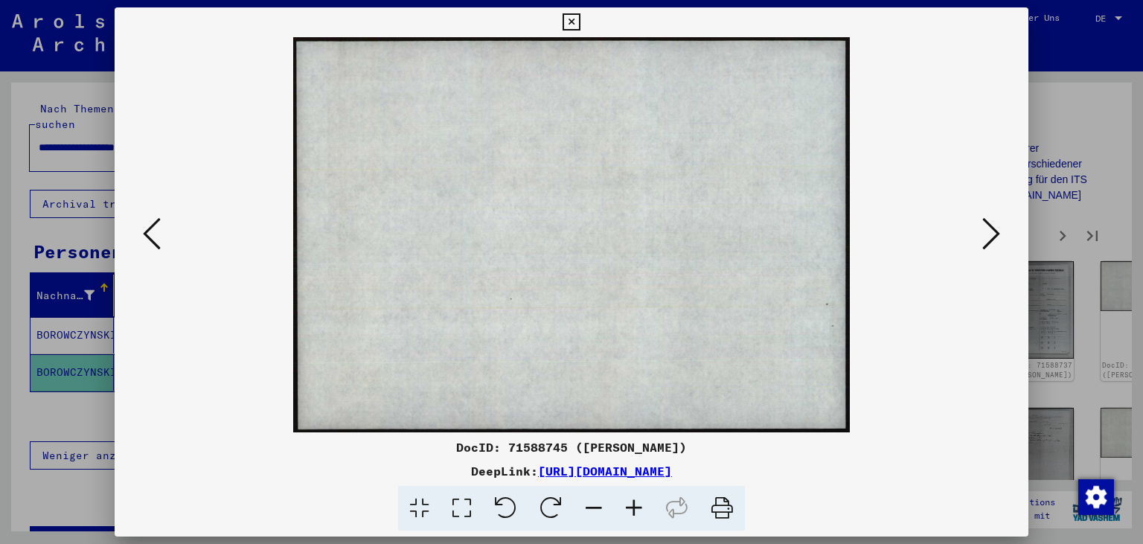
click at [1000, 234] on icon at bounding box center [991, 234] width 18 height 36
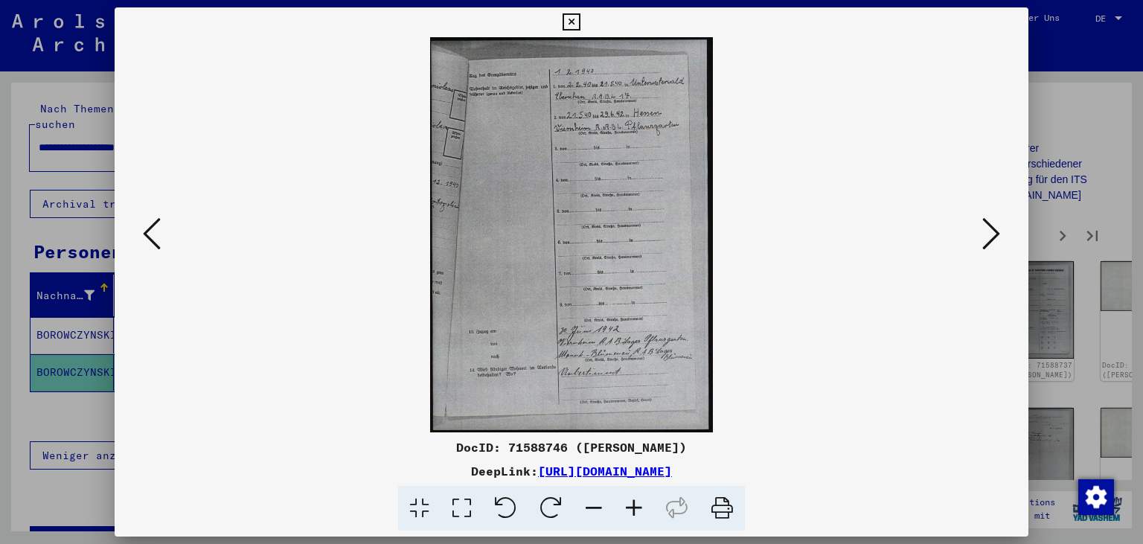
click at [1000, 234] on icon at bounding box center [991, 234] width 18 height 36
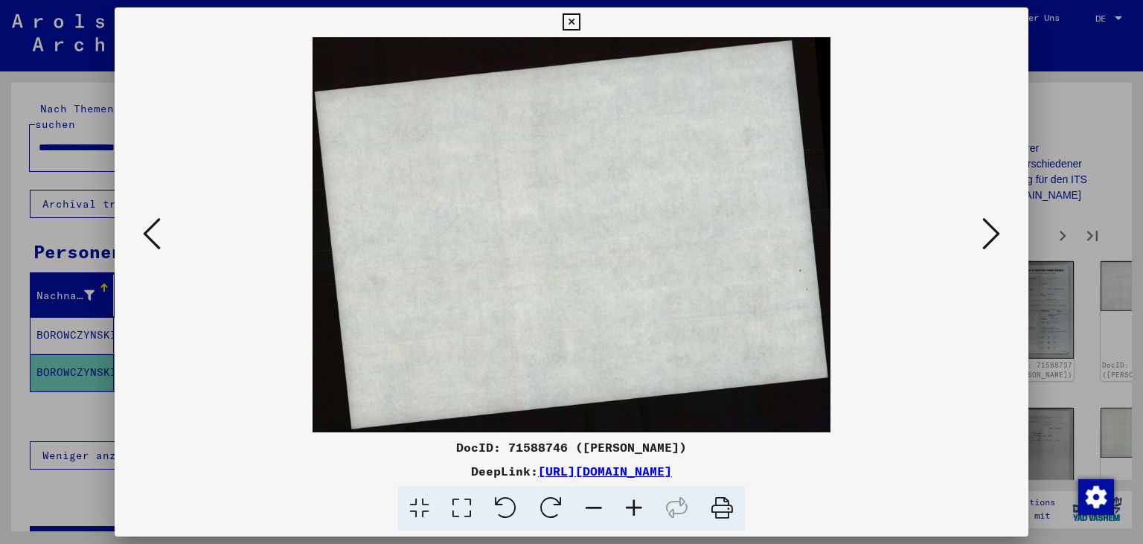
click at [1000, 234] on icon at bounding box center [991, 234] width 18 height 36
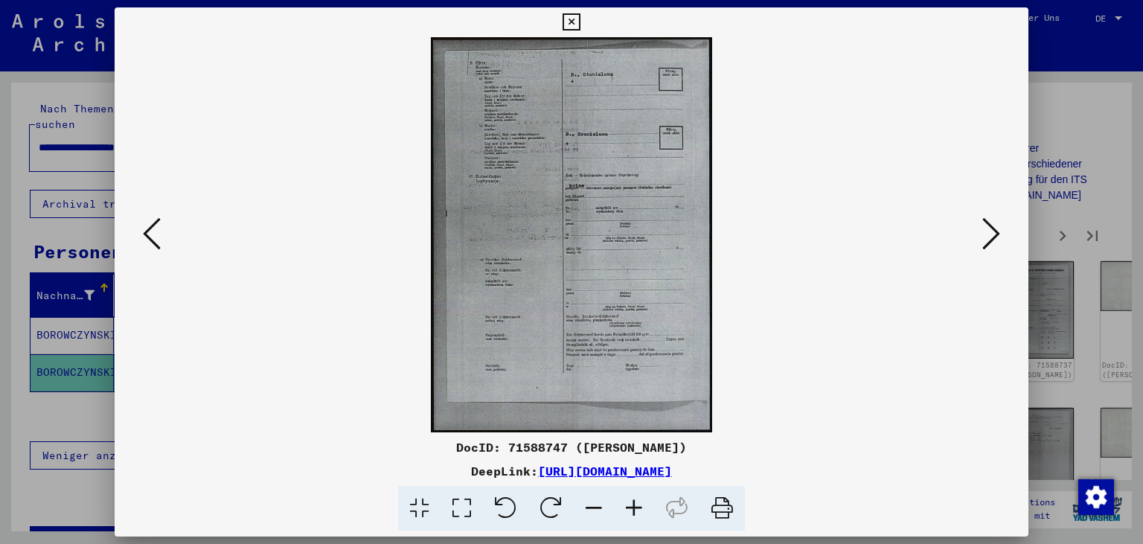
click at [1000, 234] on icon at bounding box center [991, 234] width 18 height 36
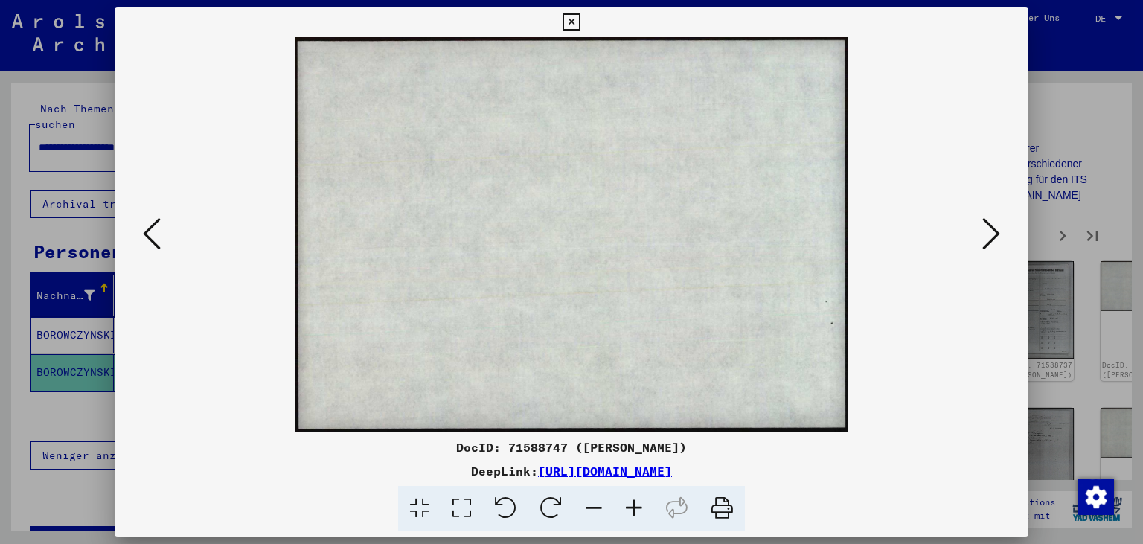
click at [1000, 234] on icon at bounding box center [991, 234] width 18 height 36
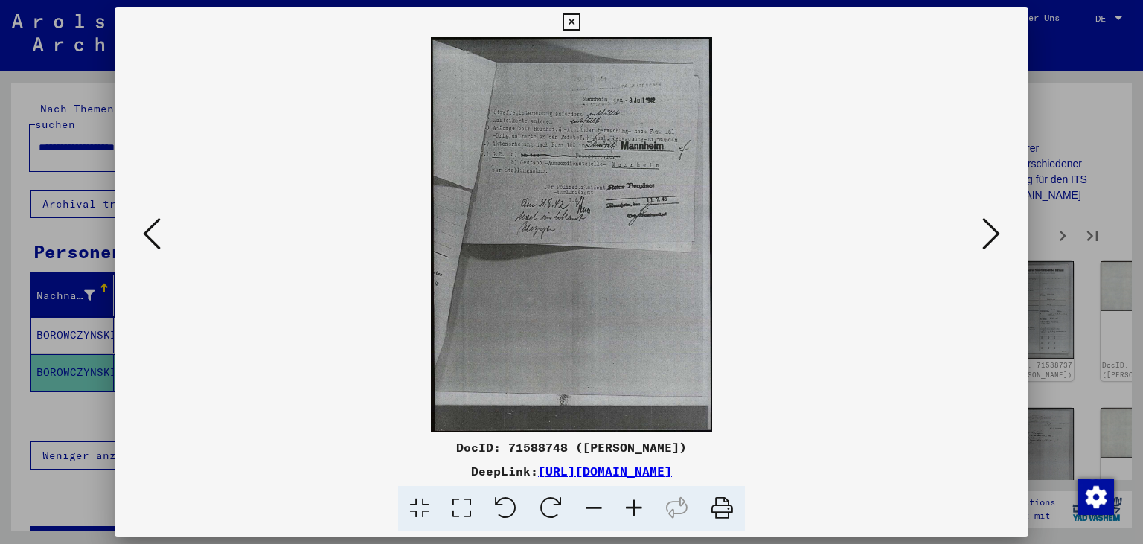
click at [1000, 234] on icon at bounding box center [991, 234] width 18 height 36
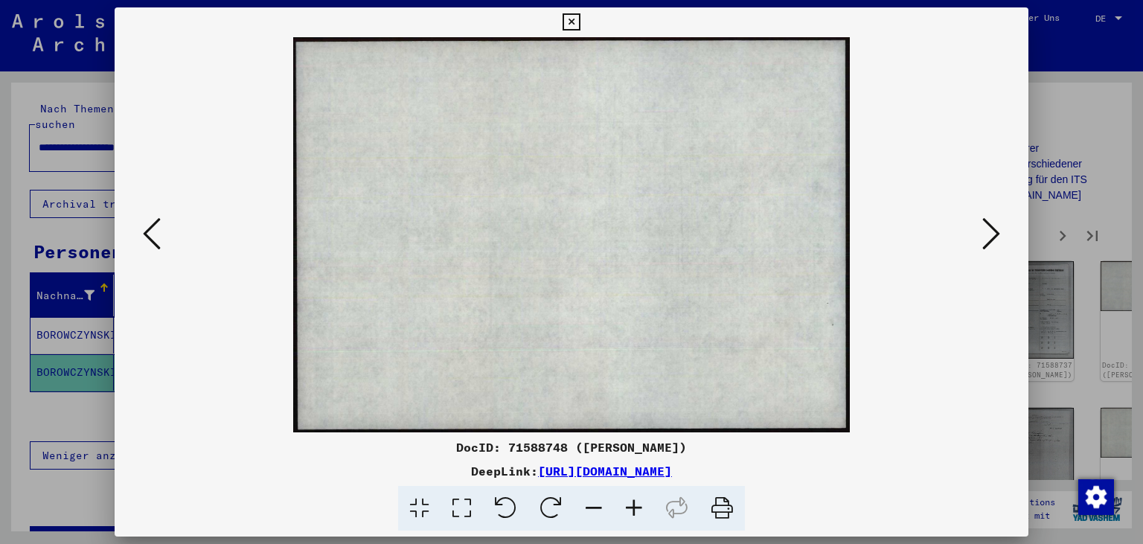
click at [1000, 234] on icon at bounding box center [991, 234] width 18 height 36
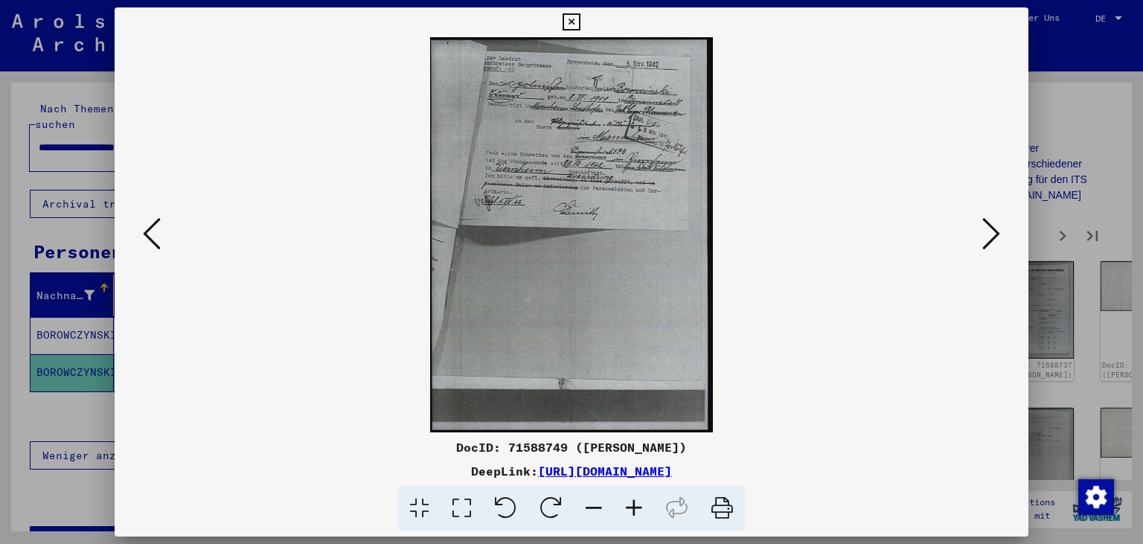
click at [1000, 234] on icon at bounding box center [991, 234] width 18 height 36
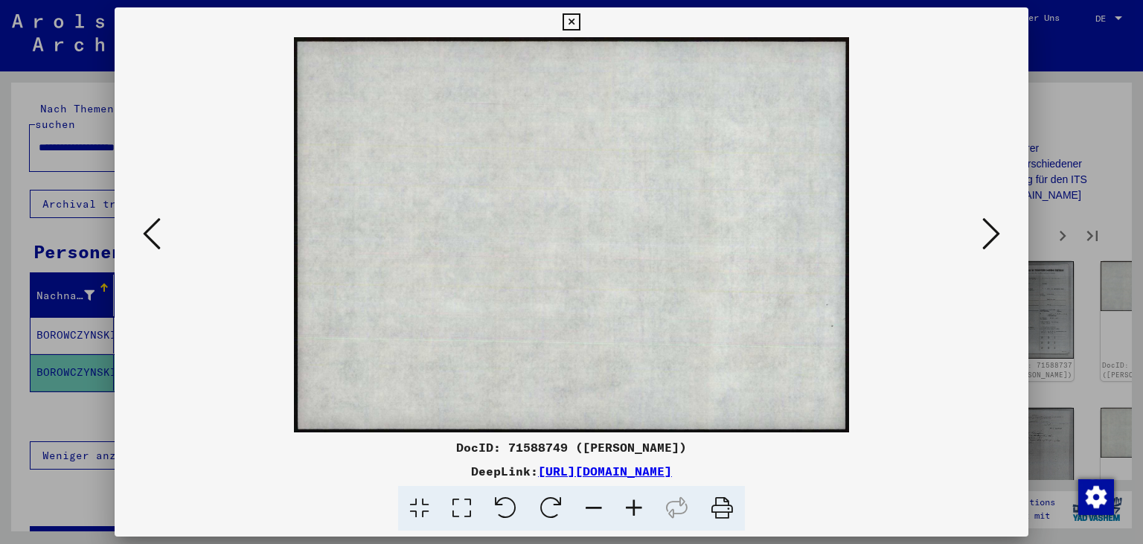
click at [1000, 234] on icon at bounding box center [991, 234] width 18 height 36
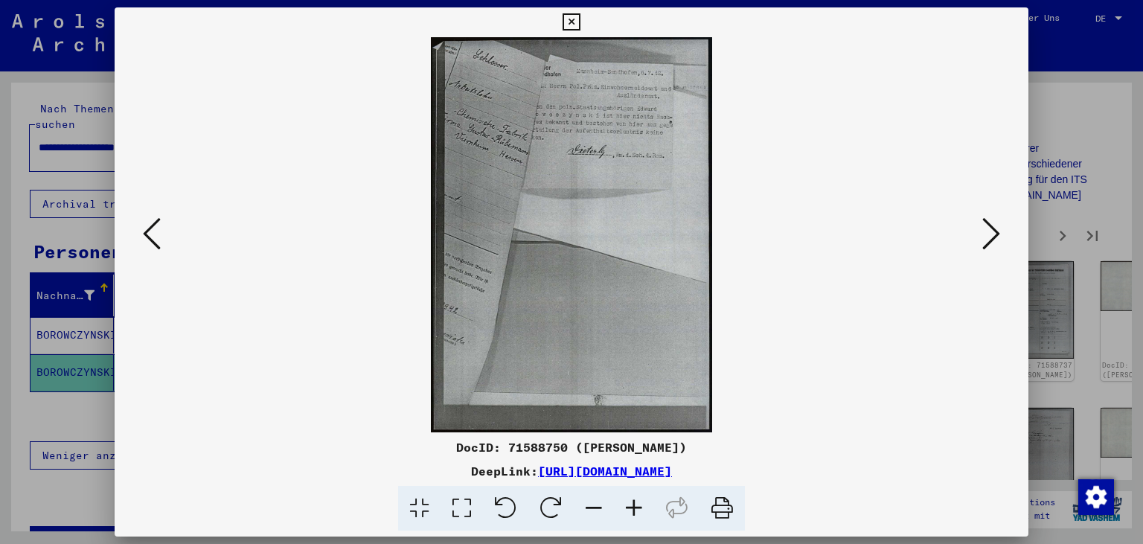
click at [1000, 234] on icon at bounding box center [991, 234] width 18 height 36
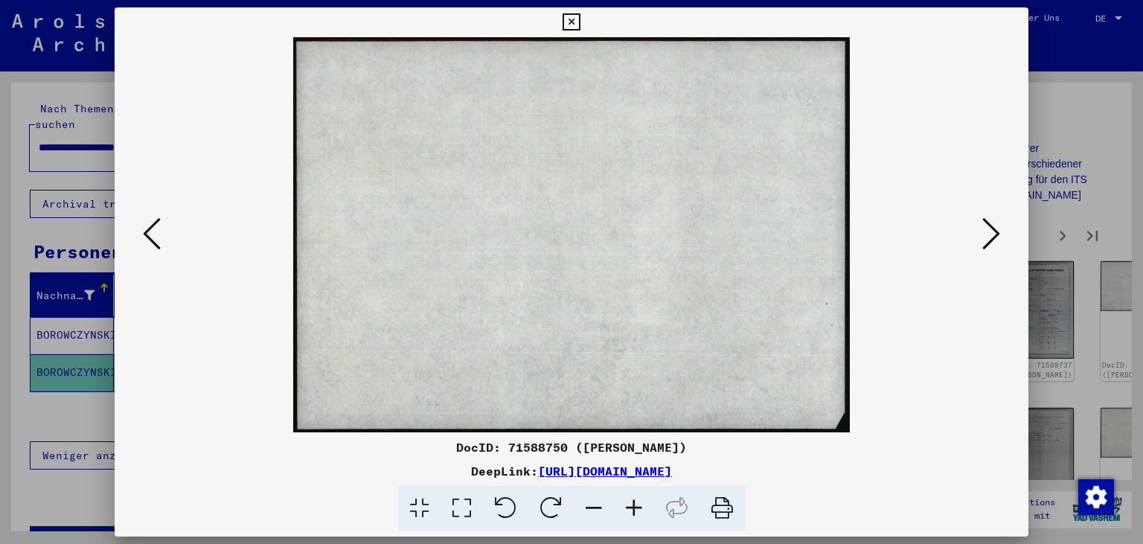
click at [1000, 234] on icon at bounding box center [991, 234] width 18 height 36
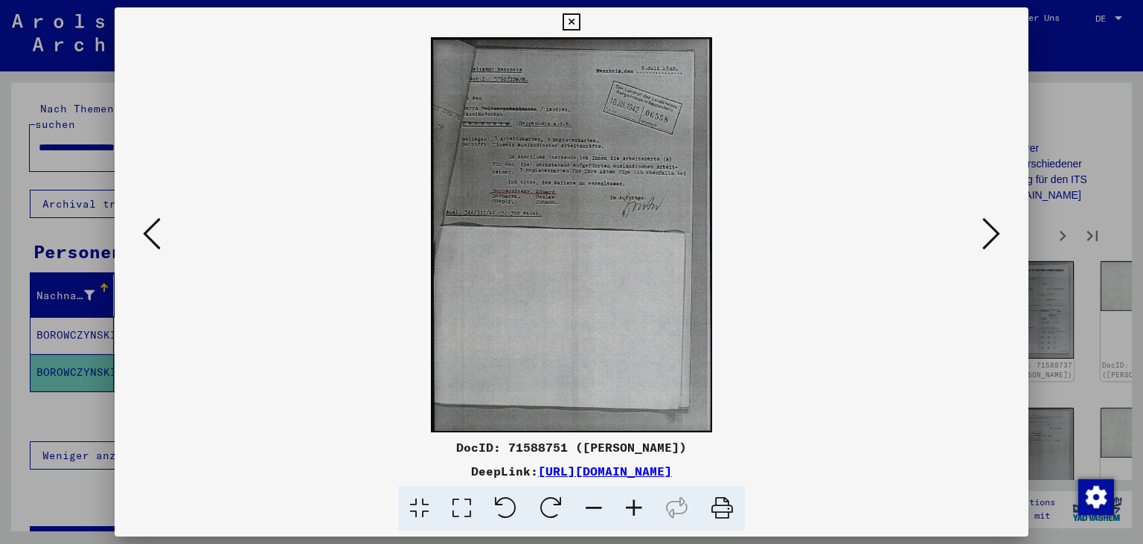
click at [1000, 234] on icon at bounding box center [991, 234] width 18 height 36
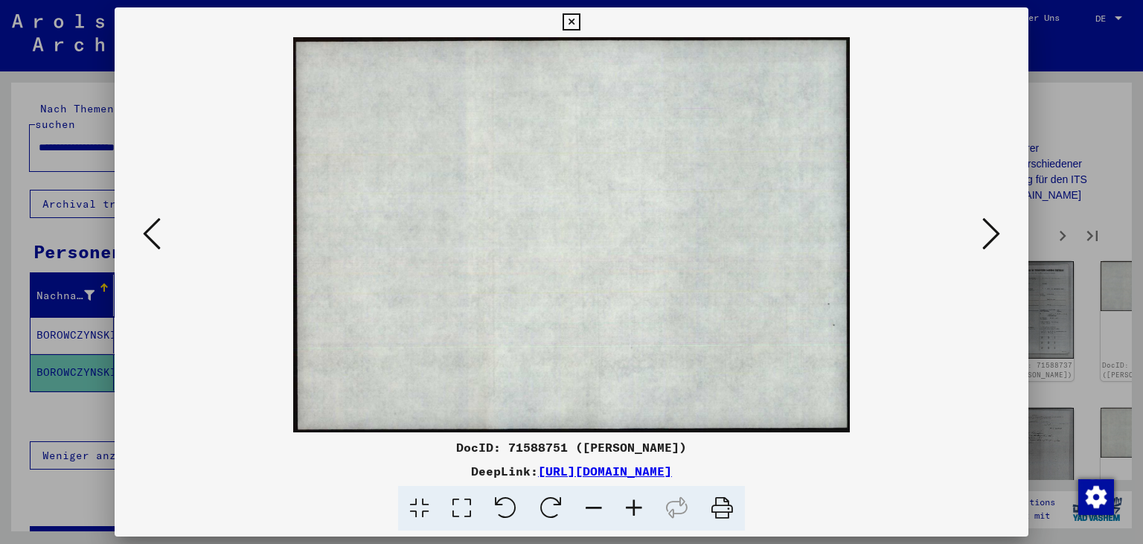
click at [1000, 234] on icon at bounding box center [991, 234] width 18 height 36
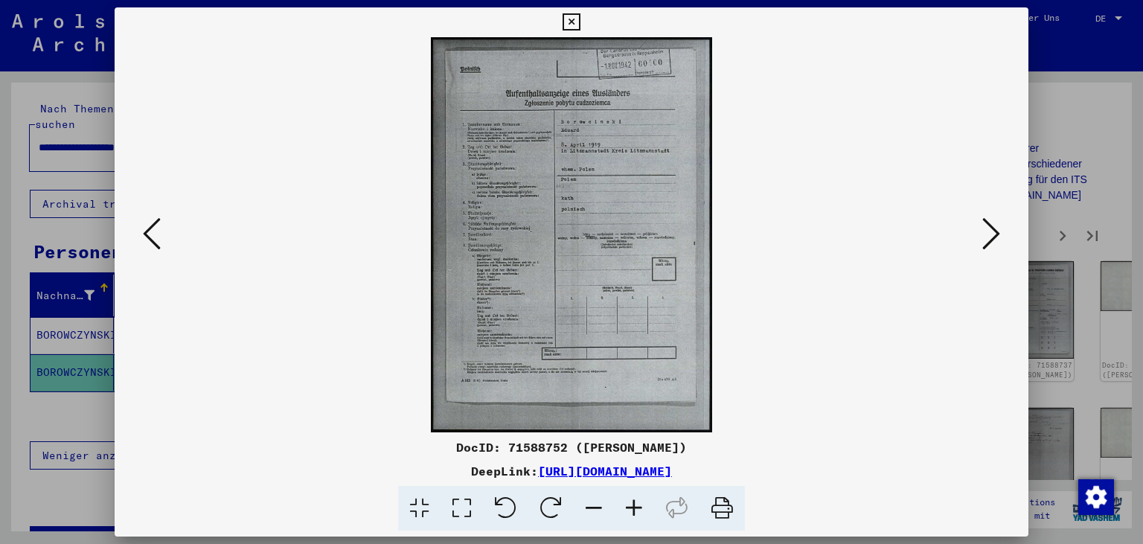
click at [1000, 234] on icon at bounding box center [991, 234] width 18 height 36
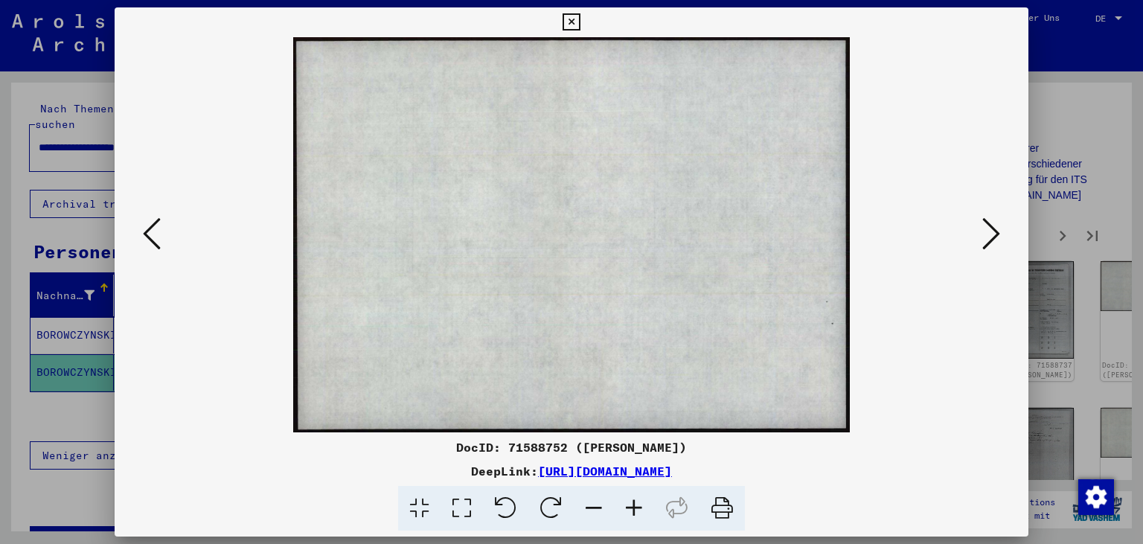
click at [1000, 234] on icon at bounding box center [991, 234] width 18 height 36
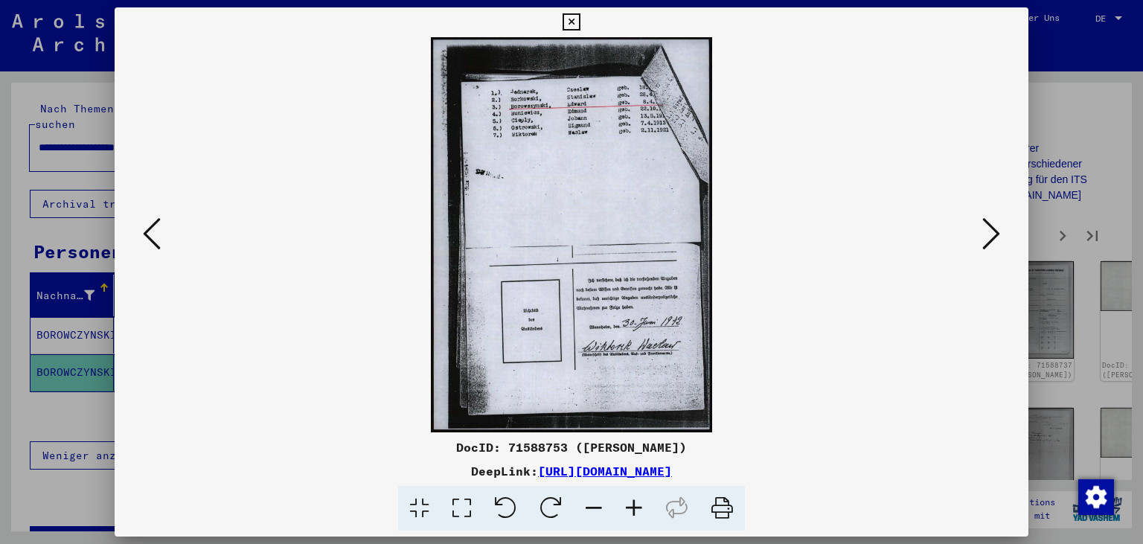
click at [1000, 234] on icon at bounding box center [991, 234] width 18 height 36
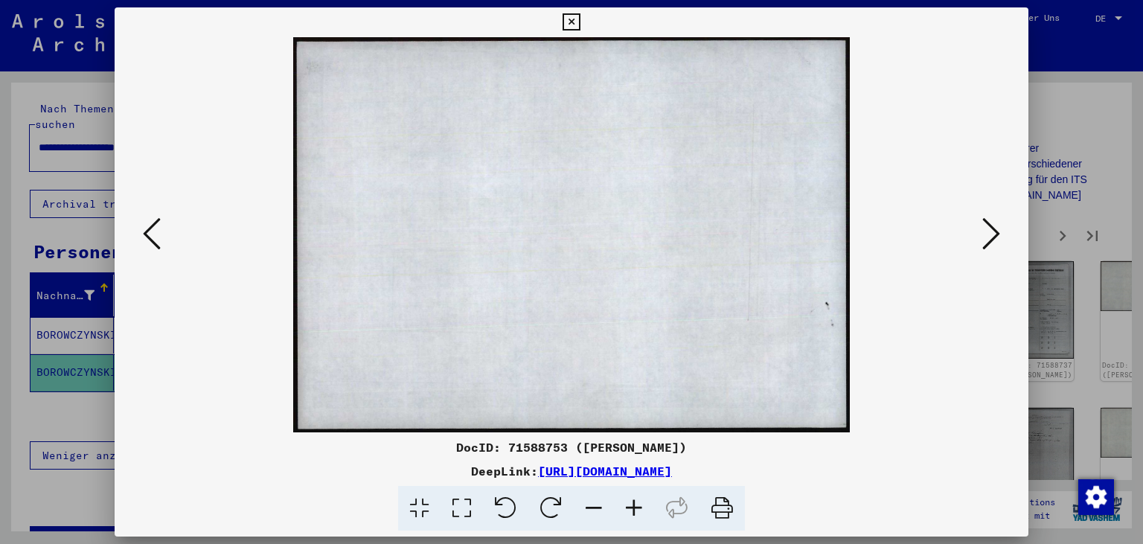
click at [1000, 234] on icon at bounding box center [991, 234] width 18 height 36
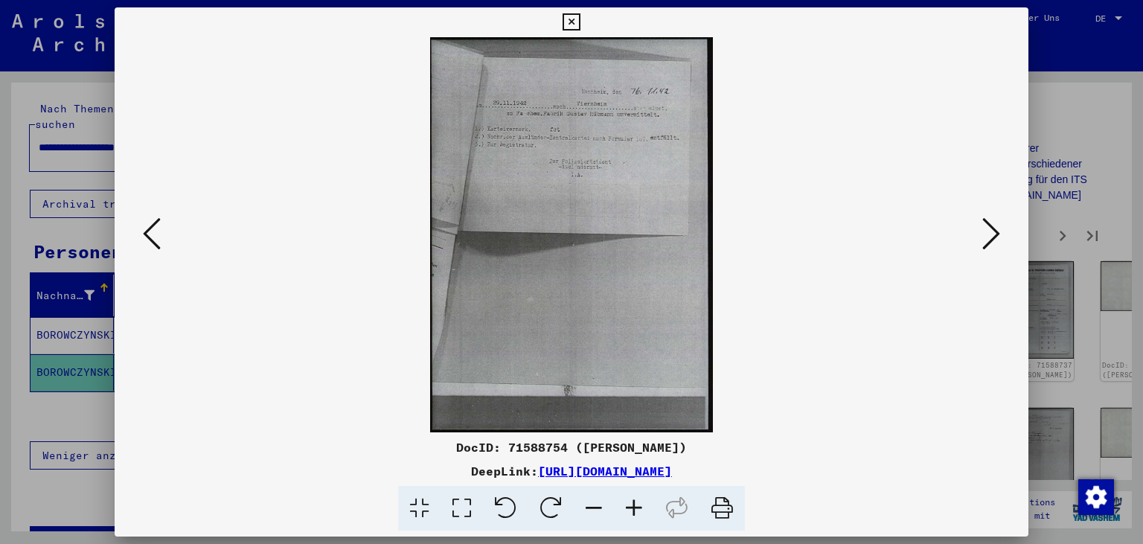
click at [1000, 234] on icon at bounding box center [991, 234] width 18 height 36
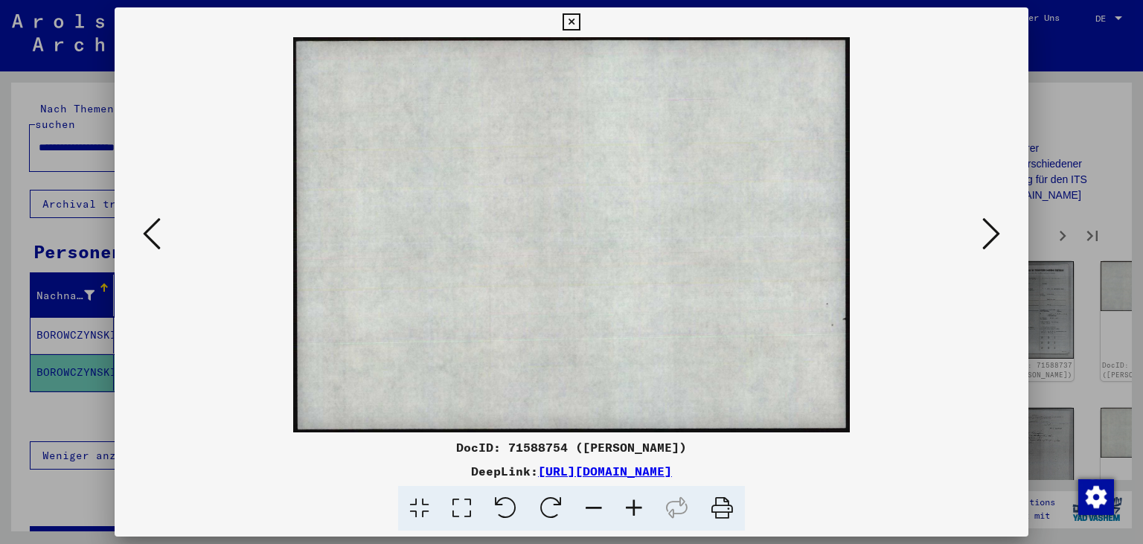
click at [1000, 234] on icon at bounding box center [991, 234] width 18 height 36
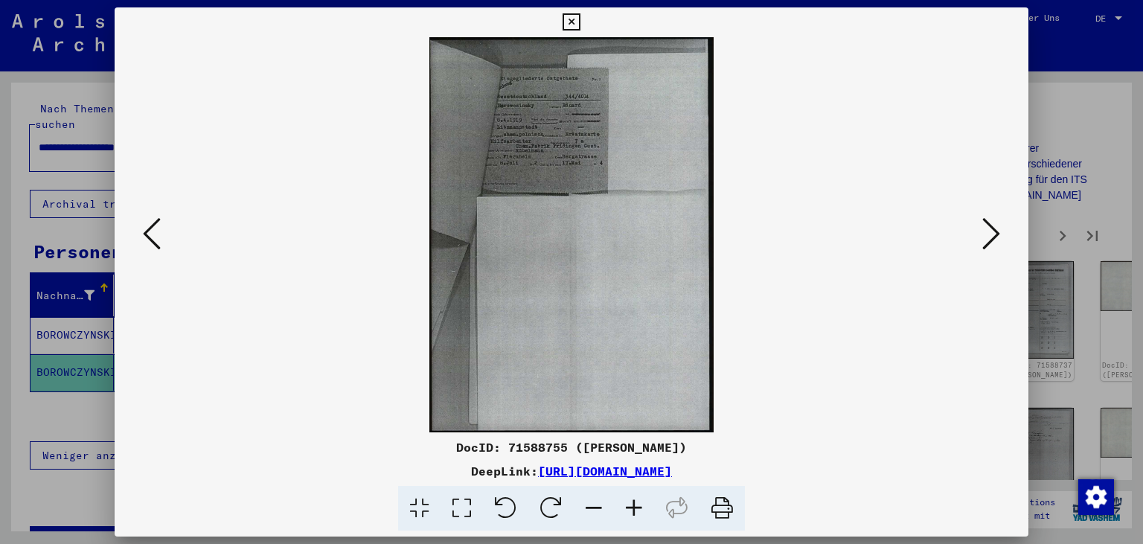
click at [1000, 234] on icon at bounding box center [991, 234] width 18 height 36
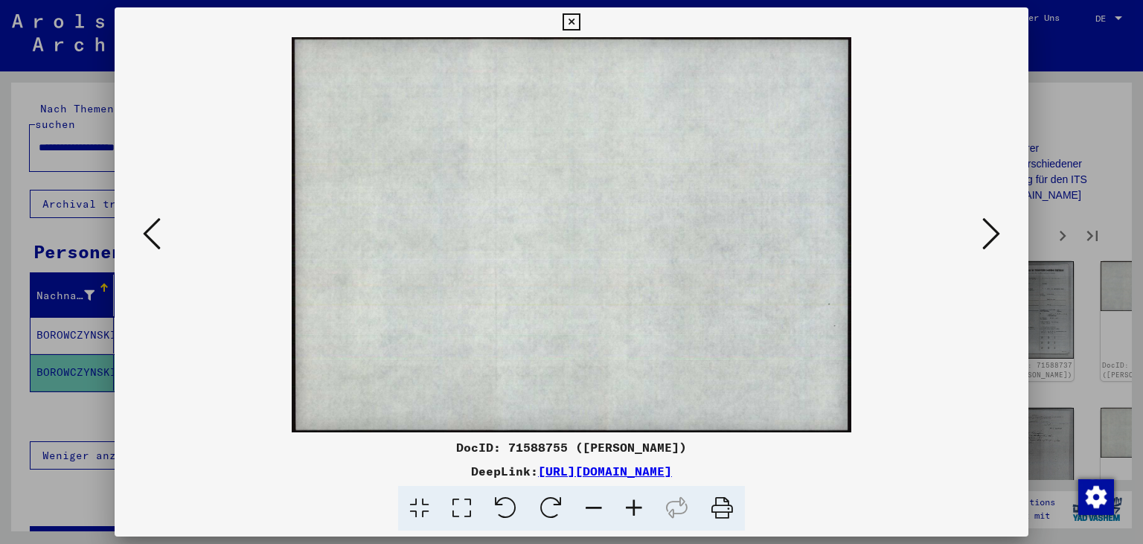
click at [1000, 234] on icon at bounding box center [991, 234] width 18 height 36
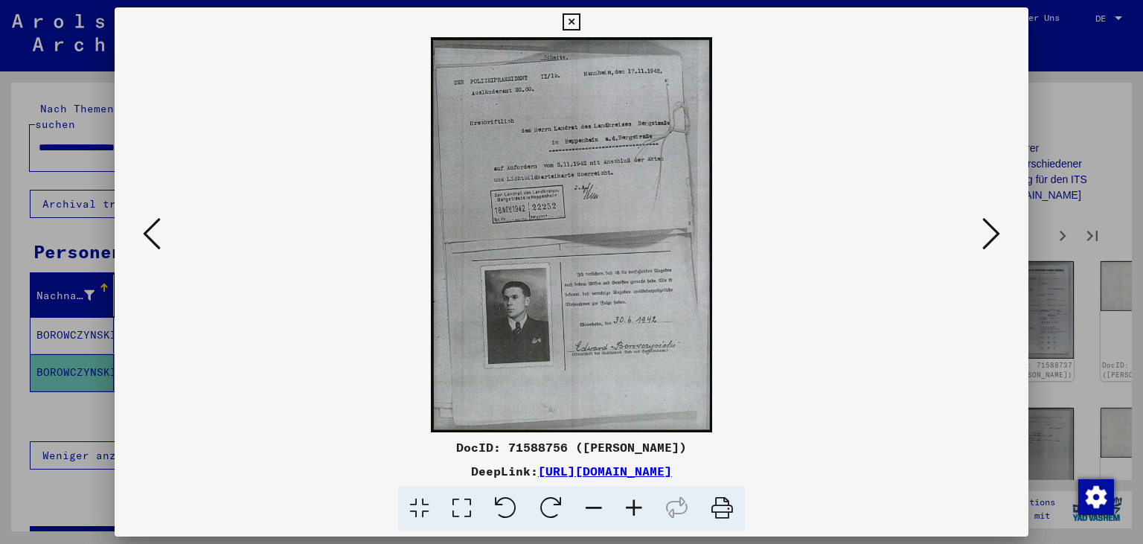
click at [1000, 234] on icon at bounding box center [991, 234] width 18 height 36
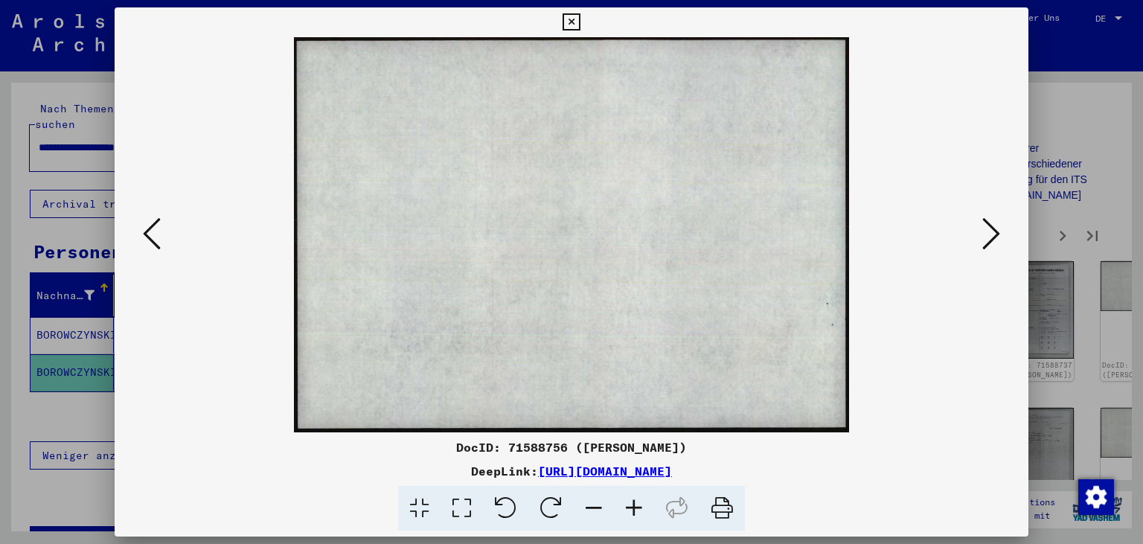
click at [1000, 234] on icon at bounding box center [991, 234] width 18 height 36
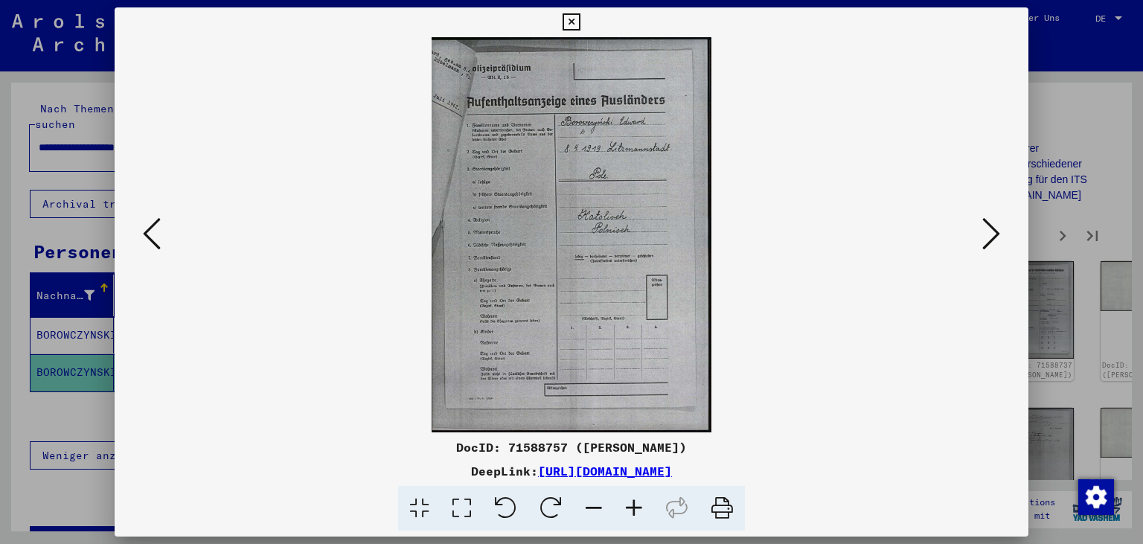
click at [1000, 234] on icon at bounding box center [991, 234] width 18 height 36
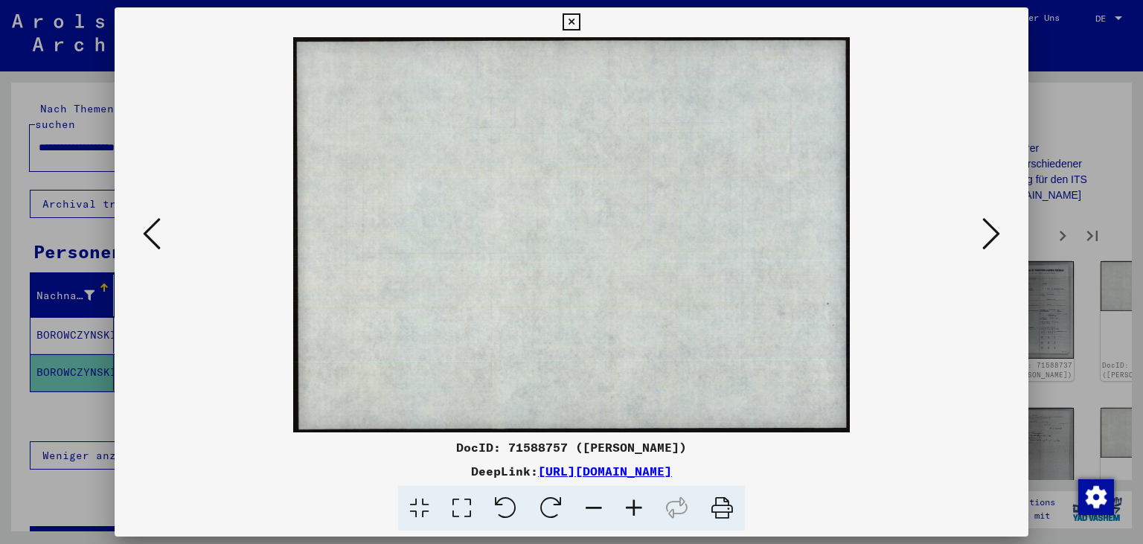
click at [1000, 234] on icon at bounding box center [991, 234] width 18 height 36
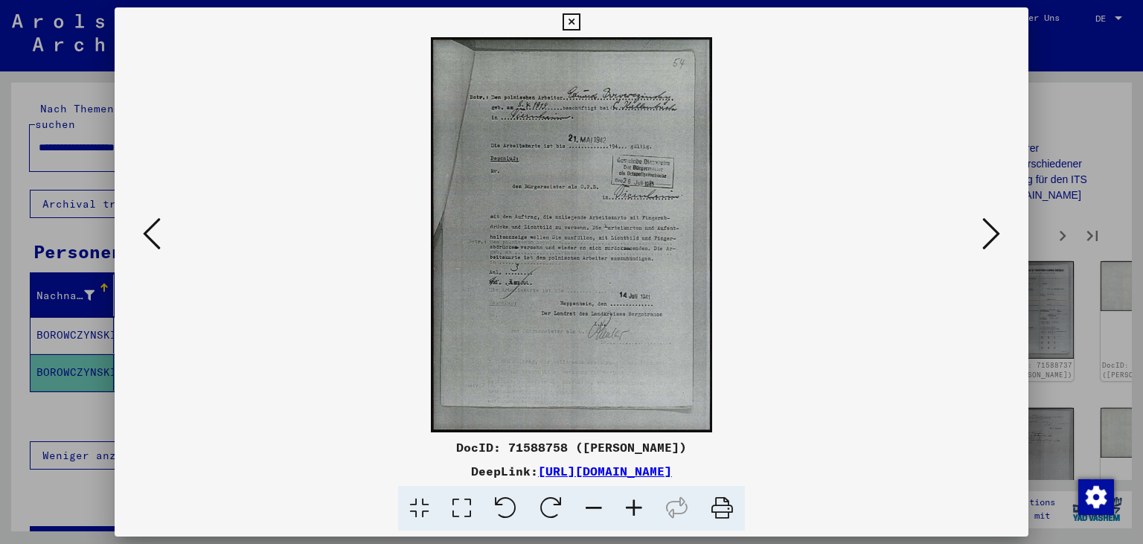
click at [1000, 234] on icon at bounding box center [991, 234] width 18 height 36
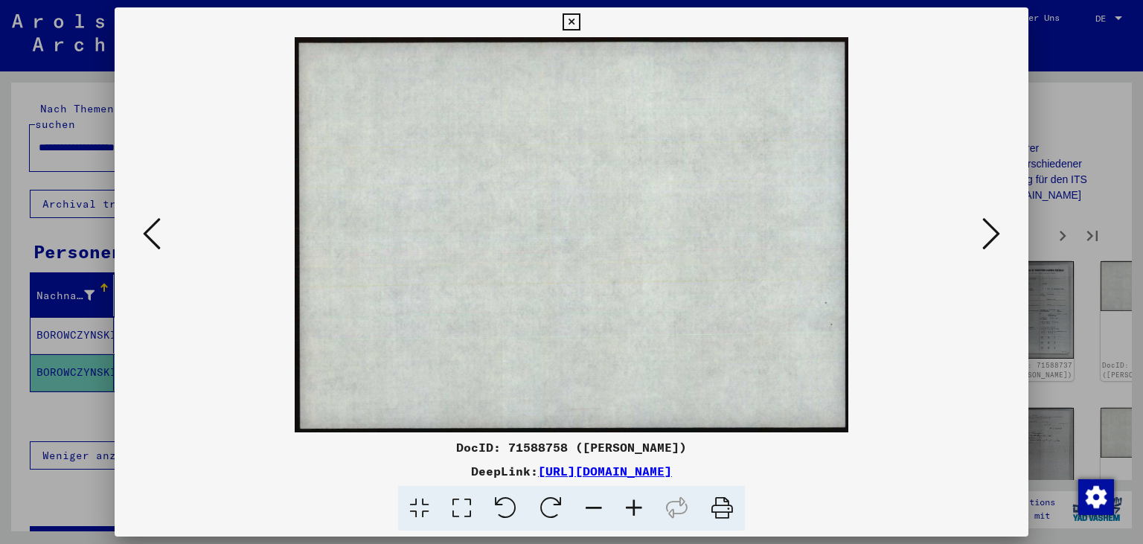
click at [1000, 234] on icon at bounding box center [991, 234] width 18 height 36
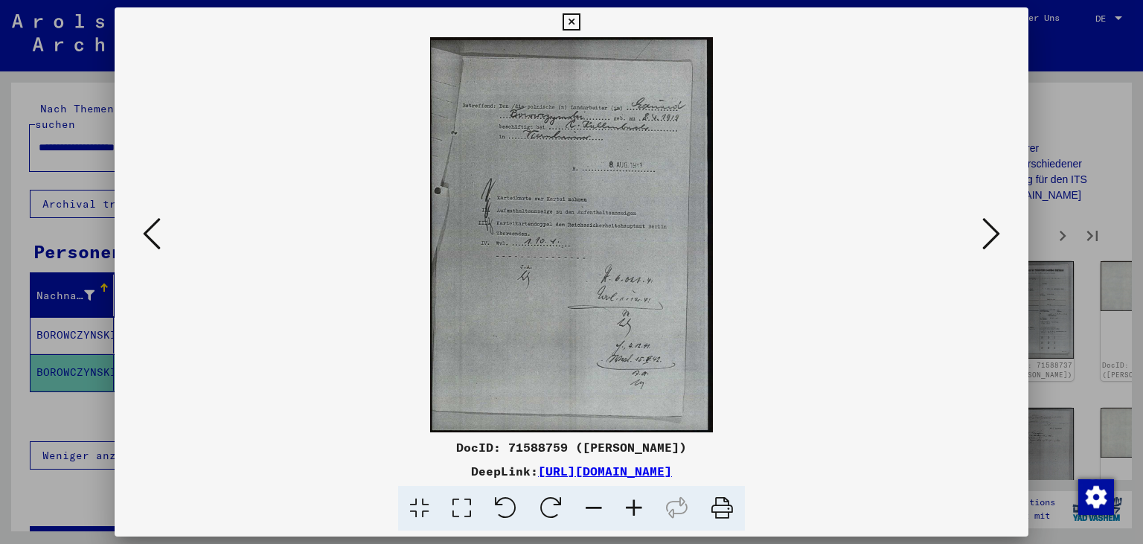
click at [1000, 234] on icon at bounding box center [991, 234] width 18 height 36
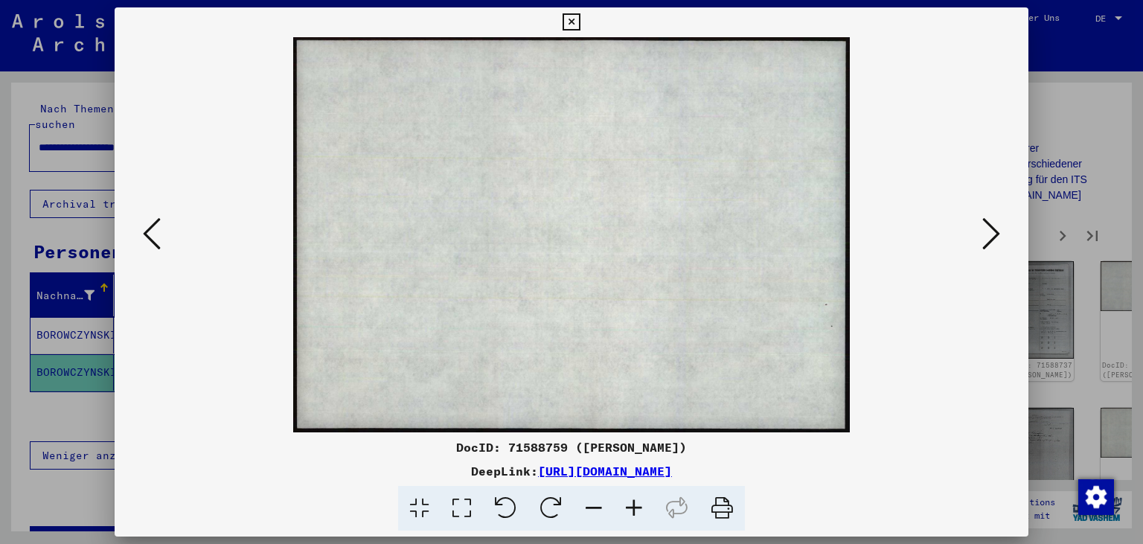
click at [1000, 234] on icon at bounding box center [991, 234] width 18 height 36
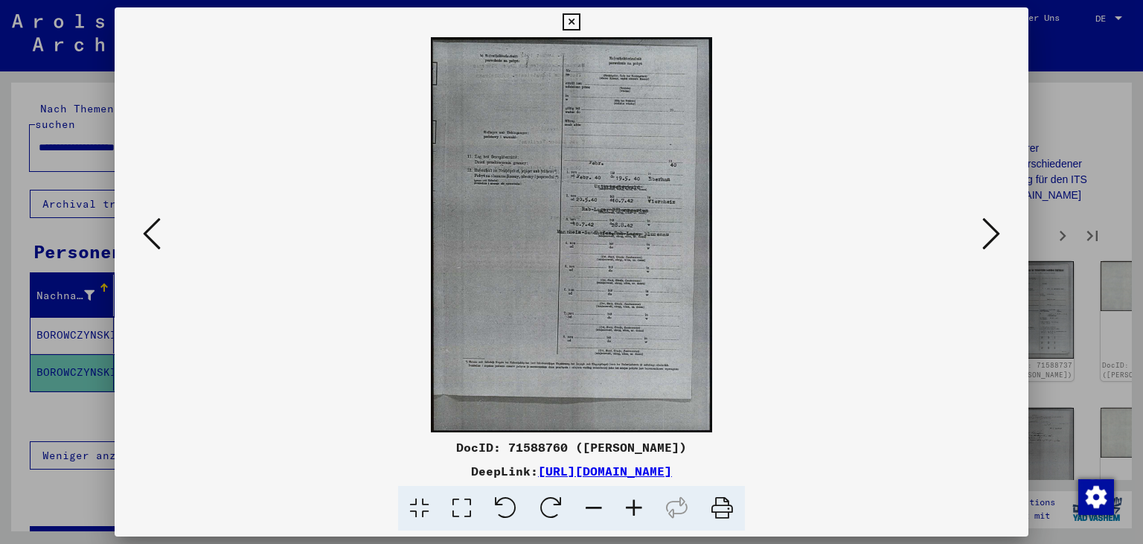
click at [1000, 234] on icon at bounding box center [991, 234] width 18 height 36
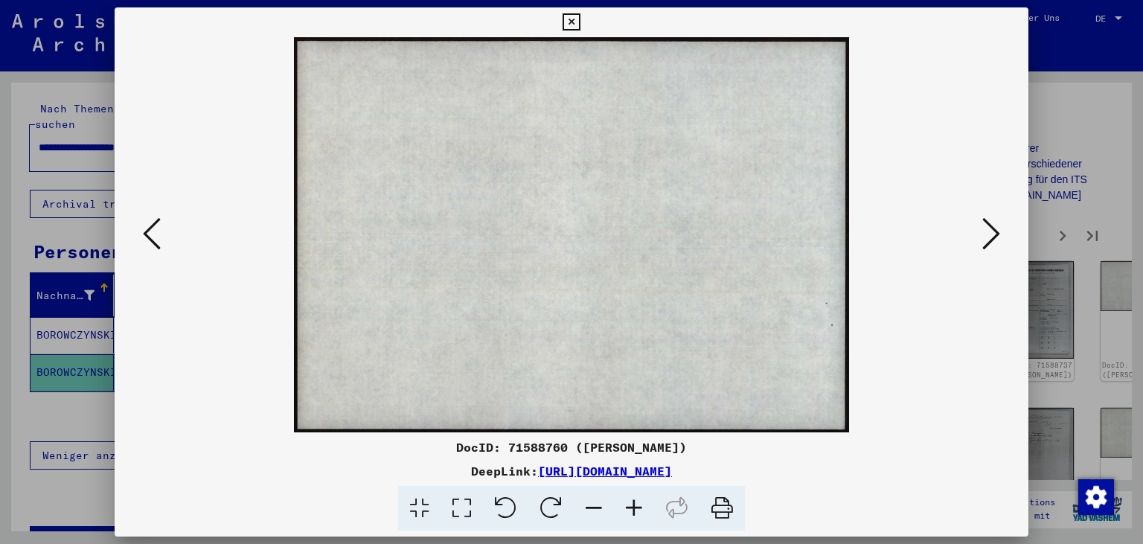
click at [1000, 234] on icon at bounding box center [991, 234] width 18 height 36
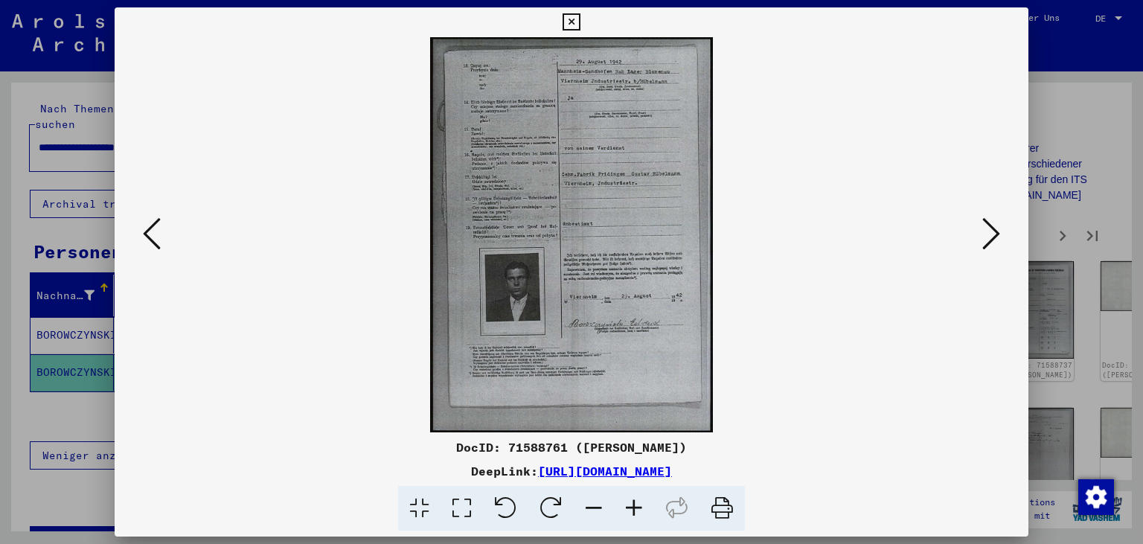
click at [1000, 234] on icon at bounding box center [991, 234] width 18 height 36
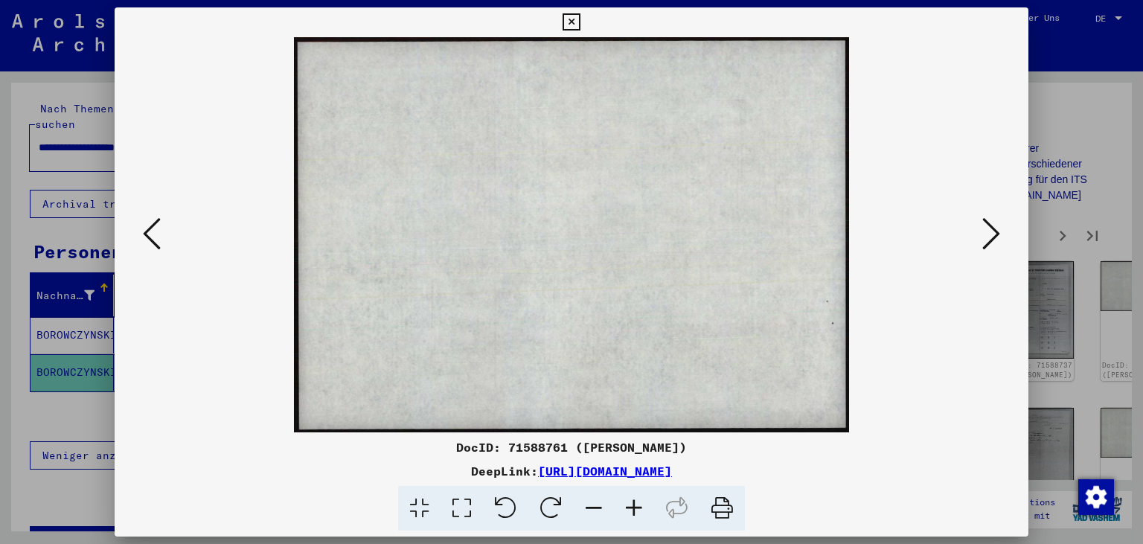
click at [1000, 234] on icon at bounding box center [991, 234] width 18 height 36
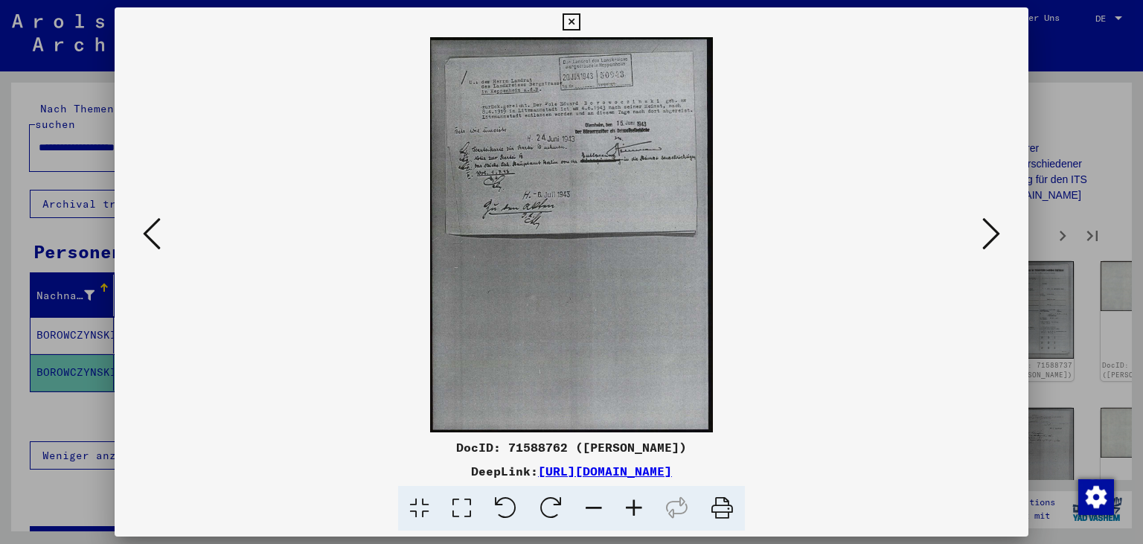
click at [1000, 234] on icon at bounding box center [991, 234] width 18 height 36
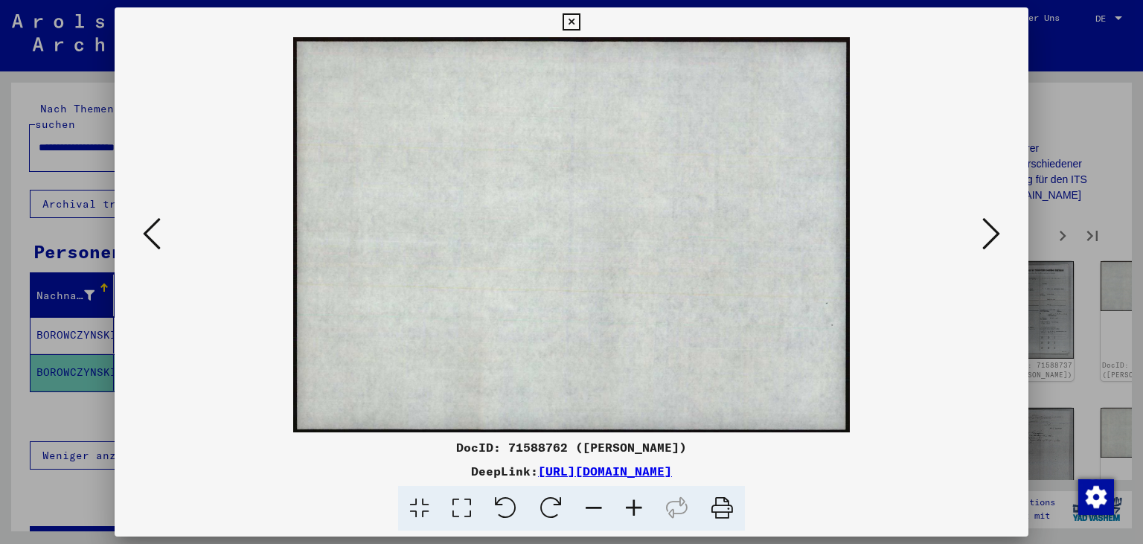
click at [1000, 234] on icon at bounding box center [991, 234] width 18 height 36
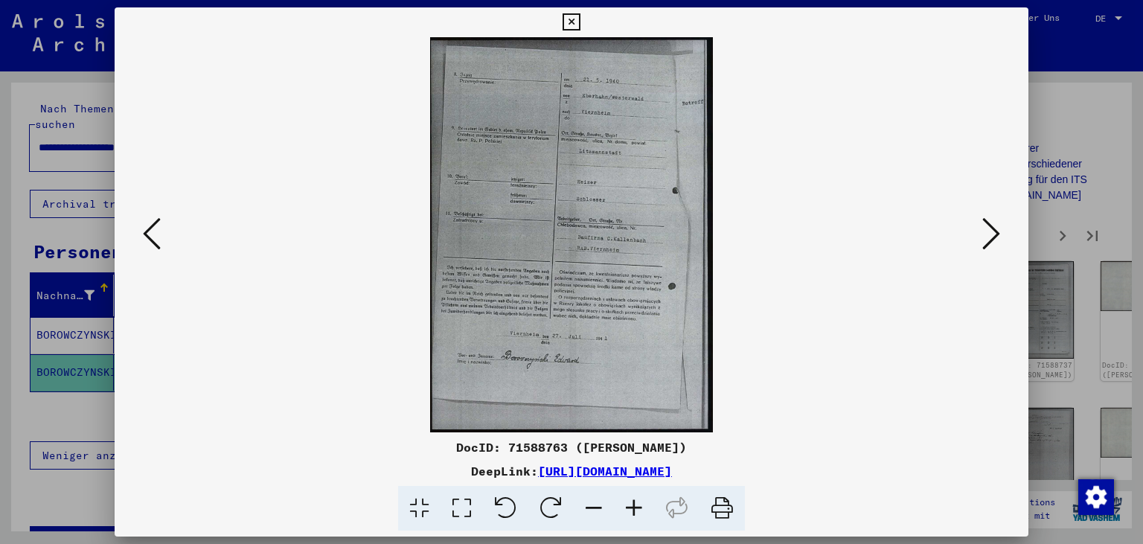
click at [1000, 234] on icon at bounding box center [991, 234] width 18 height 36
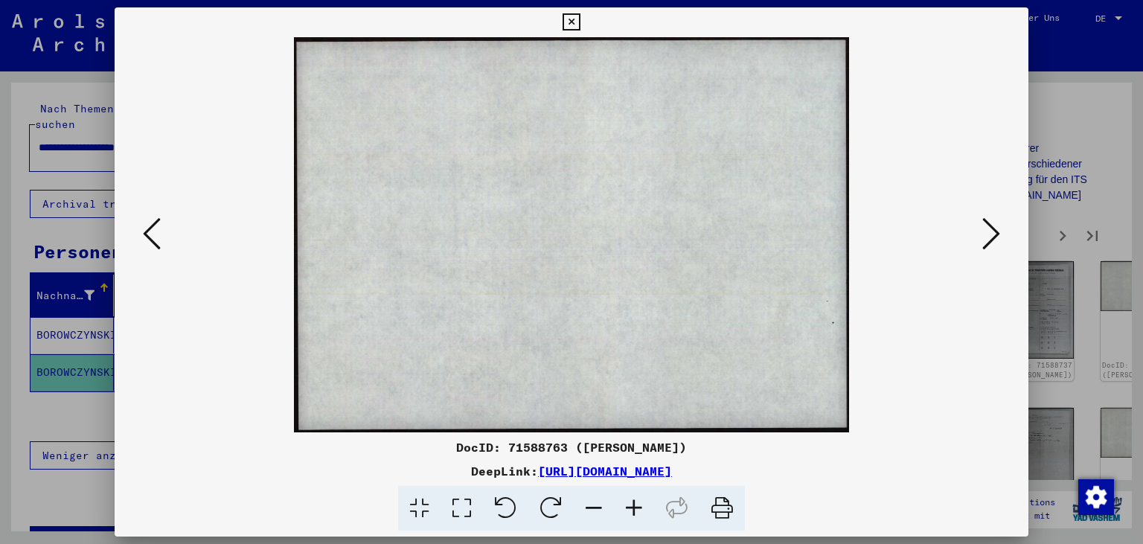
click at [153, 244] on icon at bounding box center [152, 234] width 18 height 36
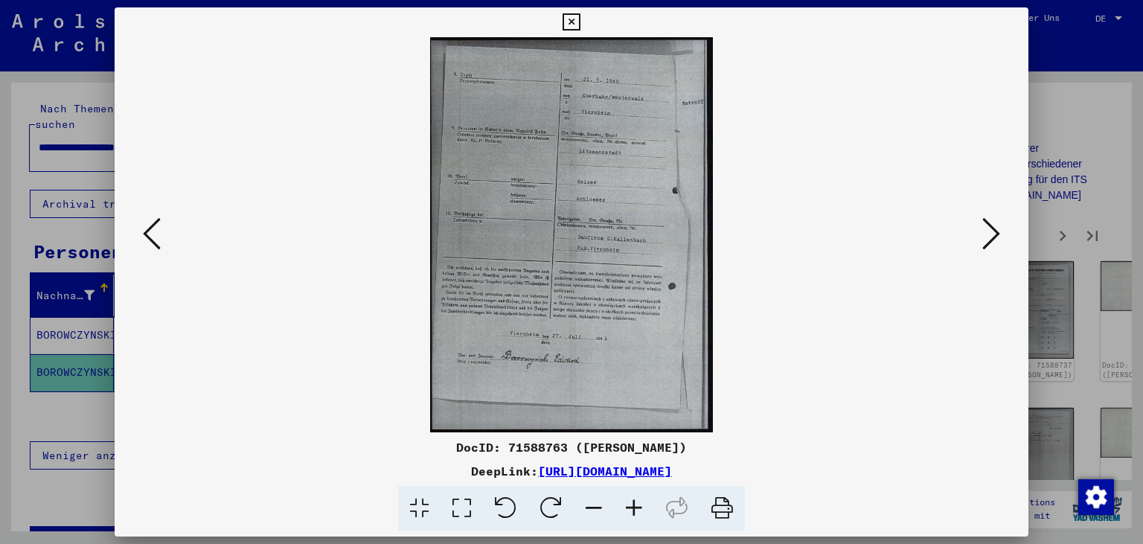
click at [982, 237] on button at bounding box center [991, 235] width 27 height 42
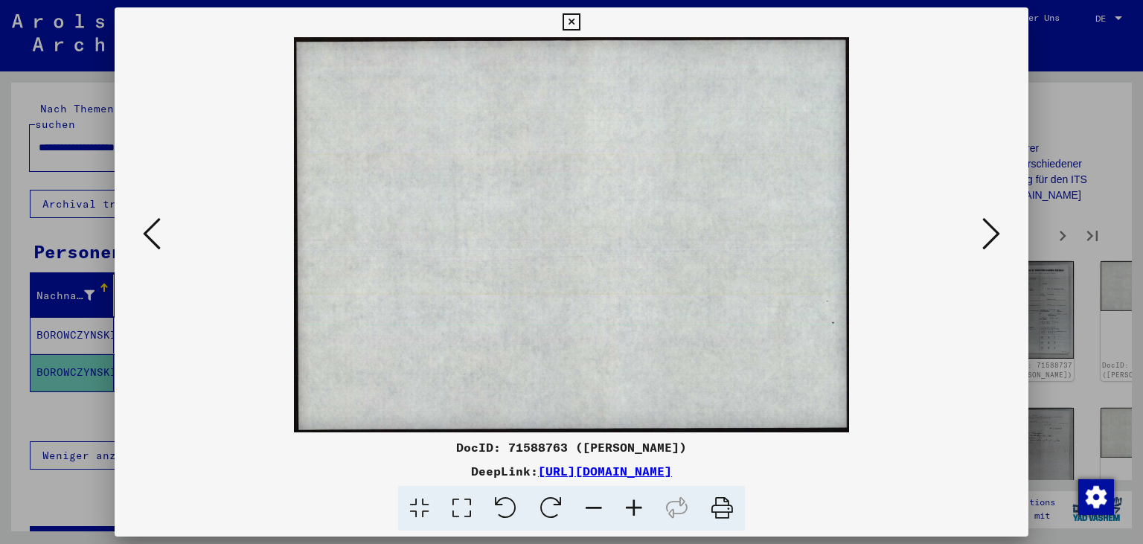
click at [982, 237] on button at bounding box center [991, 235] width 27 height 42
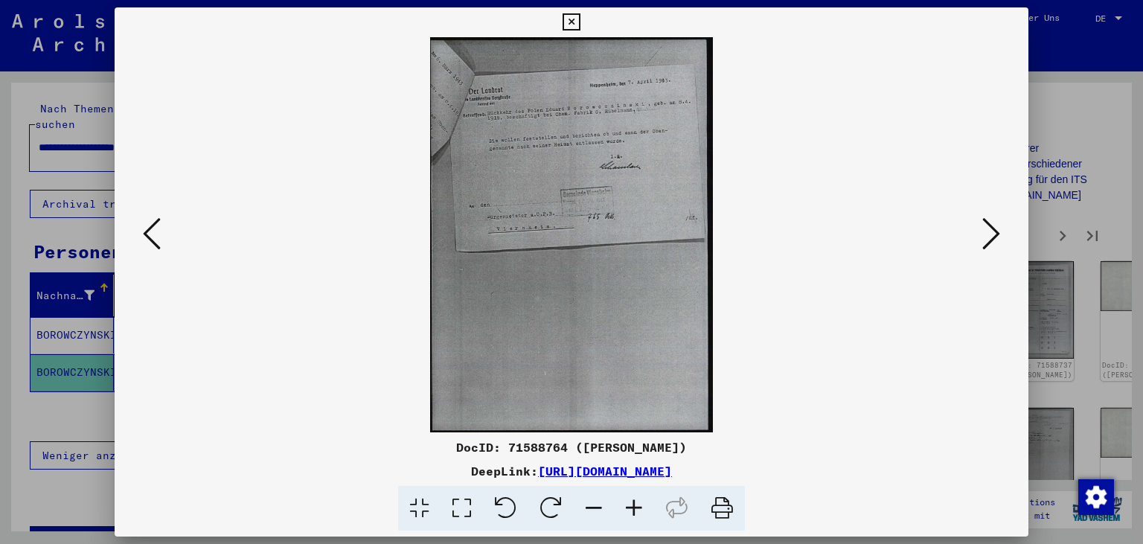
click at [982, 237] on button at bounding box center [991, 235] width 27 height 42
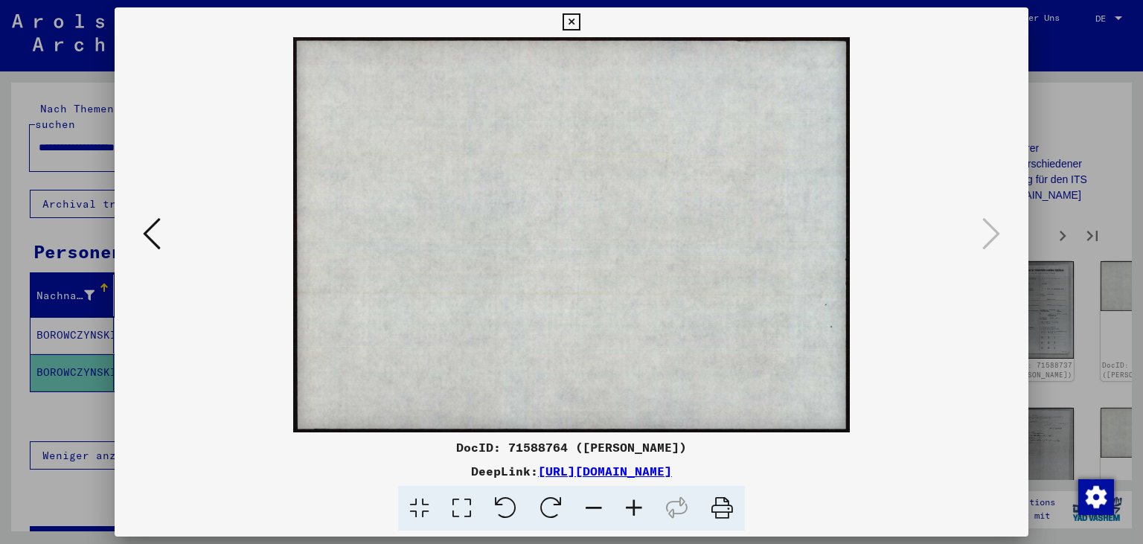
click at [580, 25] on icon at bounding box center [571, 22] width 17 height 18
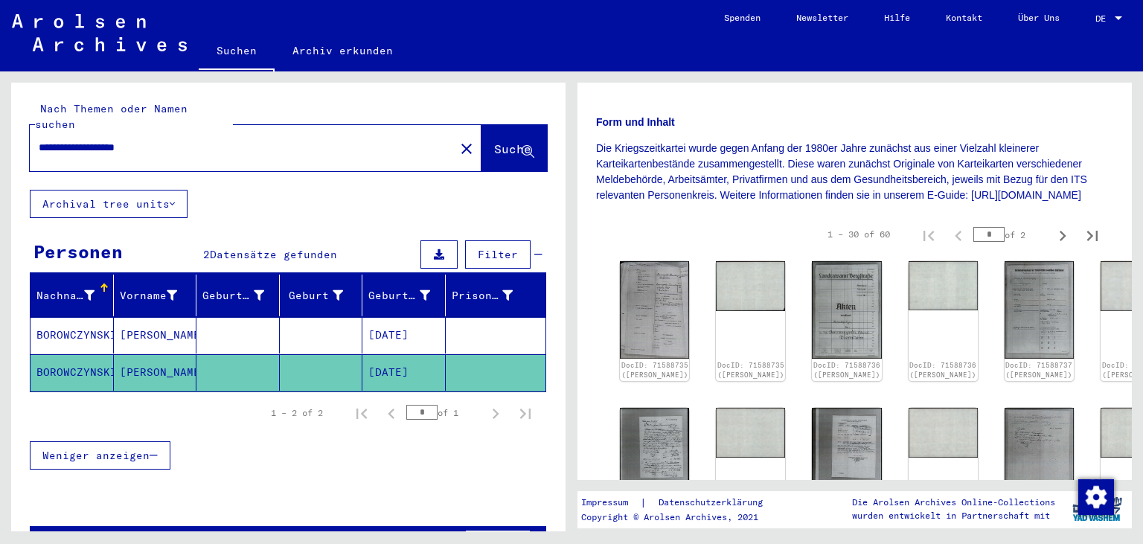
click at [458, 140] on mat-icon "close" at bounding box center [467, 149] width 18 height 18
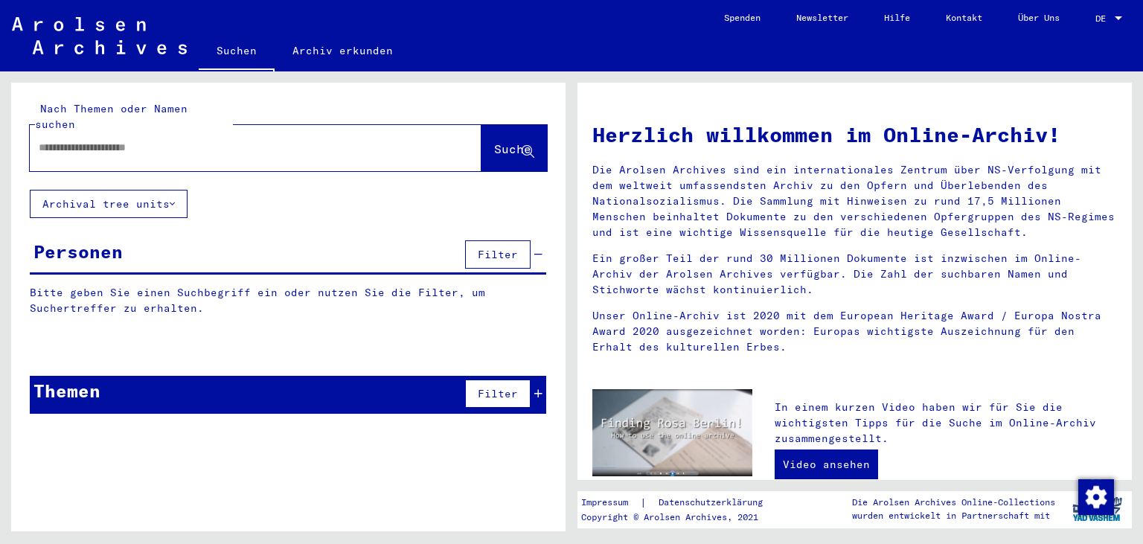
click at [220, 140] on input "text" at bounding box center [238, 148] width 398 height 16
paste input "**********"
type input "**********"
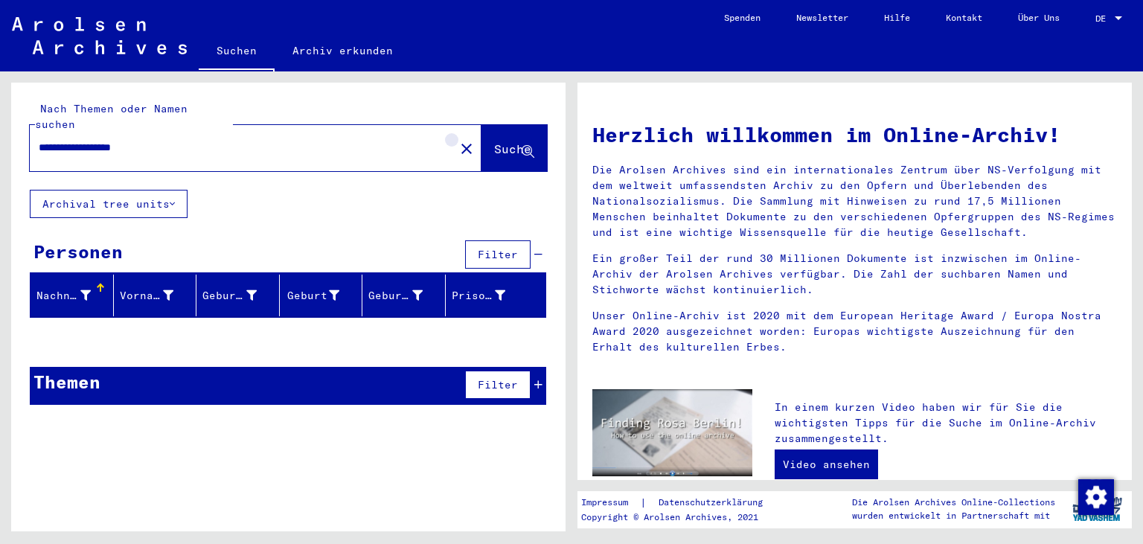
click at [458, 140] on mat-icon "close" at bounding box center [467, 149] width 18 height 18
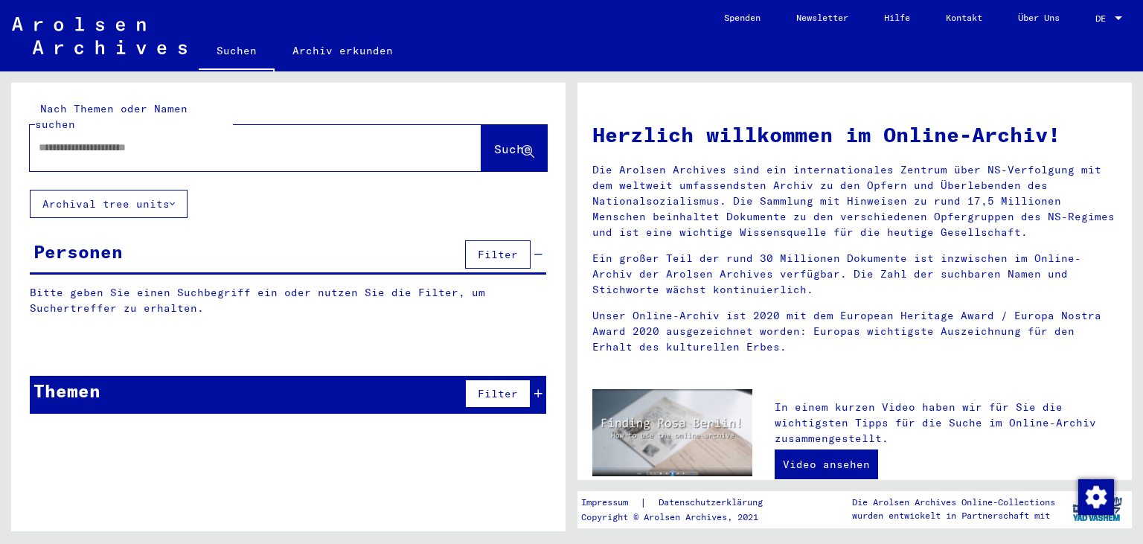
click at [221, 140] on input "text" at bounding box center [238, 148] width 398 height 16
paste input "**********"
type input "**********"
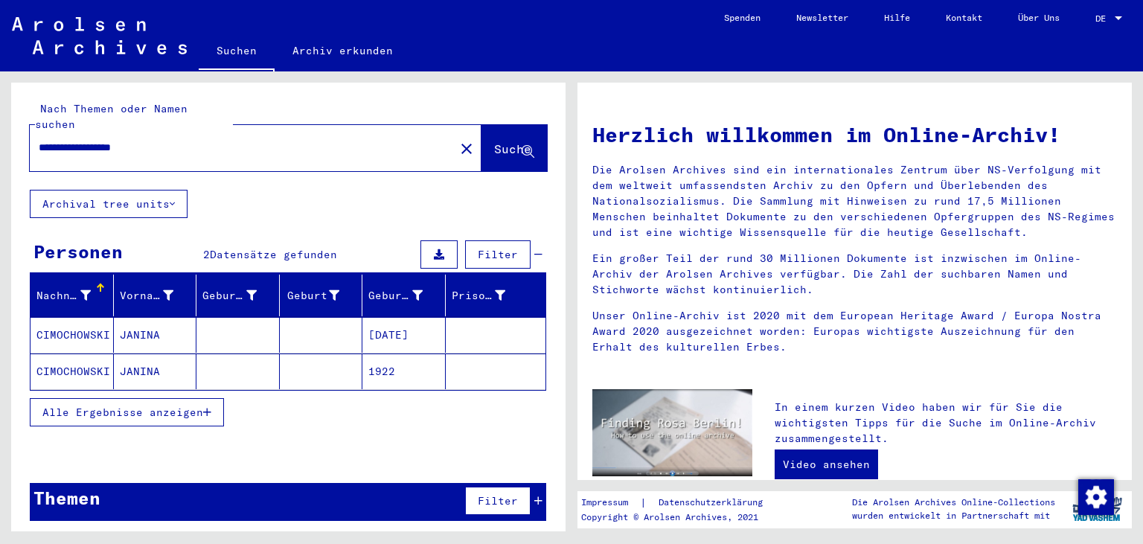
click at [52, 319] on mat-cell "CIMOCHOWSKI" at bounding box center [72, 335] width 83 height 36
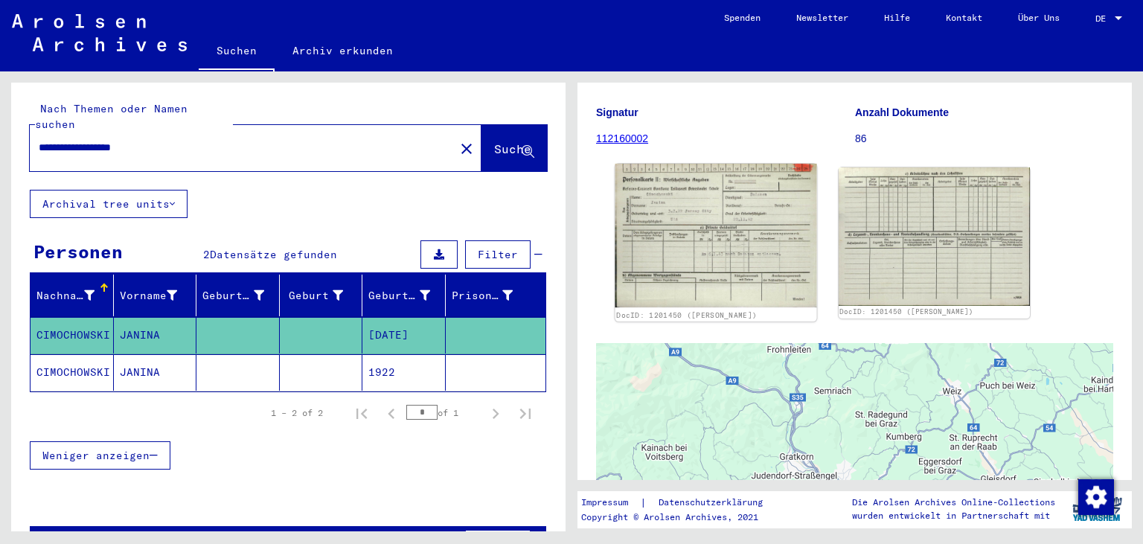
scroll to position [164, 0]
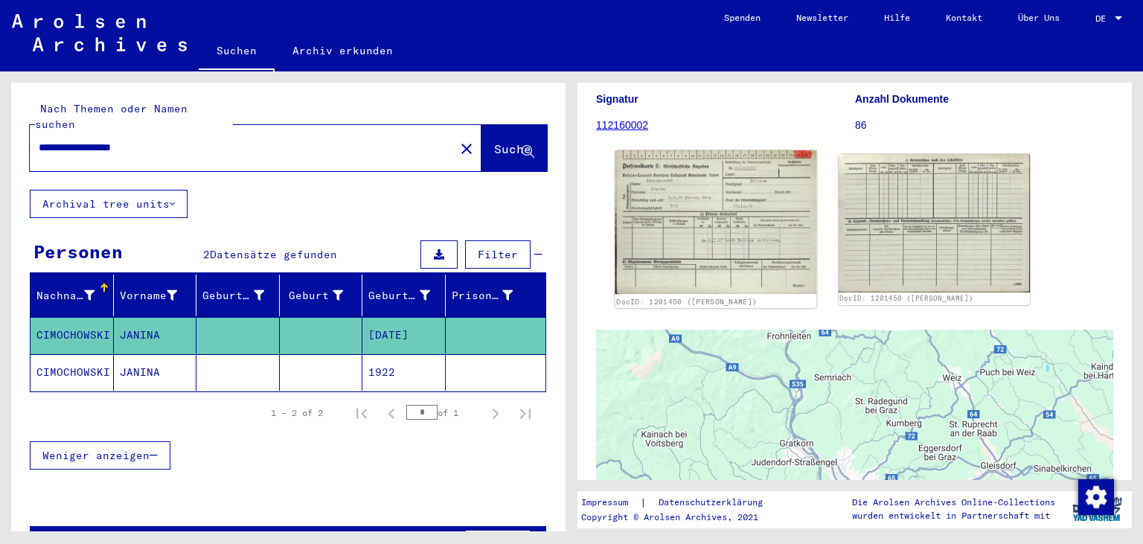
click at [678, 215] on img at bounding box center [715, 222] width 201 height 144
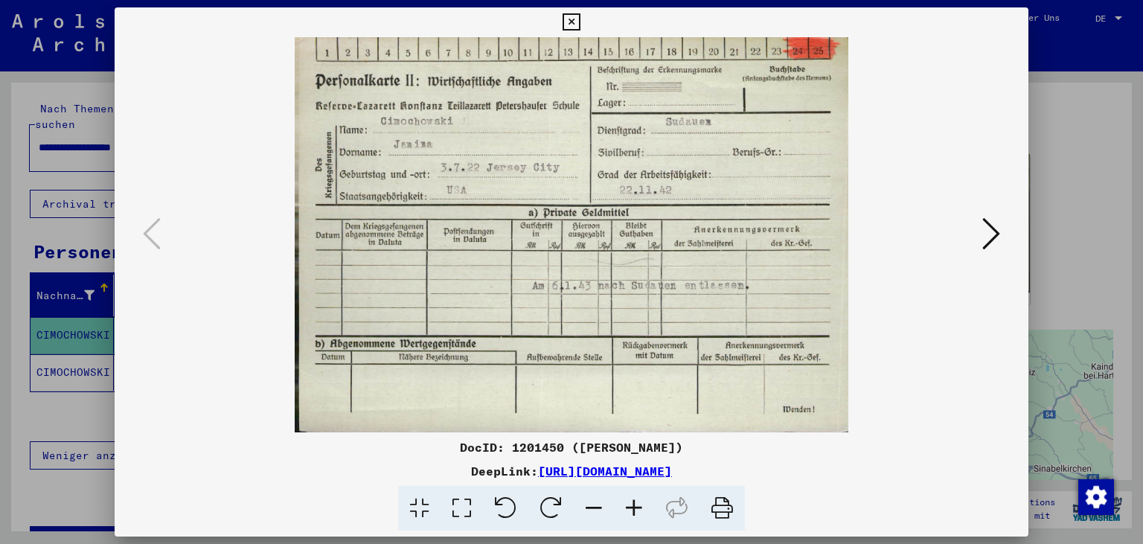
click at [988, 234] on icon at bounding box center [991, 234] width 18 height 36
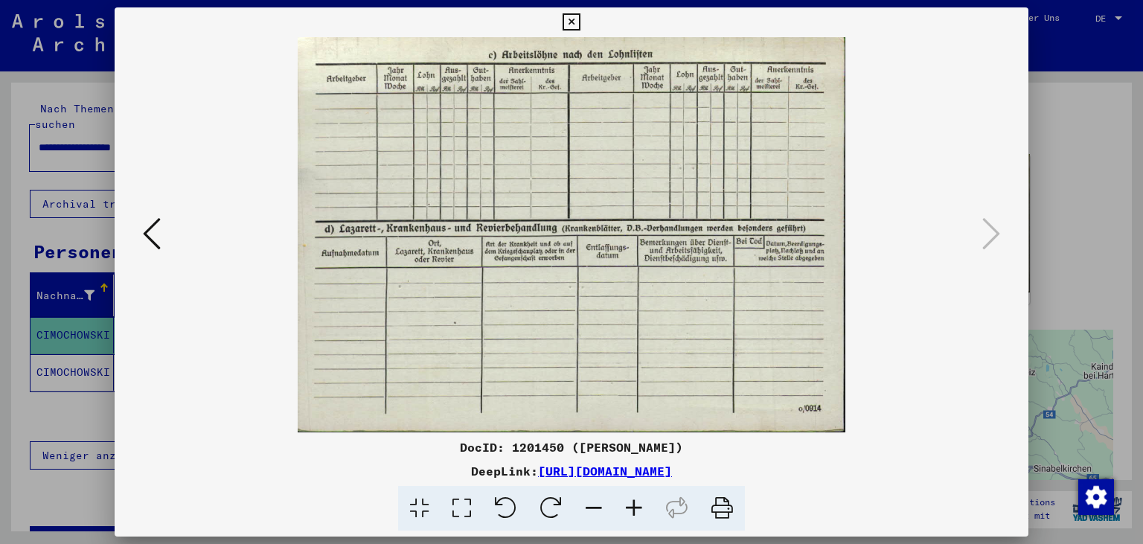
click at [580, 22] on icon at bounding box center [571, 22] width 17 height 18
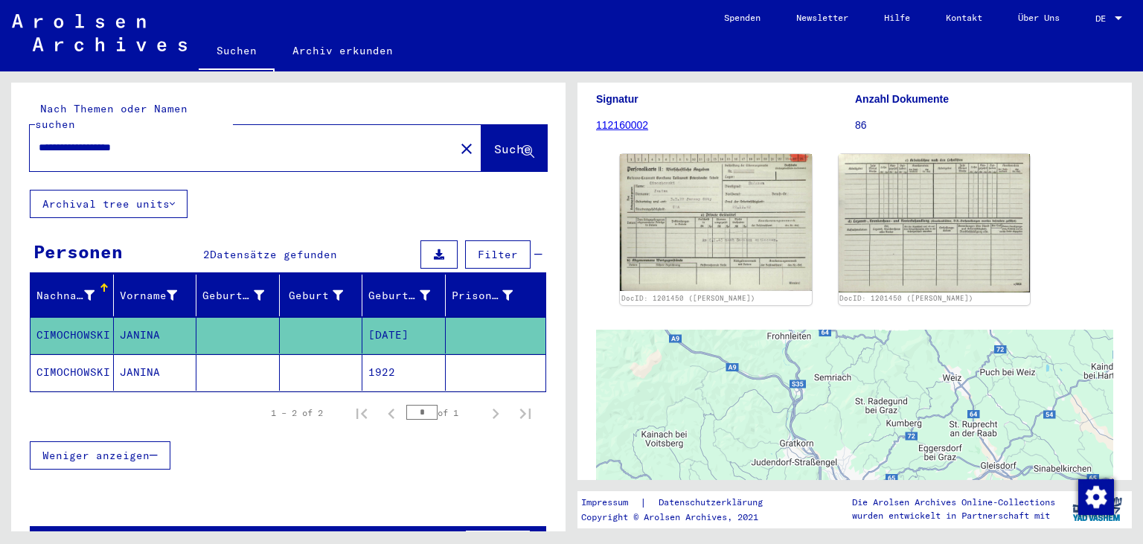
click at [68, 354] on mat-cell "CIMOCHOWSKI" at bounding box center [72, 372] width 83 height 36
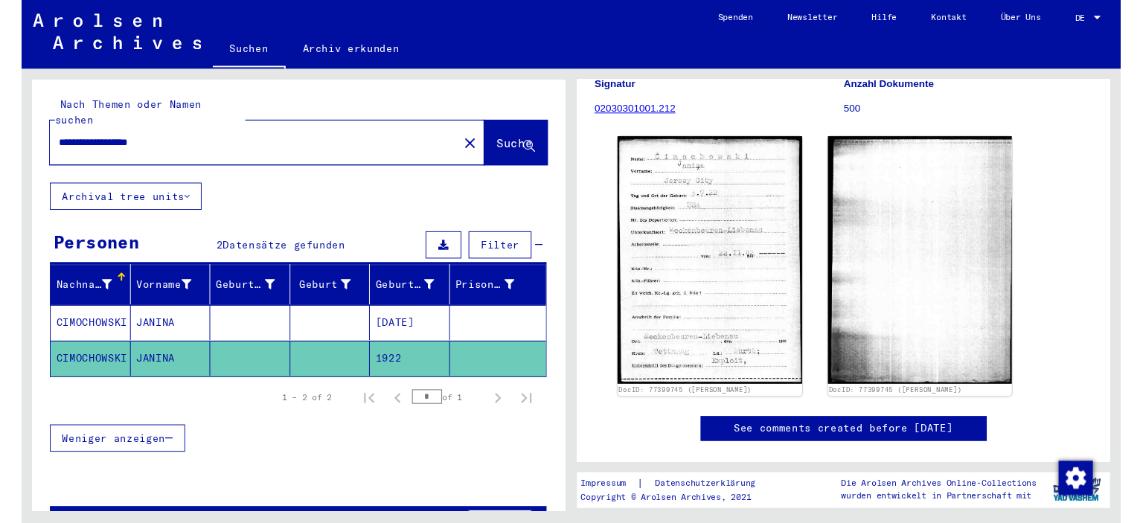
scroll to position [246, 0]
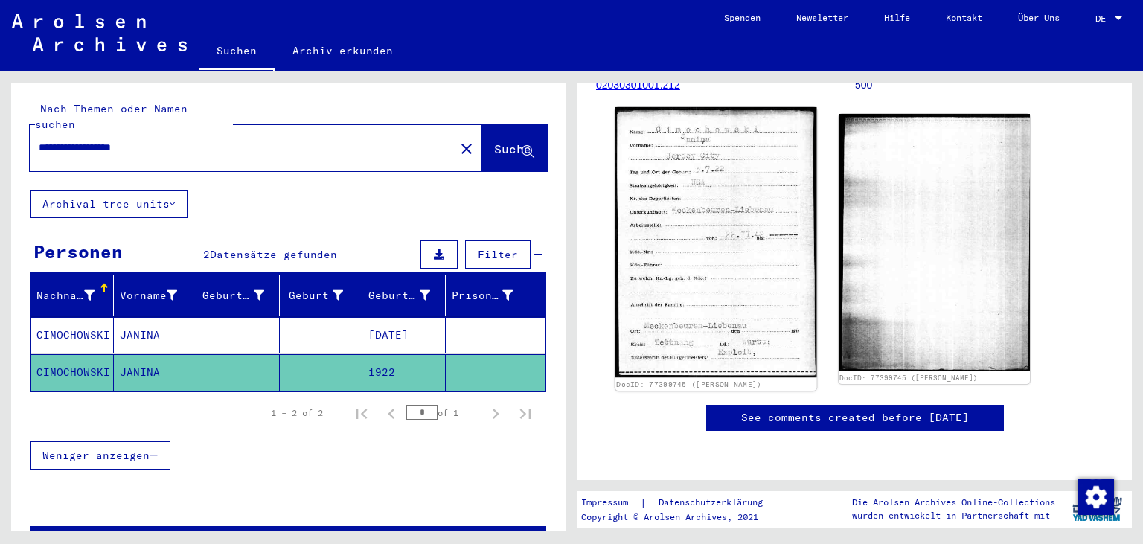
click at [674, 272] on img at bounding box center [715, 242] width 201 height 270
